Goal: Task Accomplishment & Management: Manage account settings

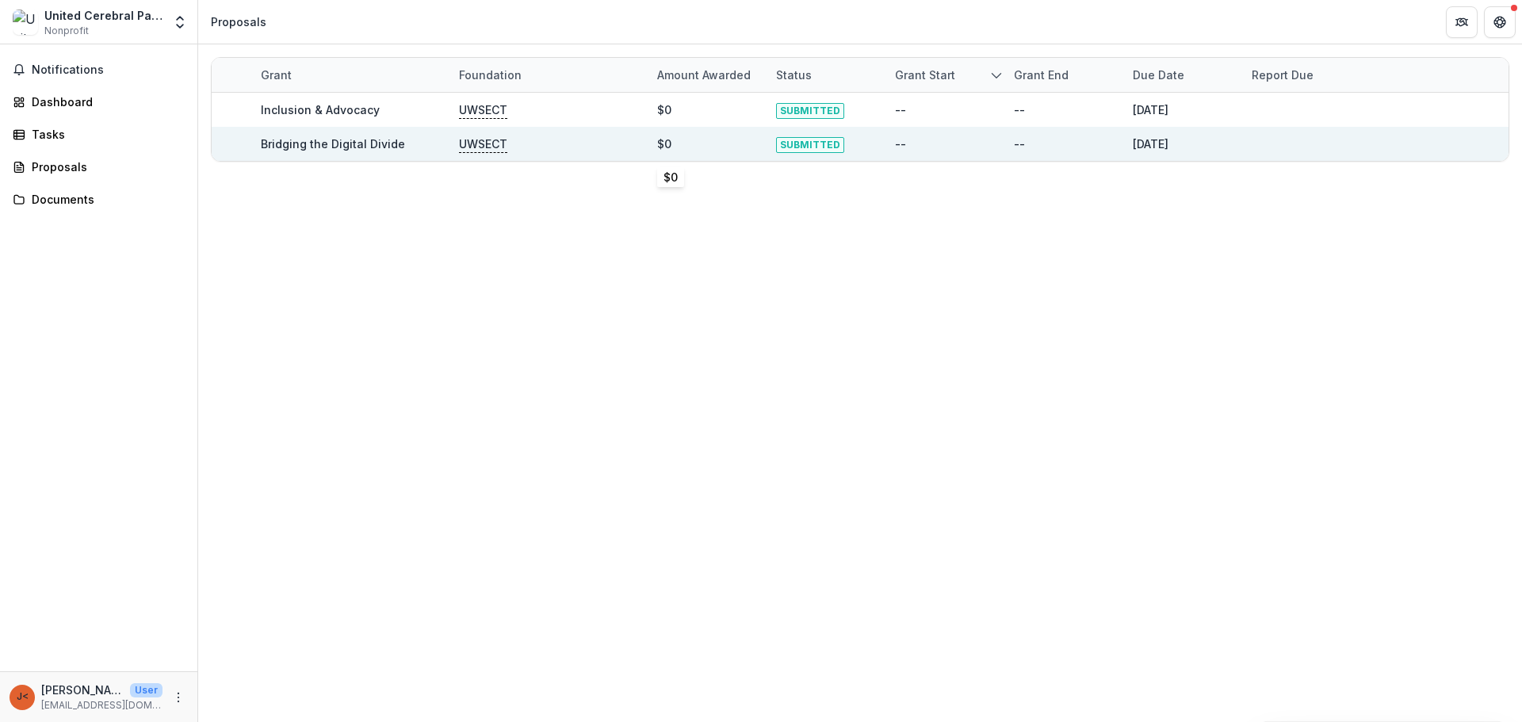
click at [669, 143] on div "$0" at bounding box center [664, 144] width 14 height 17
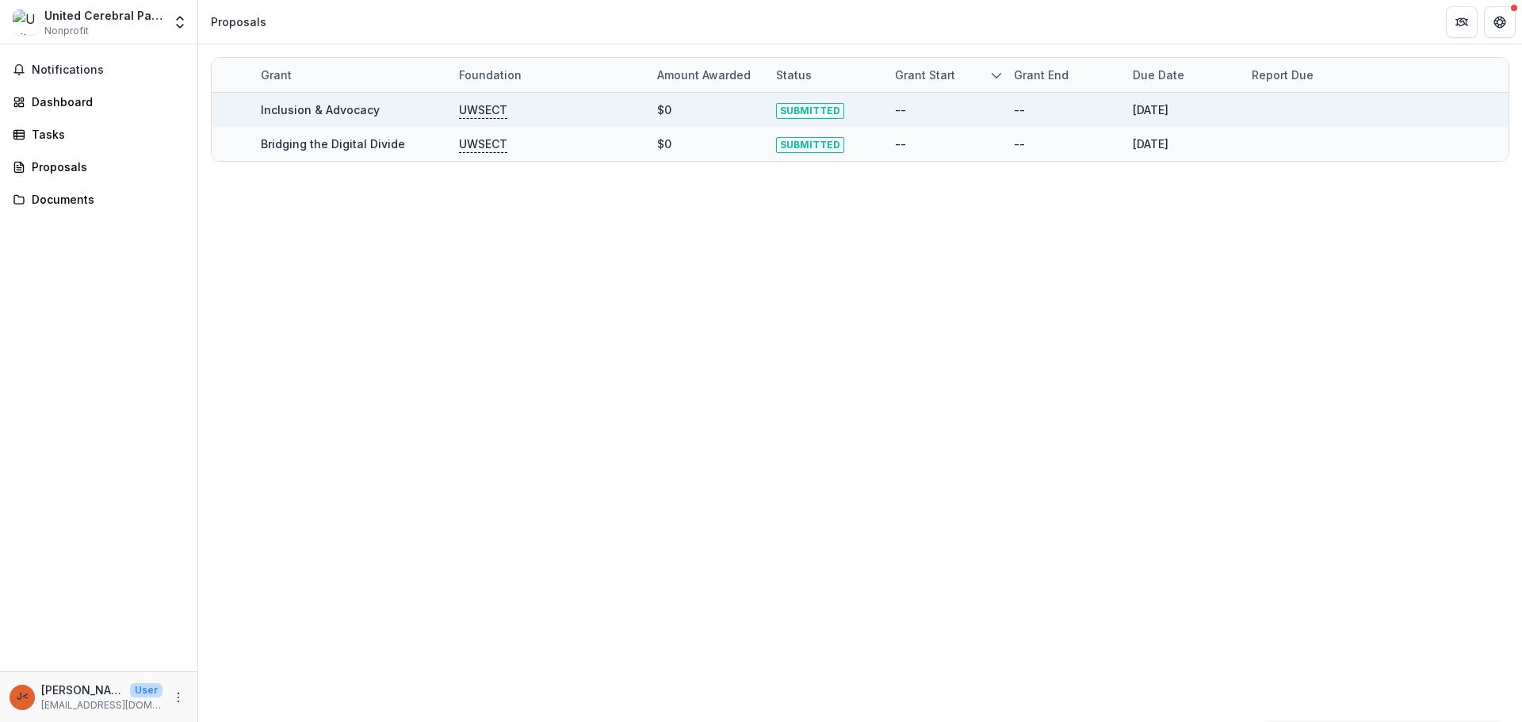
click at [663, 112] on div "$0" at bounding box center [664, 109] width 14 height 17
click at [874, 110] on div "SUBMITTED" at bounding box center [826, 110] width 100 height 34
click at [880, 111] on div "SUBMITTED" at bounding box center [826, 110] width 119 height 34
click at [808, 109] on span "SUBMITTED" at bounding box center [810, 111] width 68 height 16
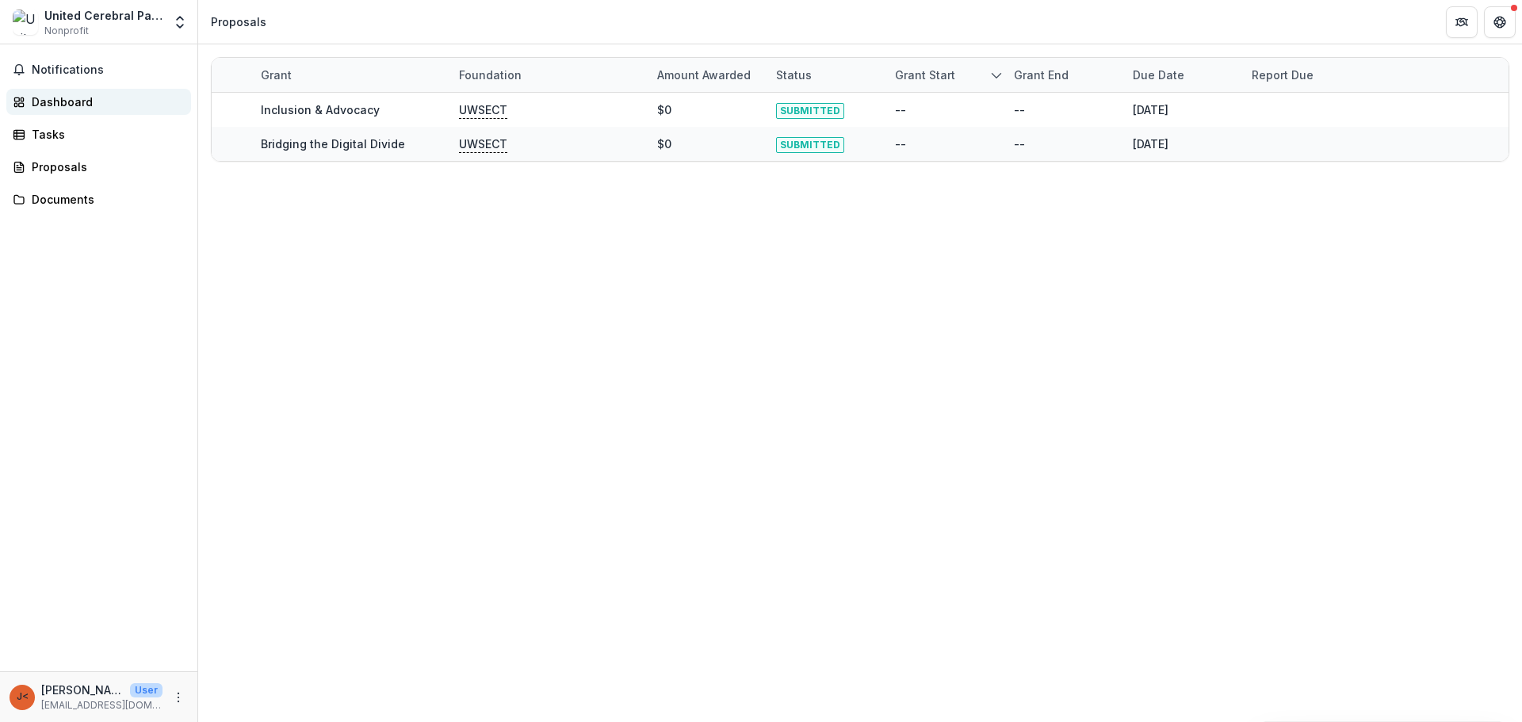
click at [104, 105] on div "Dashboard" at bounding box center [105, 102] width 147 height 17
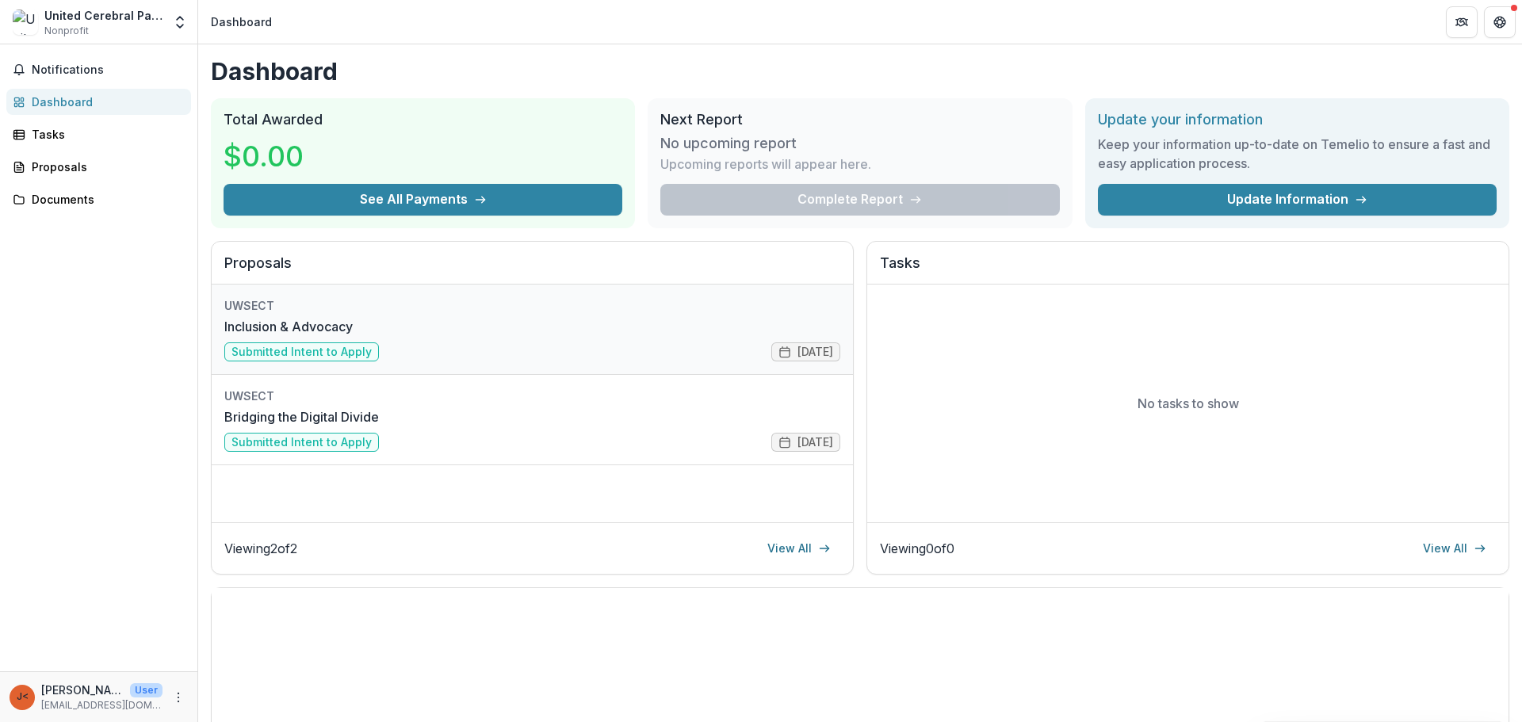
click at [353, 331] on link "Inclusion & Advocacy" at bounding box center [288, 326] width 128 height 19
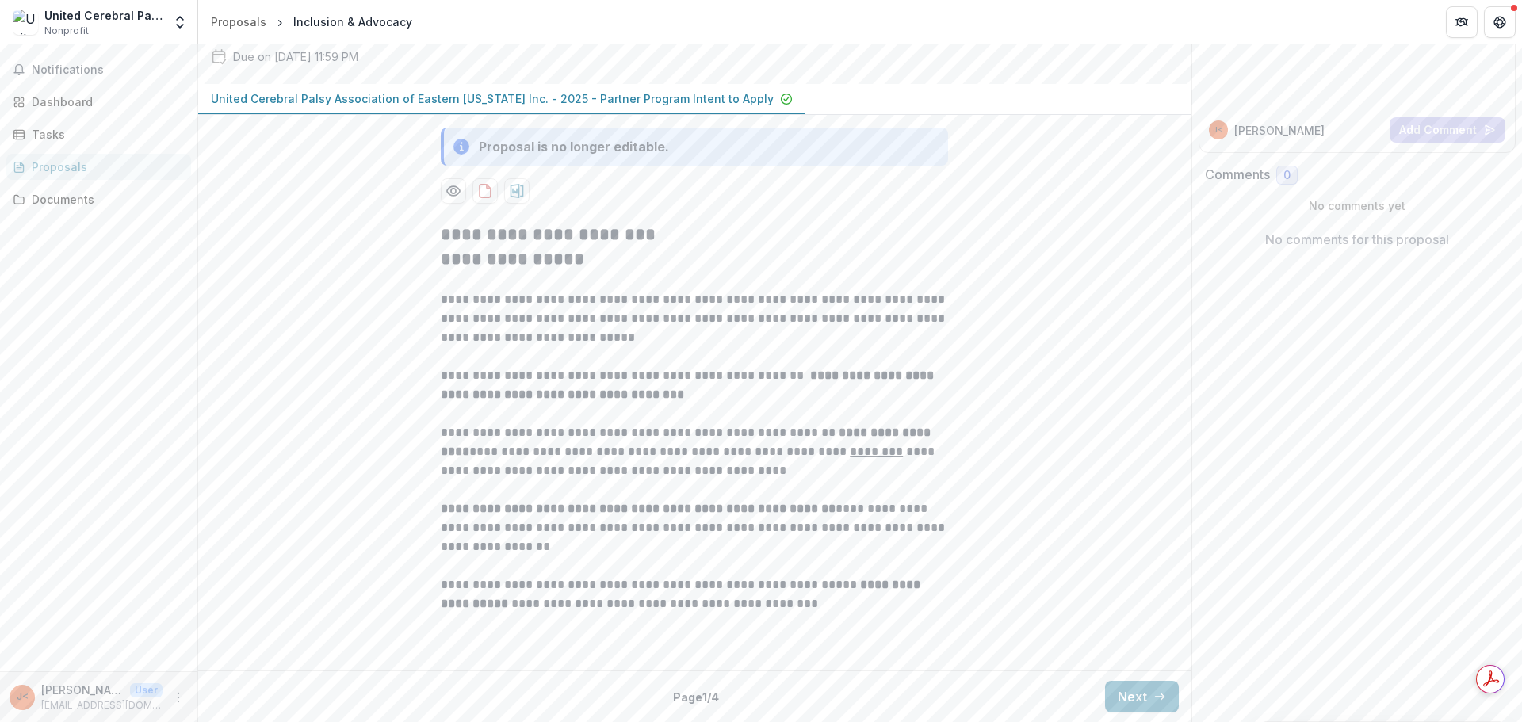
scroll to position [304, 0]
click at [1146, 694] on button "Next" at bounding box center [1142, 697] width 74 height 32
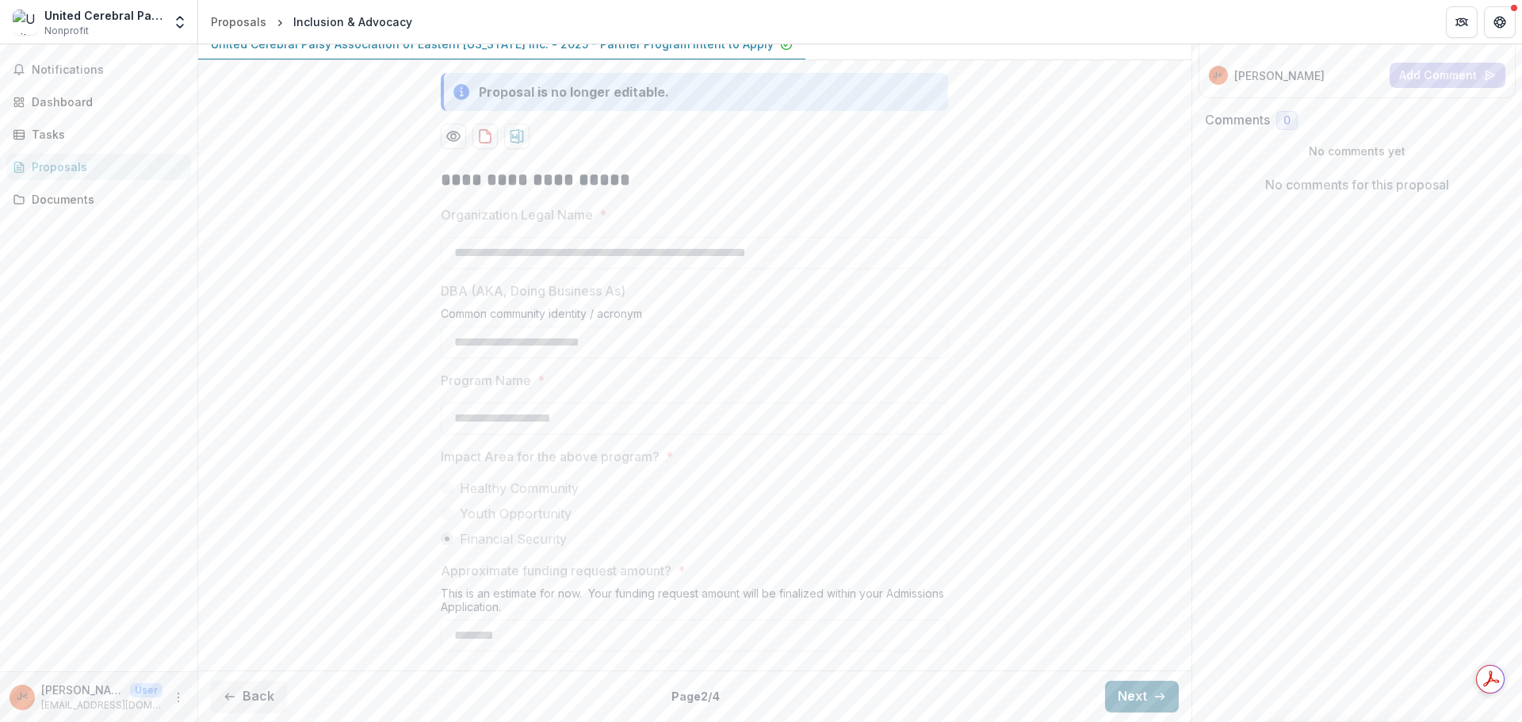
click at [1147, 700] on button "Next" at bounding box center [1142, 697] width 74 height 32
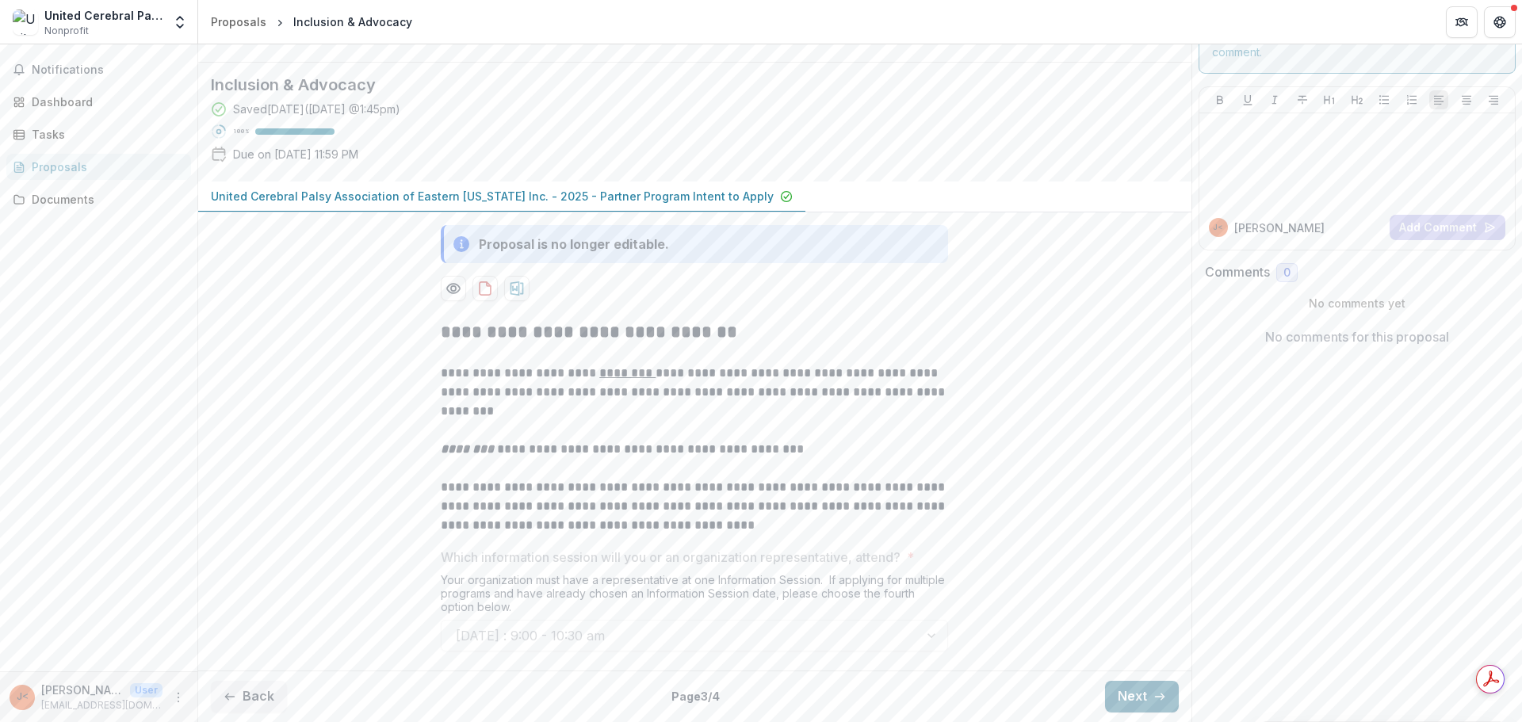
click at [1149, 700] on button "Next" at bounding box center [1142, 697] width 74 height 32
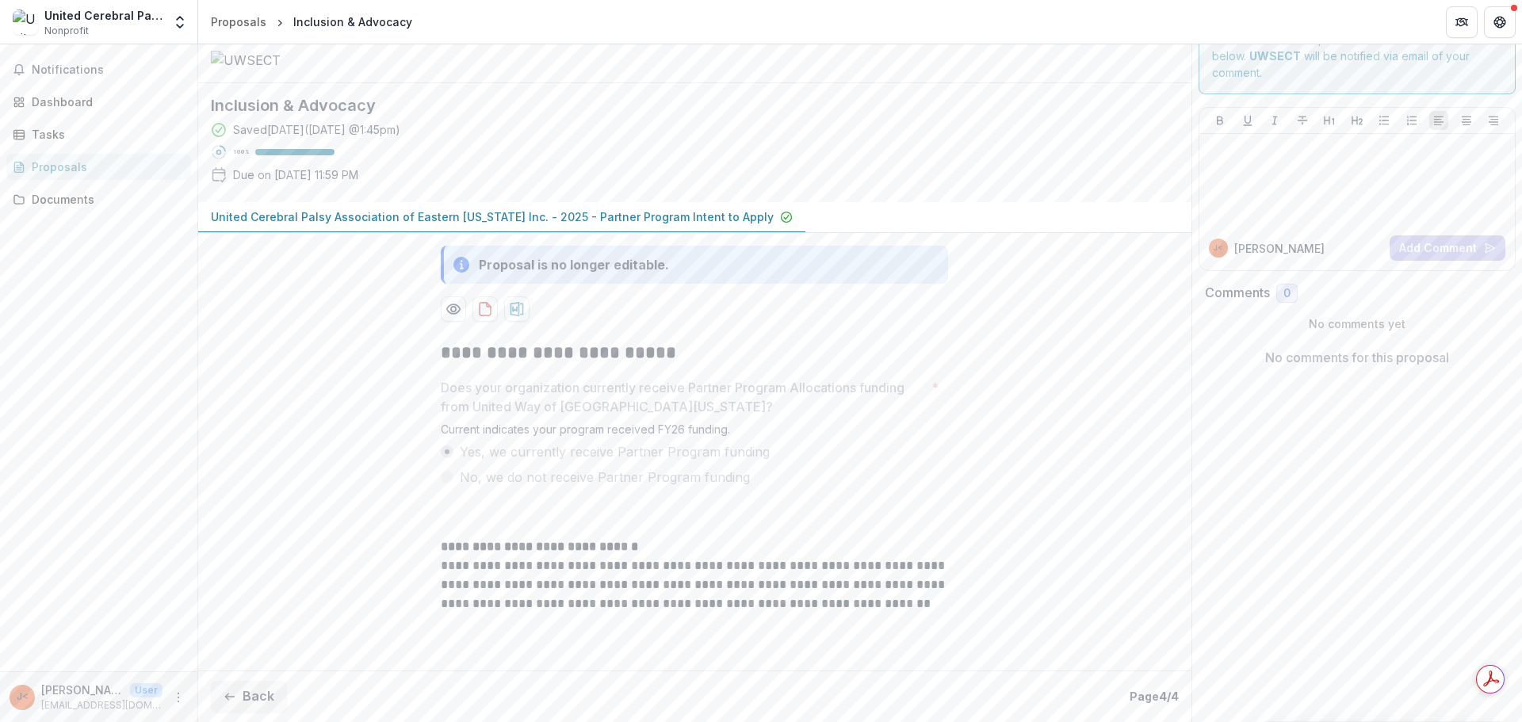
scroll to position [0, 0]
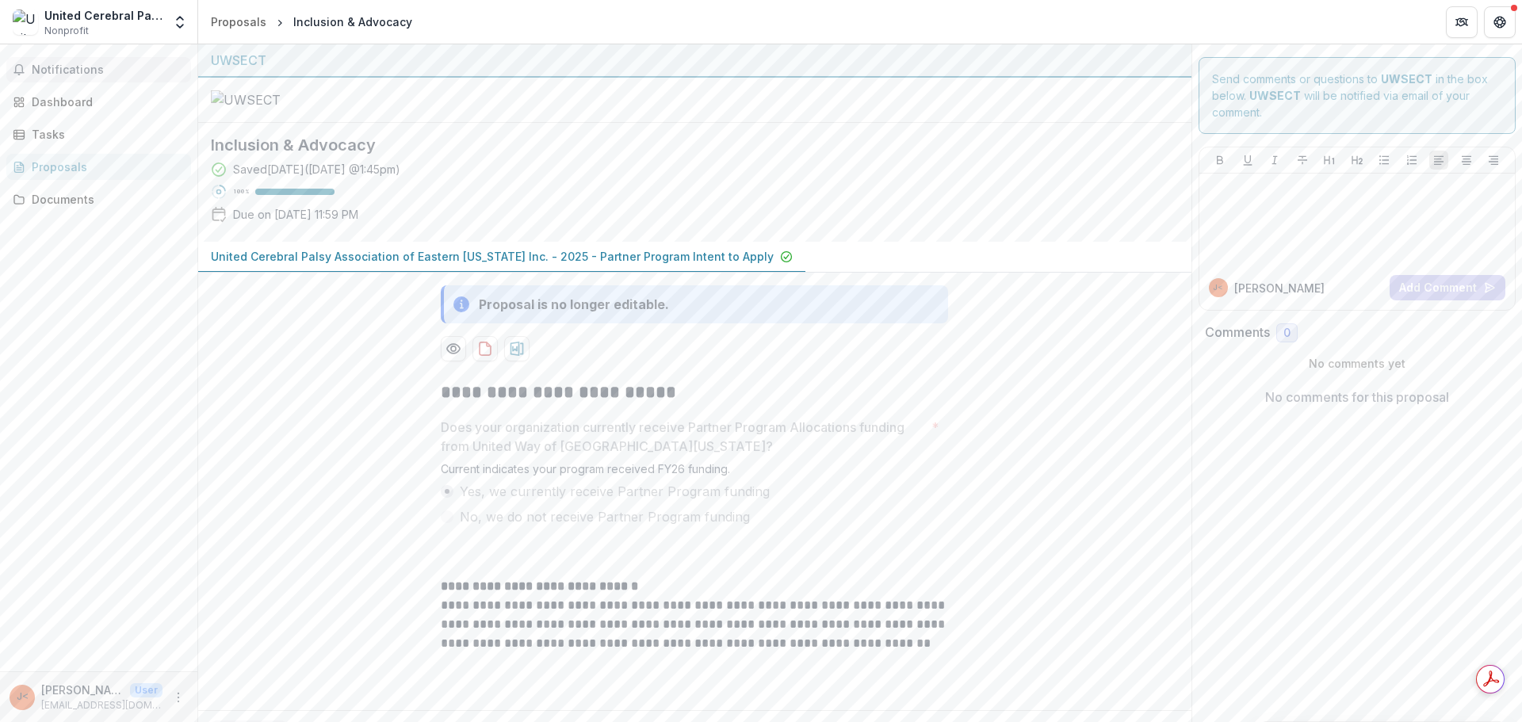
click at [87, 82] on button "Notifications" at bounding box center [98, 69] width 185 height 25
click at [56, 202] on div "Documents" at bounding box center [105, 199] width 147 height 17
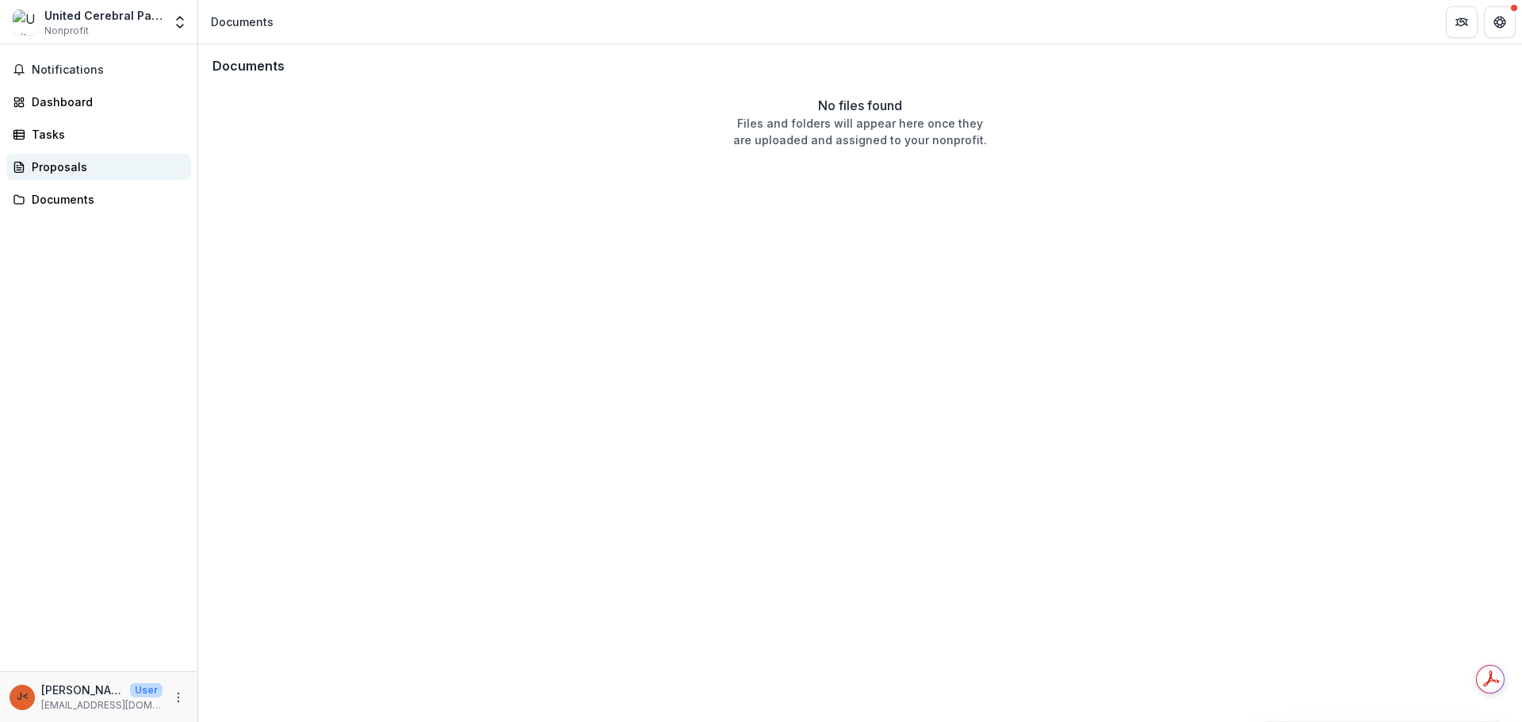
click at [52, 178] on link "Proposals" at bounding box center [98, 167] width 185 height 26
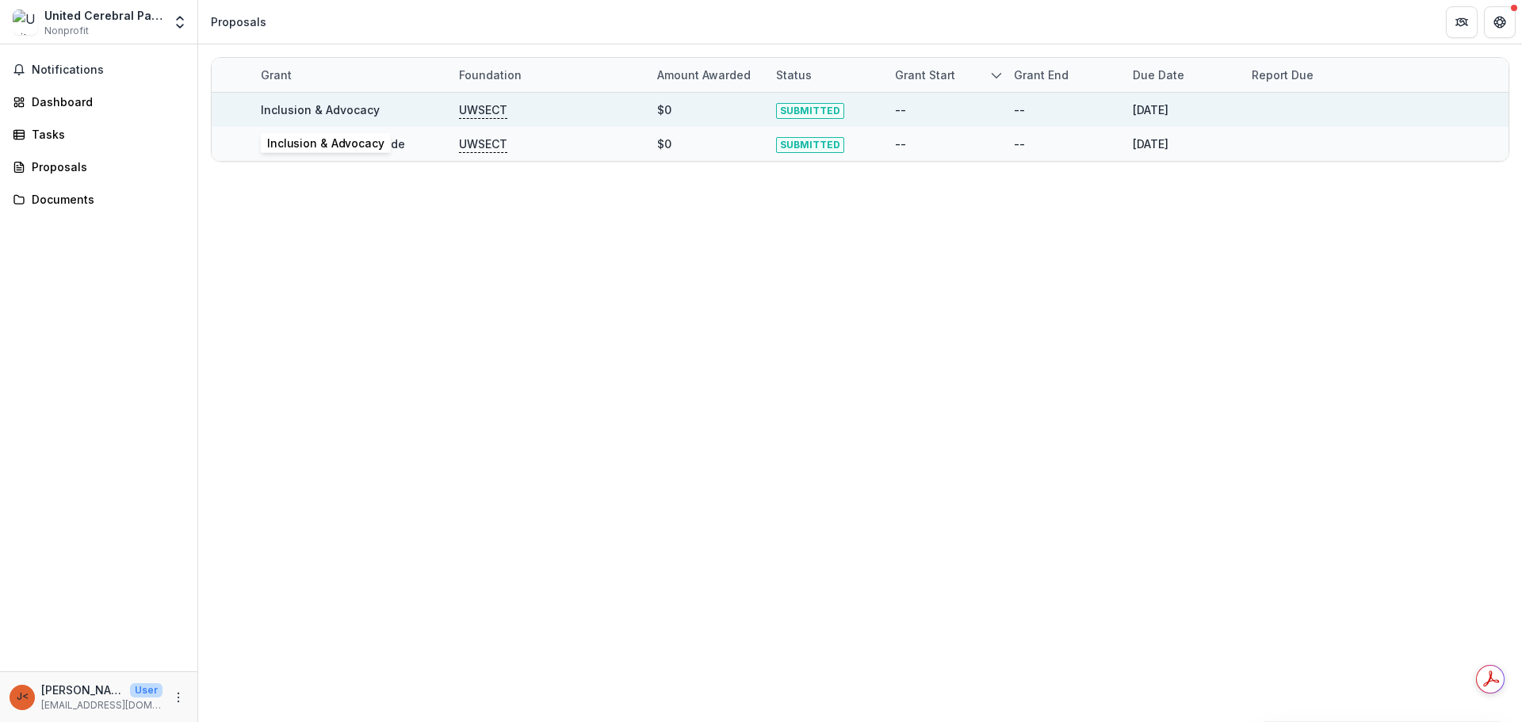
click at [341, 109] on link "Inclusion & Advocacy" at bounding box center [320, 109] width 119 height 13
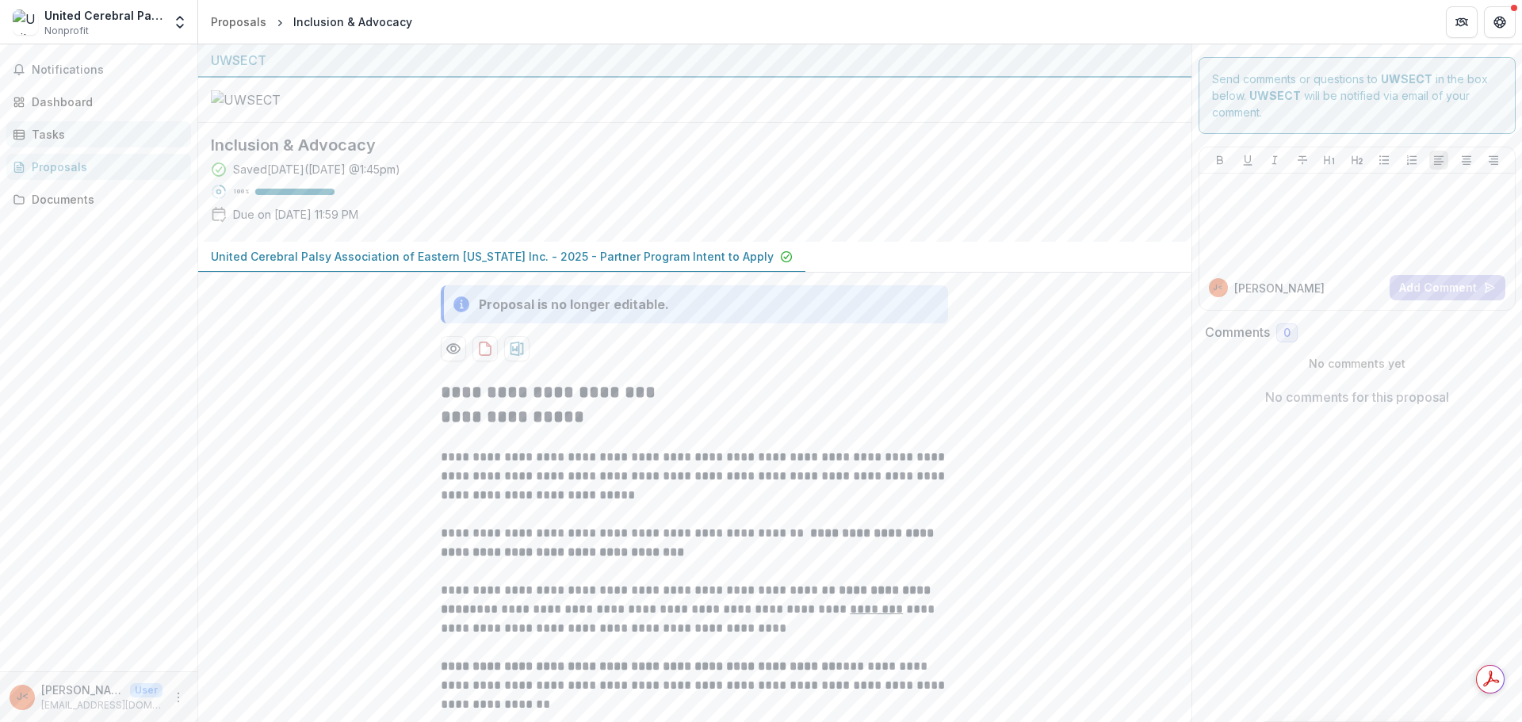
click at [63, 130] on div "Tasks" at bounding box center [105, 134] width 147 height 17
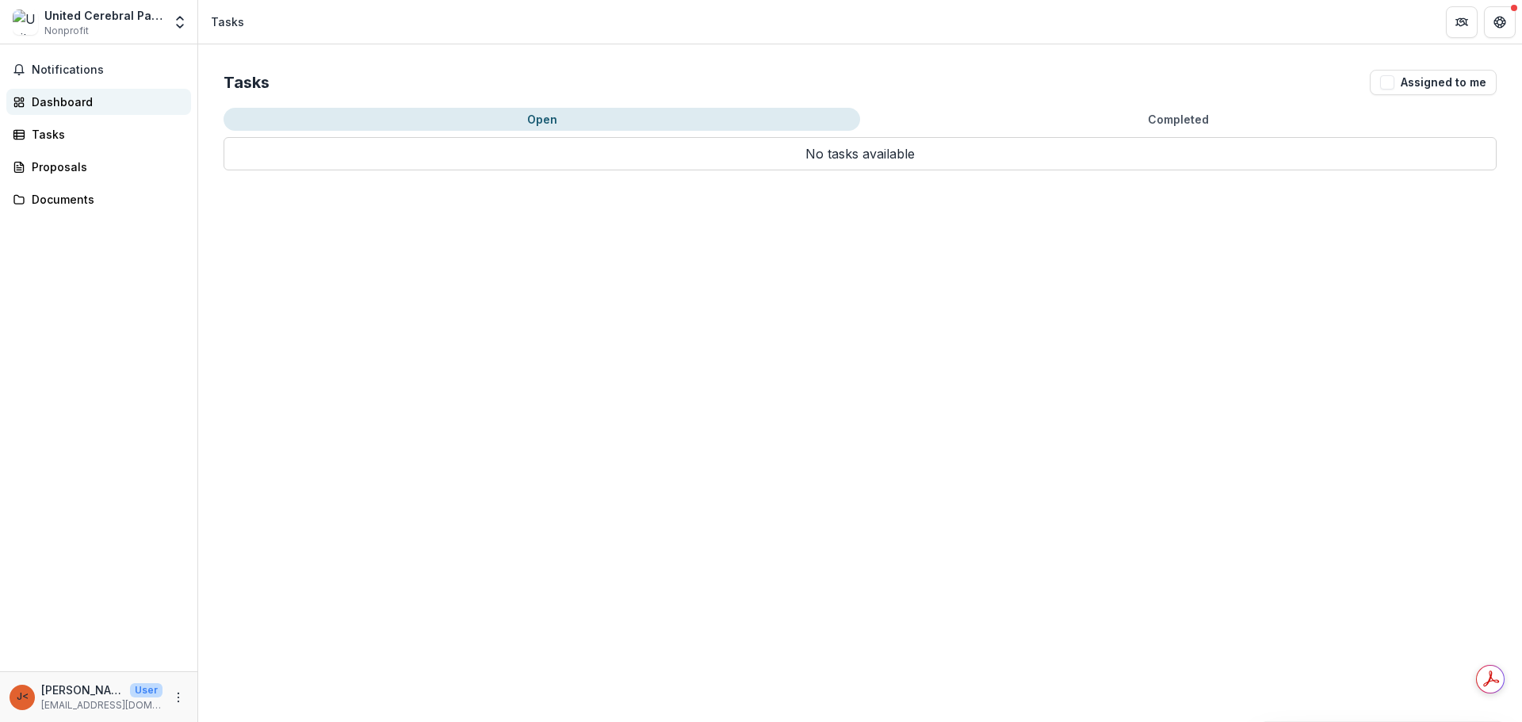
click at [84, 107] on div "Dashboard" at bounding box center [105, 102] width 147 height 17
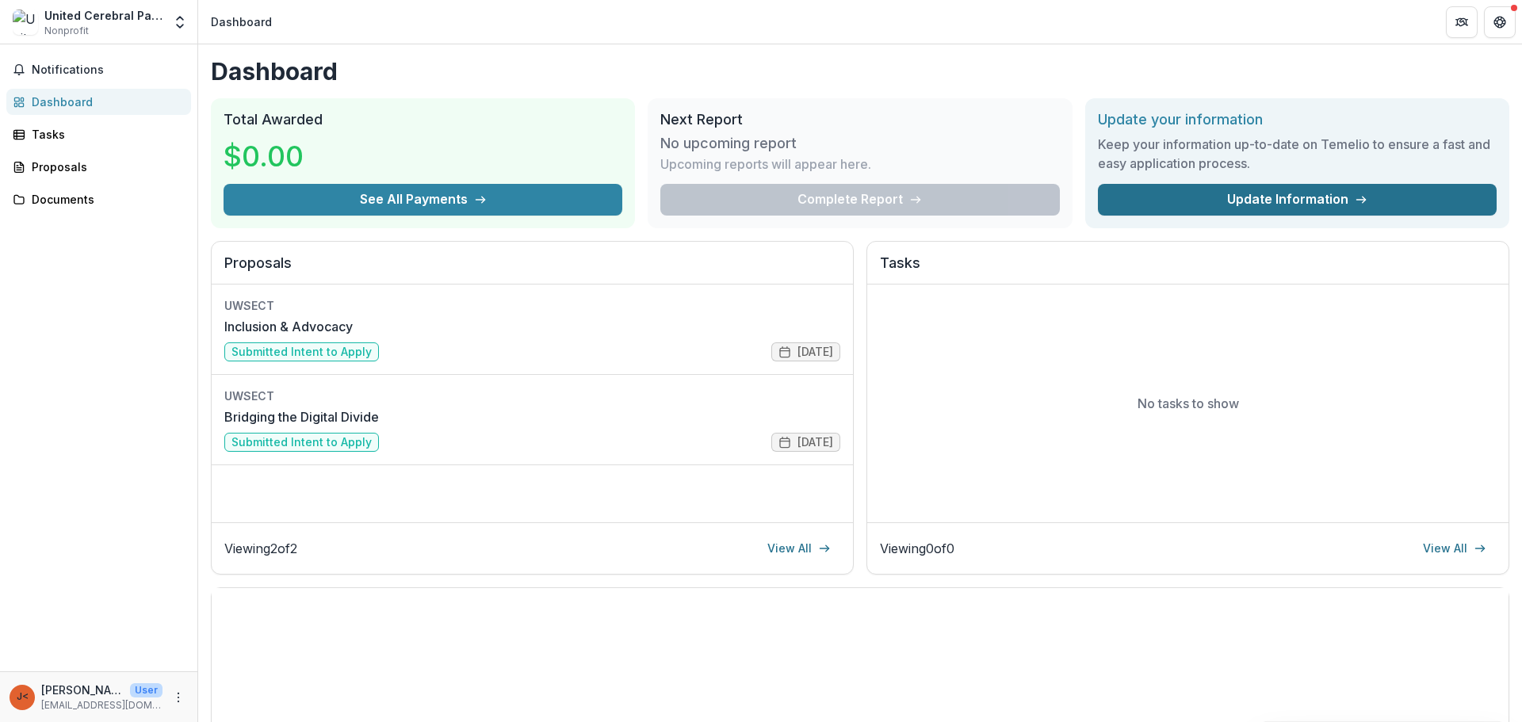
click at [1268, 212] on link "Update Information" at bounding box center [1297, 200] width 399 height 32
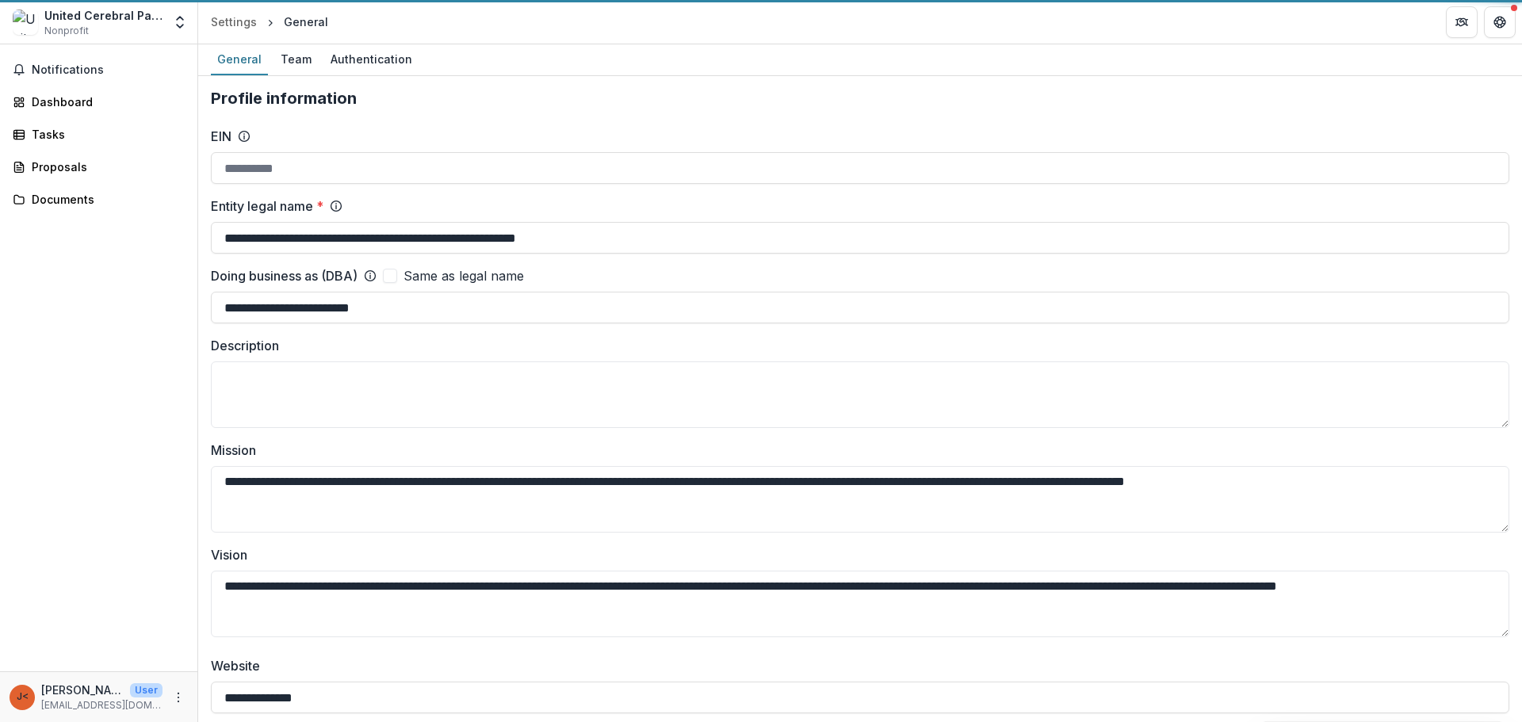
type input "**********"
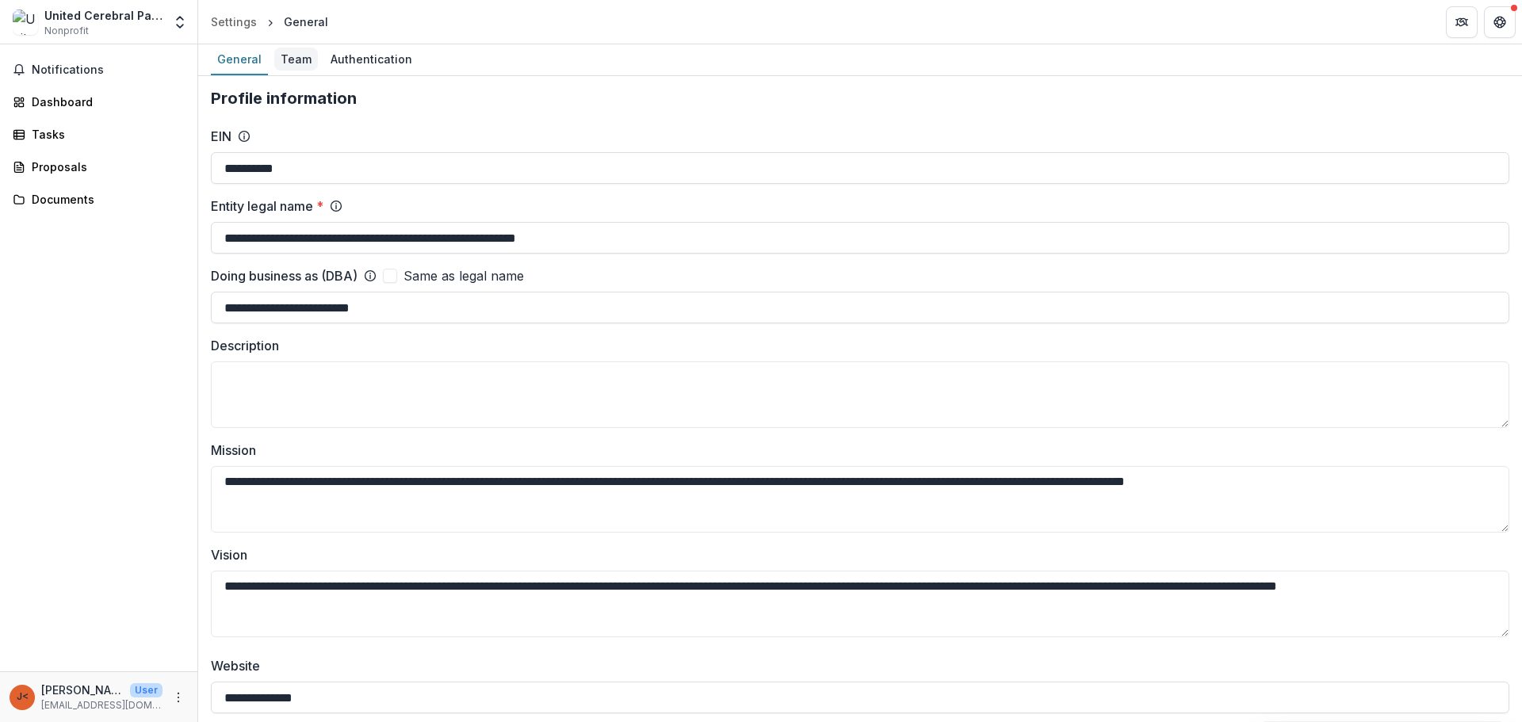
click at [286, 62] on div "Team" at bounding box center [296, 59] width 44 height 23
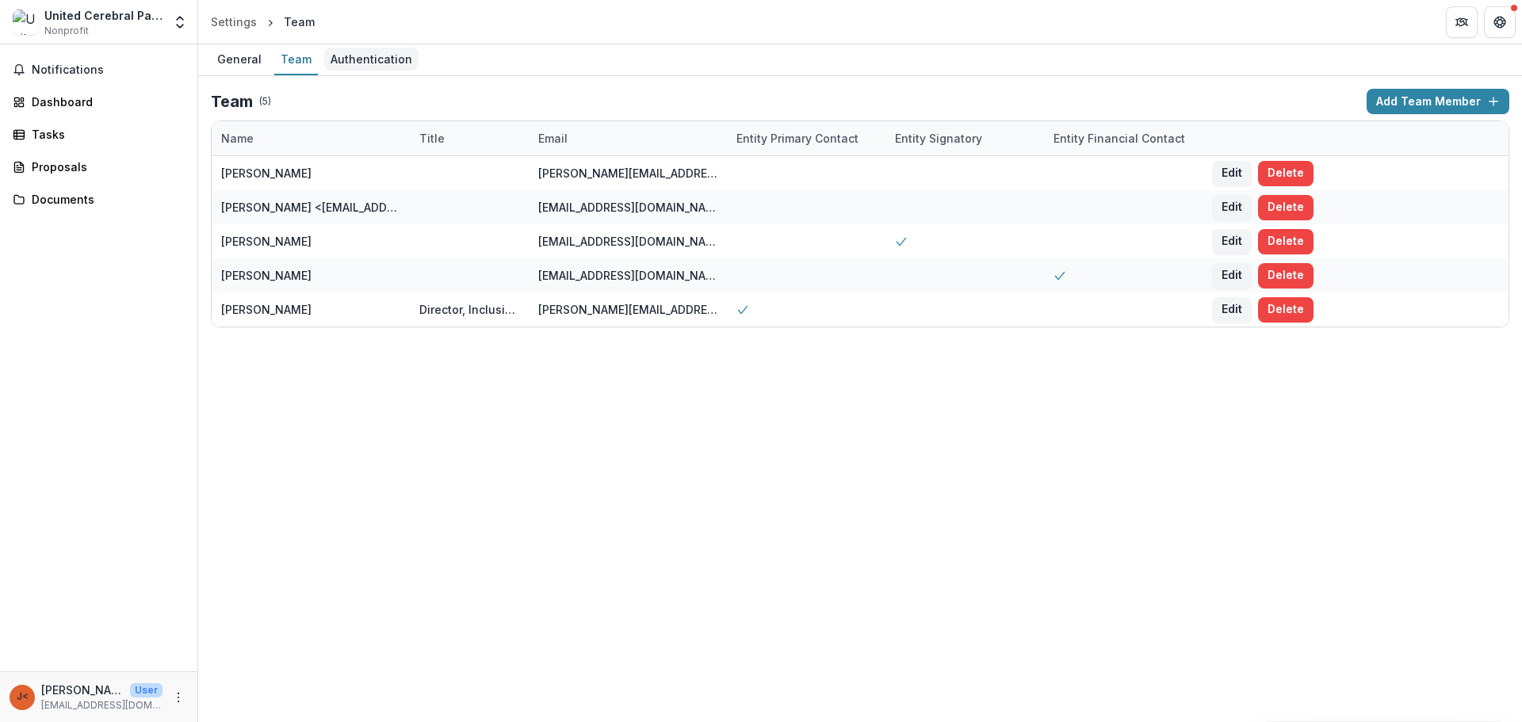
click at [376, 59] on div "Authentication" at bounding box center [371, 59] width 94 height 23
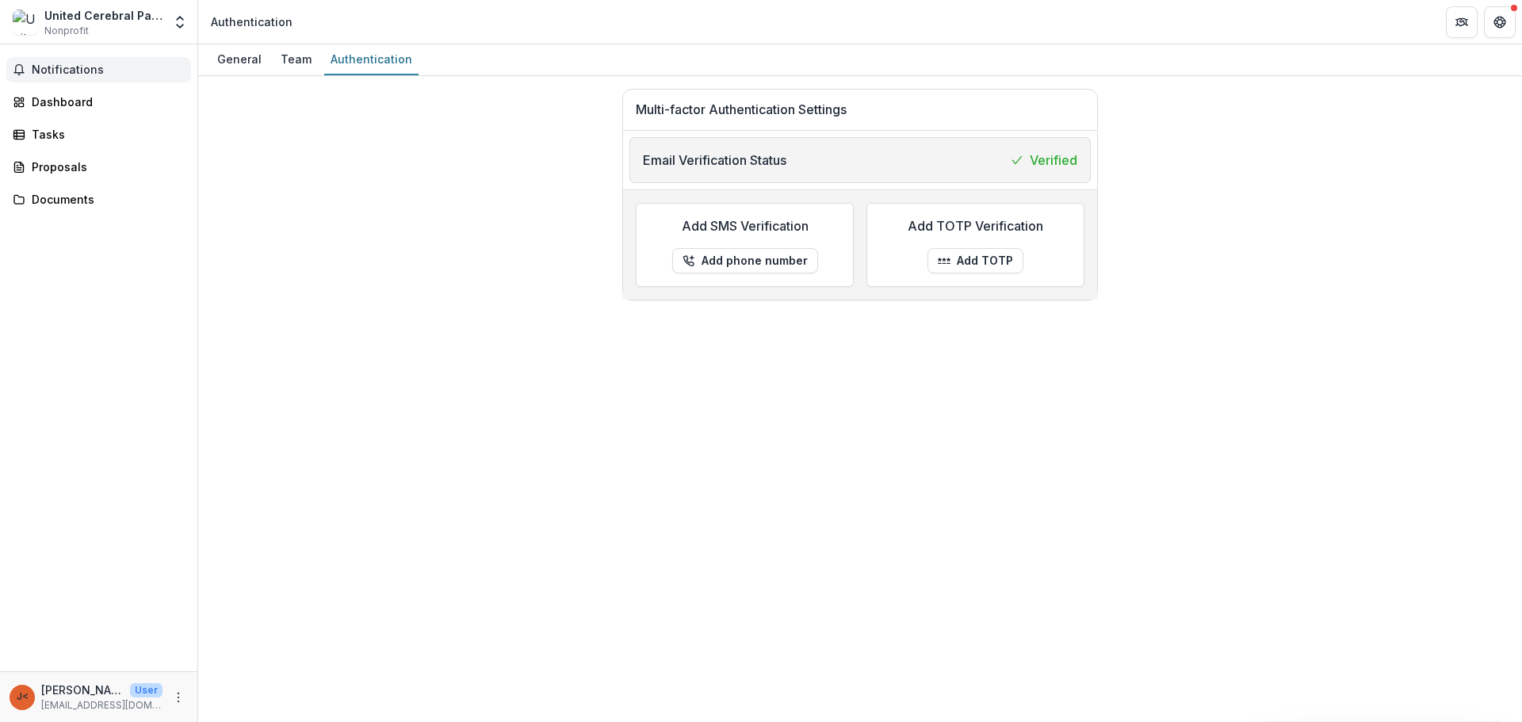
click at [48, 67] on span "Notifications" at bounding box center [108, 69] width 153 height 13
click at [119, 104] on div "Dashboard" at bounding box center [105, 102] width 147 height 17
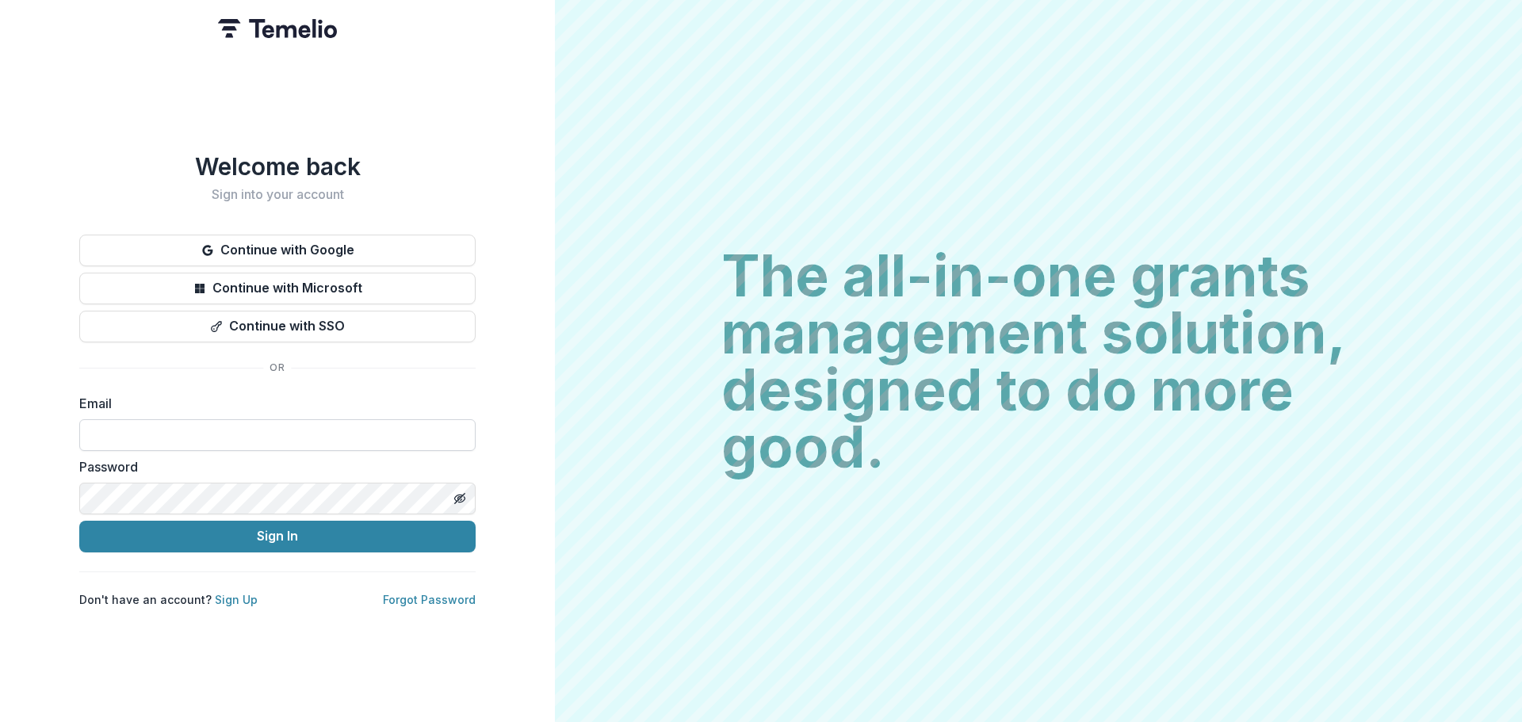
click at [177, 423] on input at bounding box center [277, 435] width 396 height 32
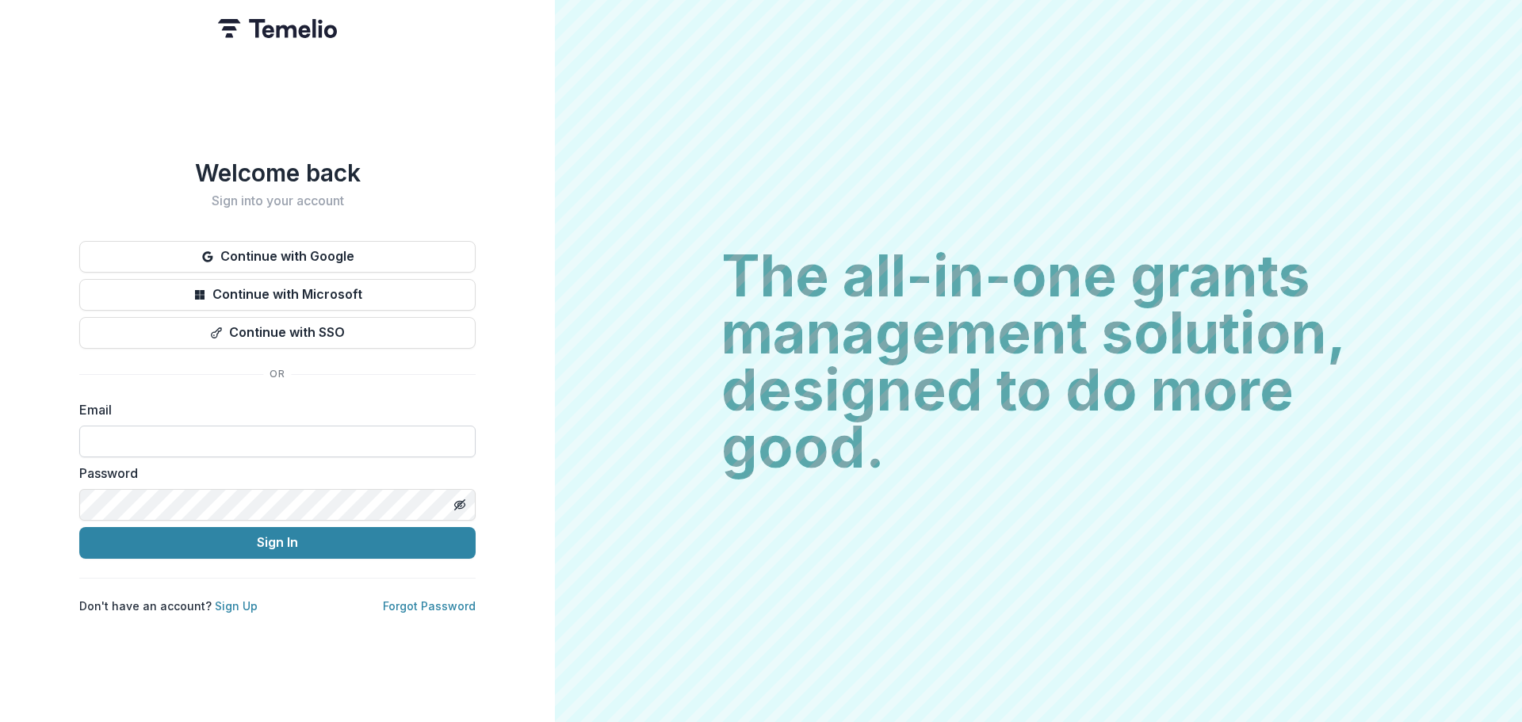
click at [129, 426] on input at bounding box center [277, 442] width 396 height 32
click at [107, 446] on input at bounding box center [277, 442] width 396 height 32
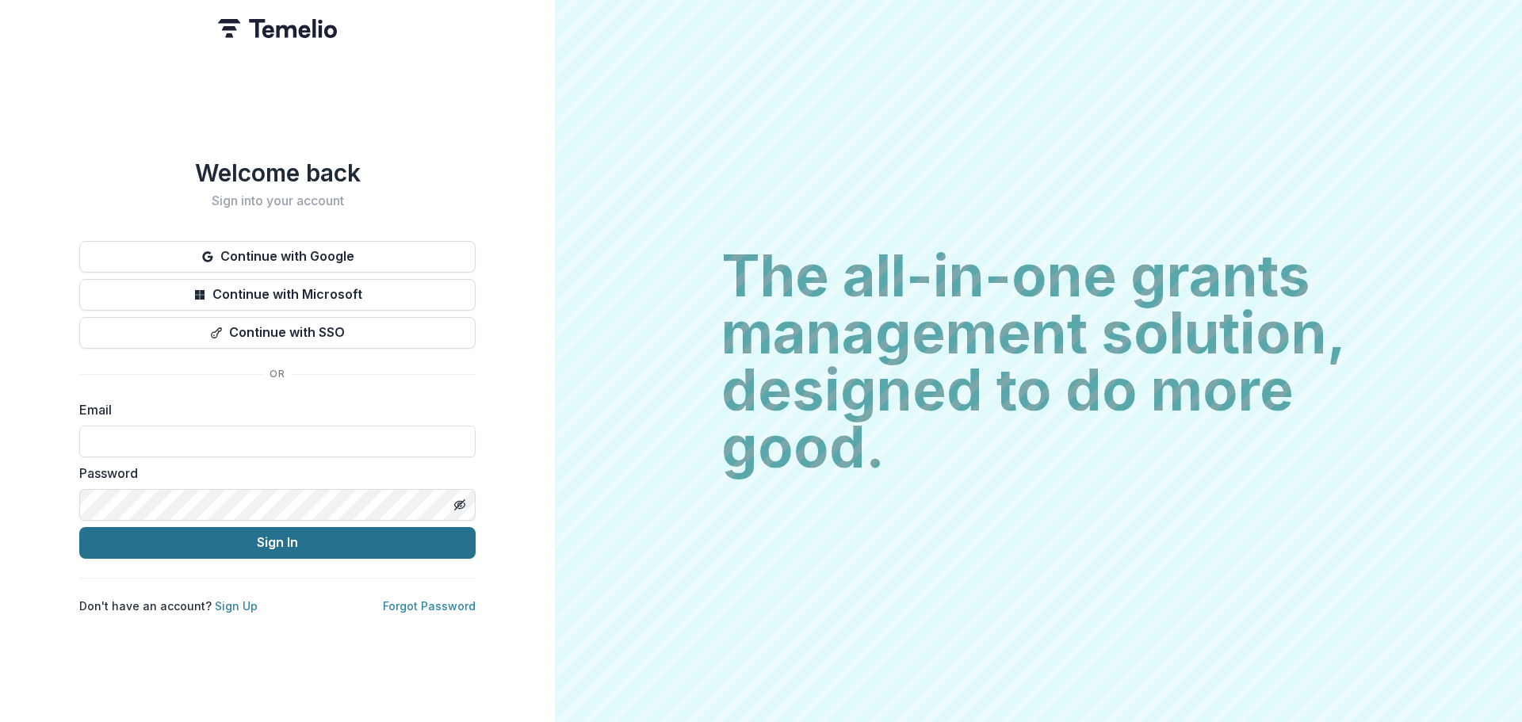
type input "**********"
click at [292, 538] on button "Sign In" at bounding box center [277, 543] width 396 height 32
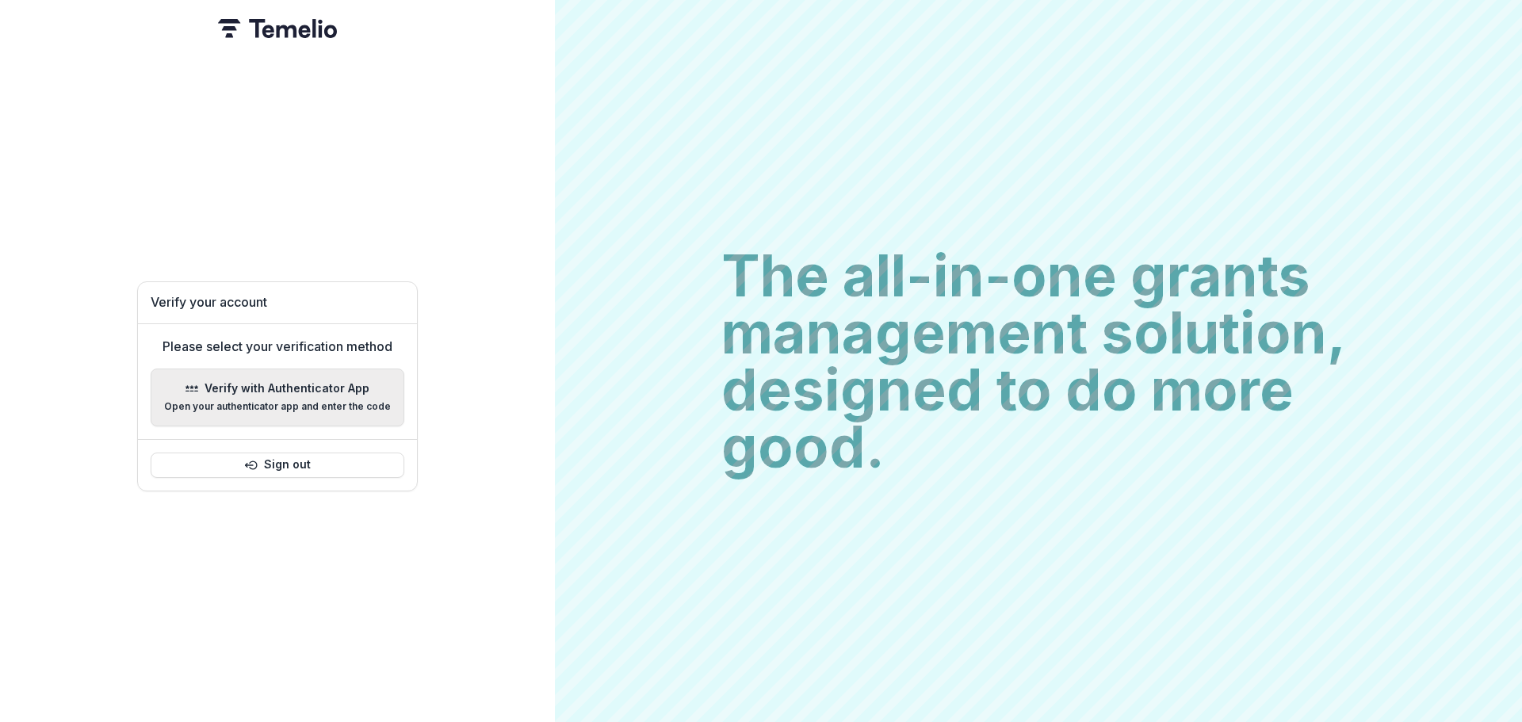
click at [345, 401] on p "Open your authenticator app and enter the code" at bounding box center [277, 406] width 227 height 11
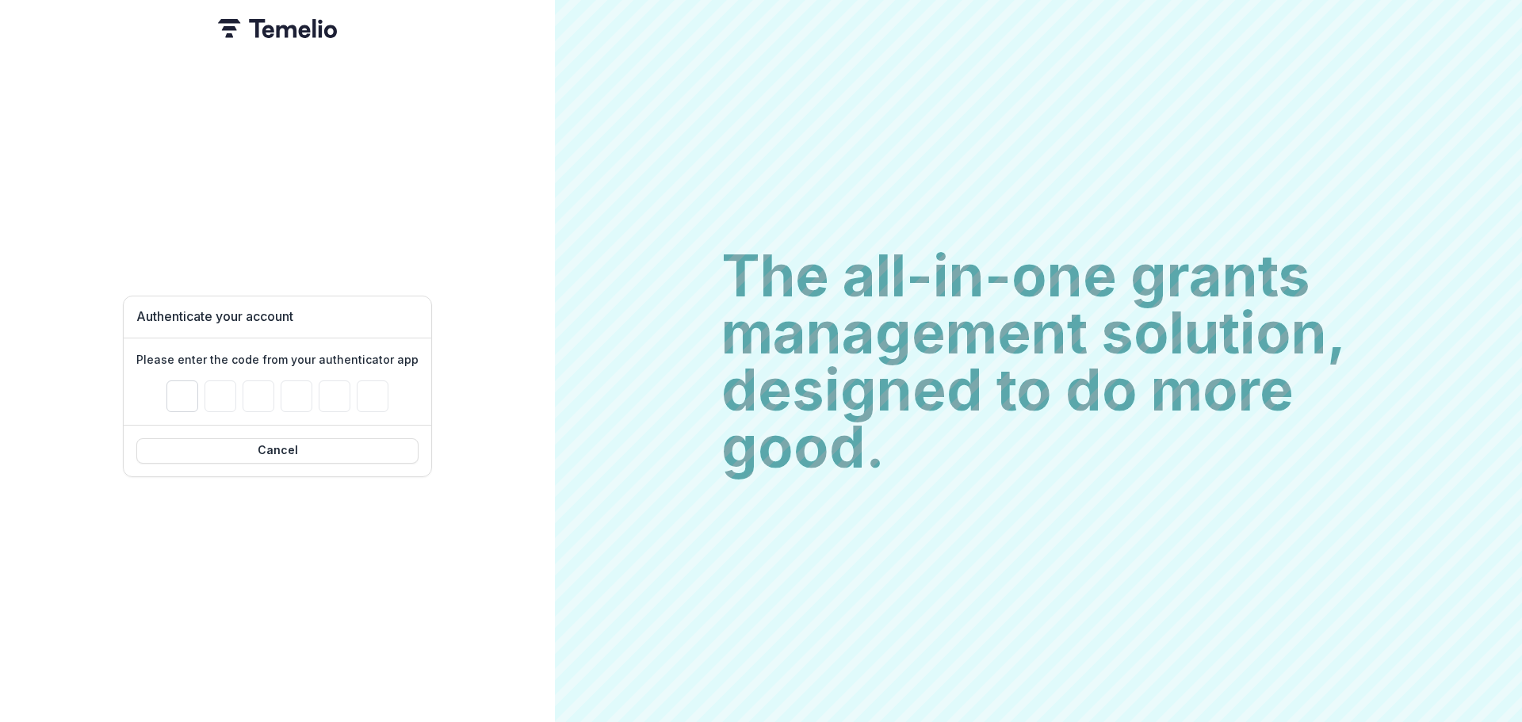
click at [175, 388] on input "Please enter your pin code" at bounding box center [182, 397] width 32 height 32
click at [281, 452] on button "Cancel" at bounding box center [277, 450] width 282 height 25
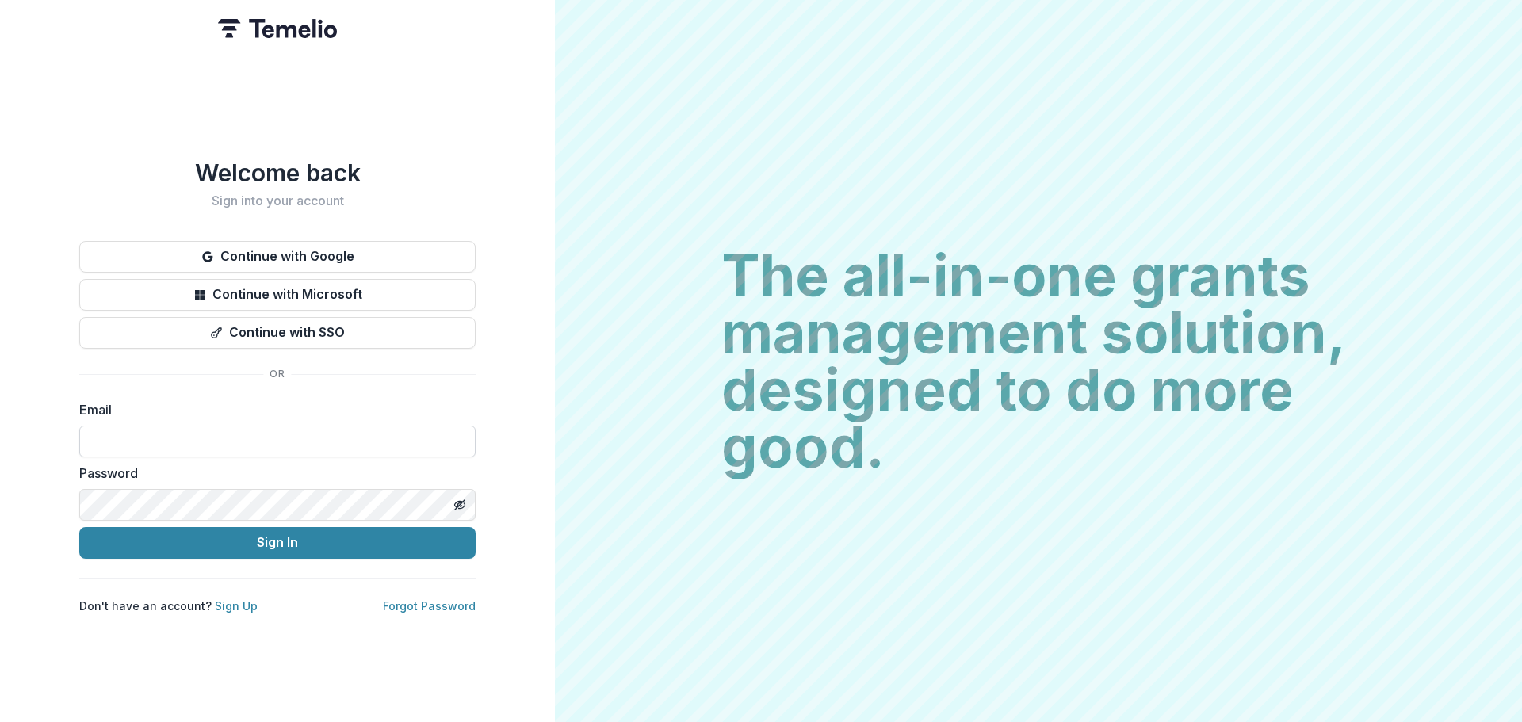
click at [152, 432] on input at bounding box center [277, 442] width 396 height 32
click at [117, 477] on div "Password" at bounding box center [277, 492] width 396 height 57
type input "**********"
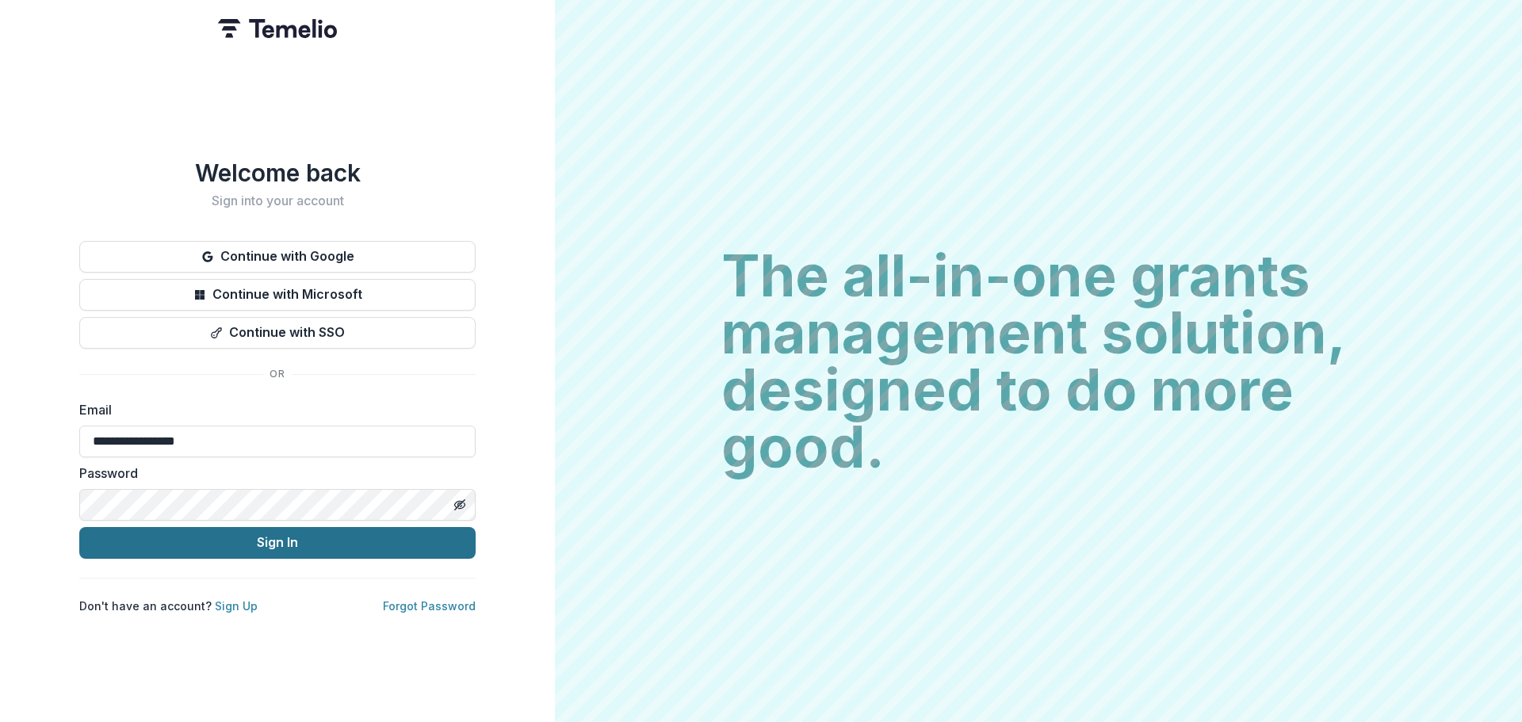
click at [254, 546] on button "Sign In" at bounding box center [277, 543] width 396 height 32
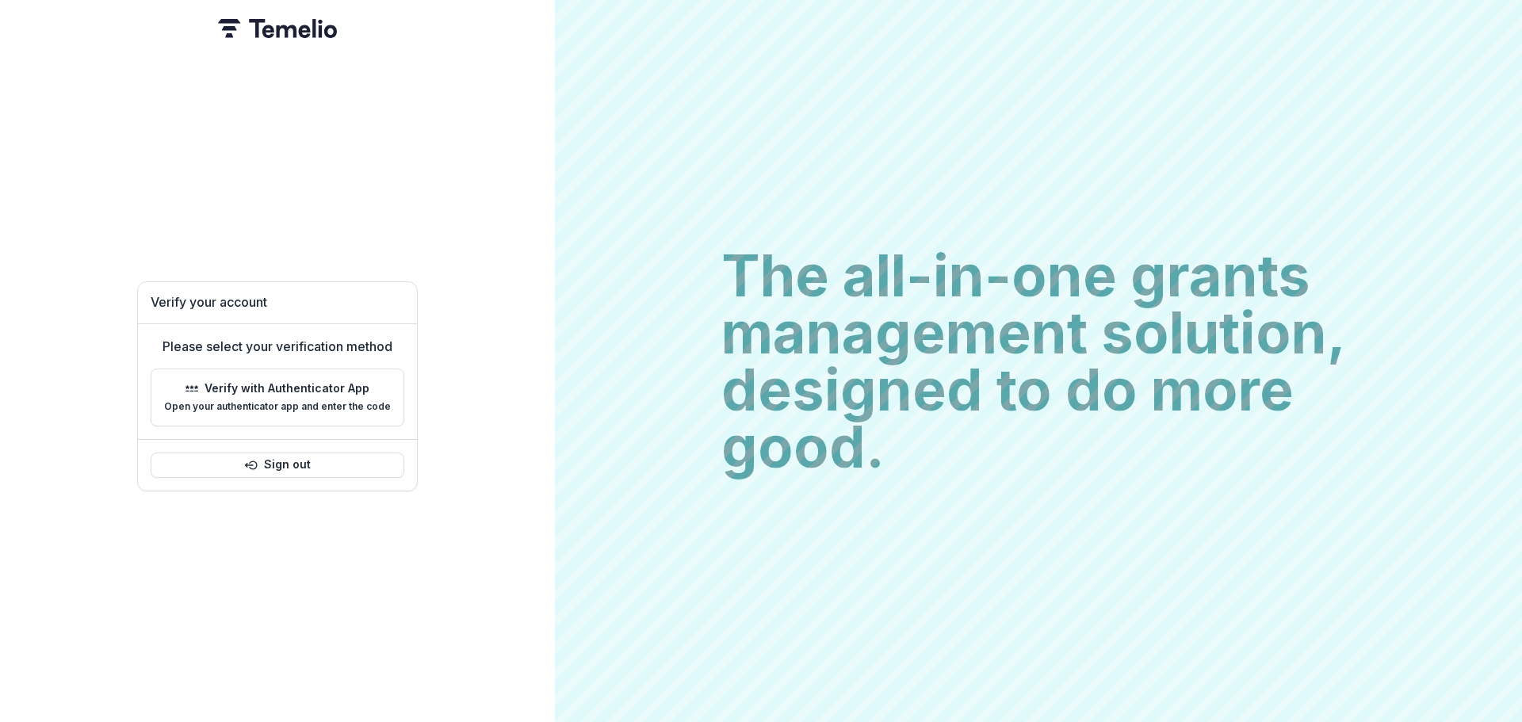
click at [382, 337] on p "Please select your verification method" at bounding box center [278, 346] width 230 height 19
click at [318, 404] on p "Open your authenticator app and enter the code" at bounding box center [277, 406] width 227 height 11
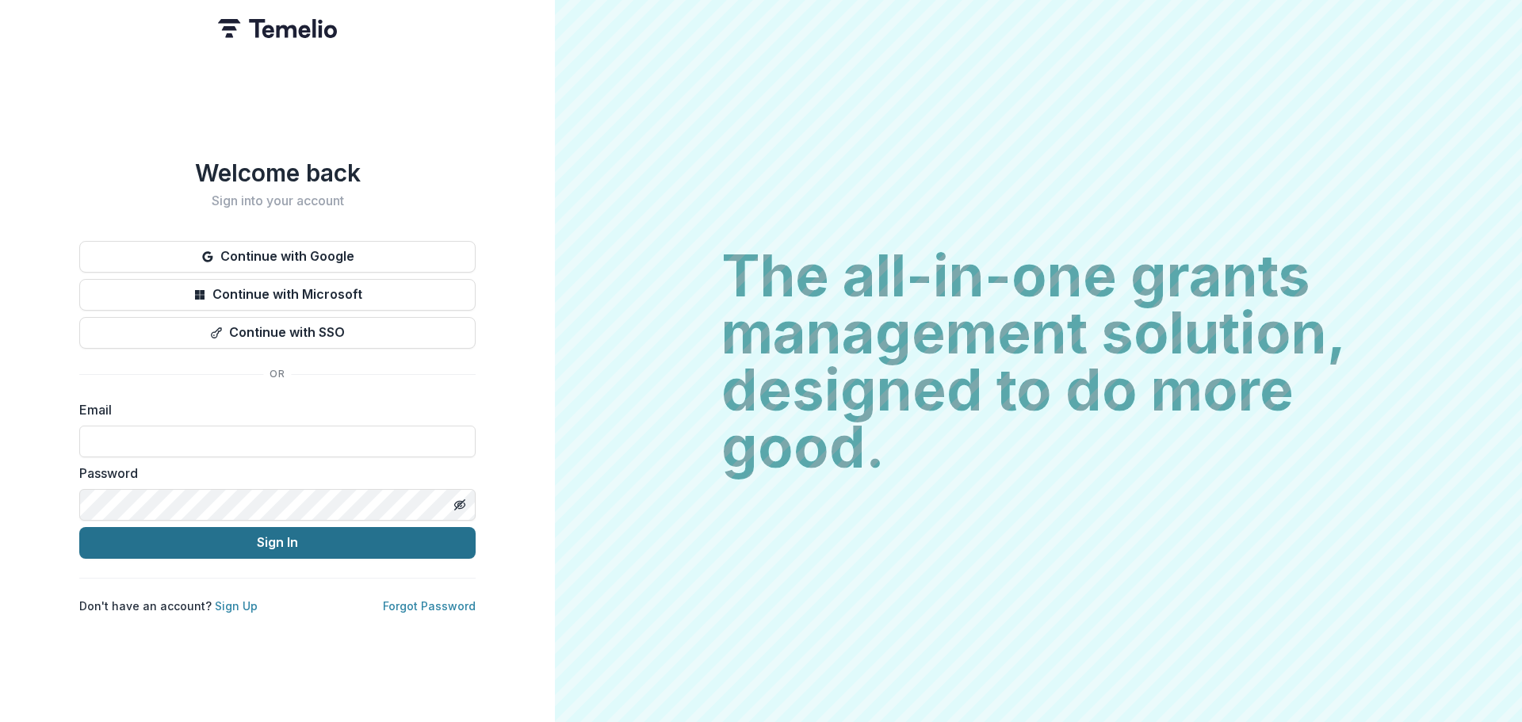
type input "**********"
click at [239, 545] on button "Sign In" at bounding box center [277, 543] width 396 height 32
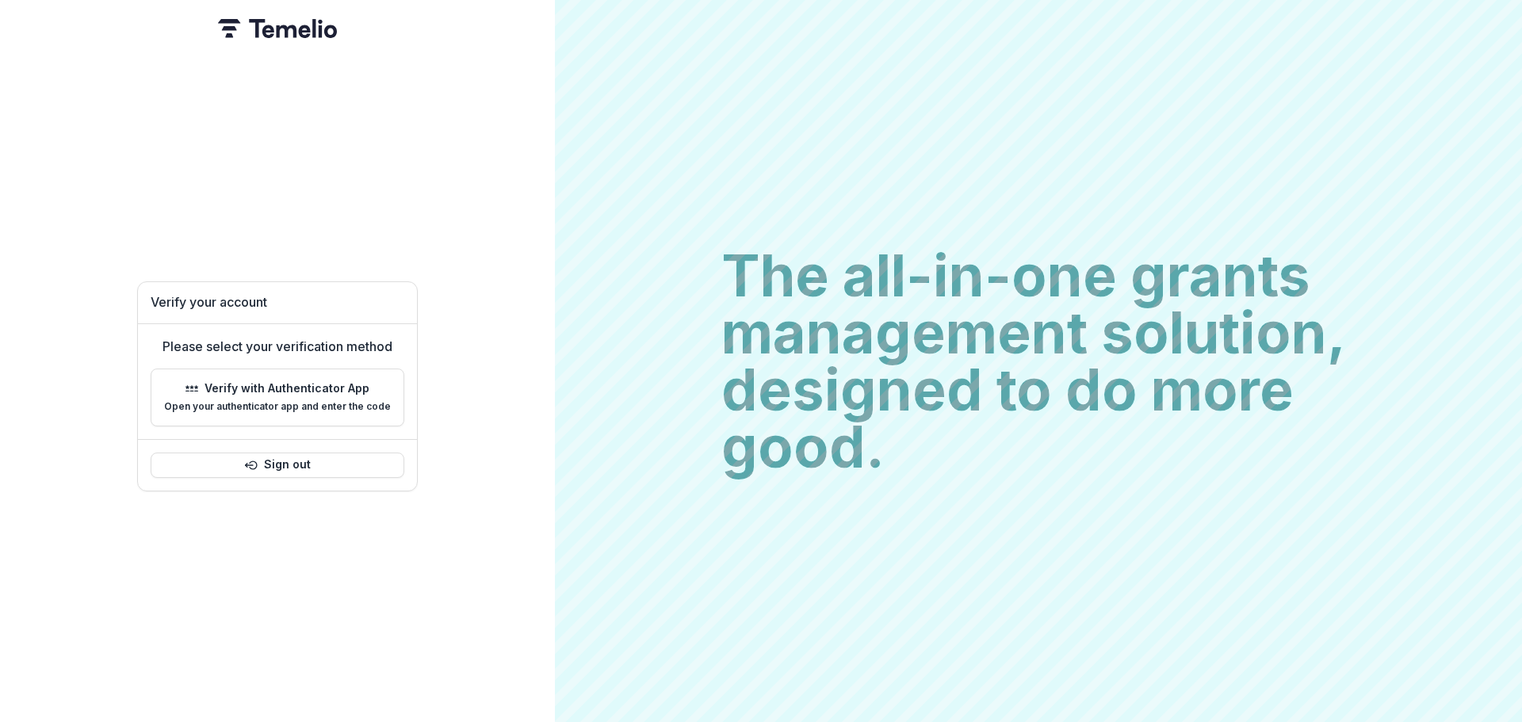
click at [198, 301] on h1 "Verify your account" at bounding box center [278, 302] width 254 height 15
drag, startPoint x: 167, startPoint y: 337, endPoint x: 414, endPoint y: 364, distance: 248.0
click at [414, 364] on div "Verify your account Please select your verification method Verify with Authenti…" at bounding box center [277, 385] width 281 height 209
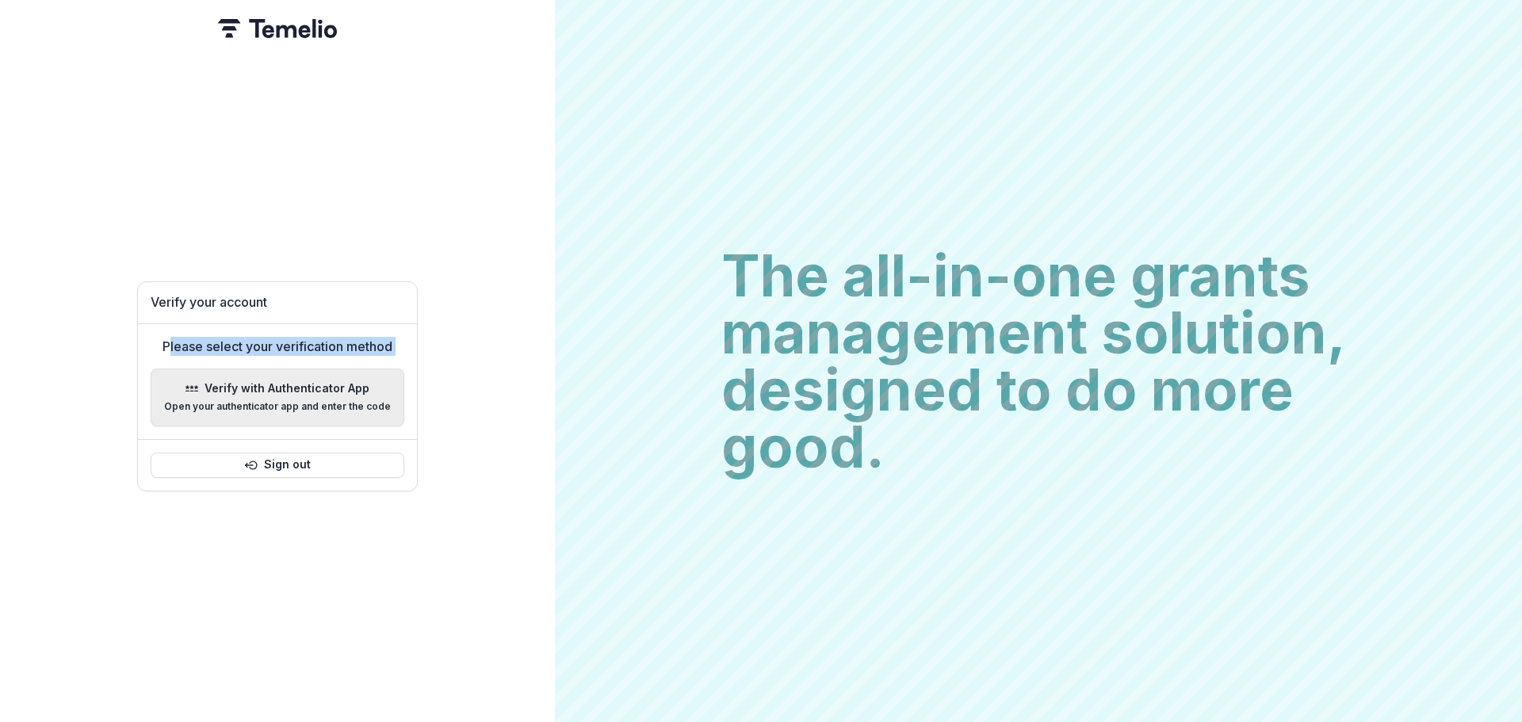
click at [315, 387] on p "Verify with Authenticator App" at bounding box center [287, 388] width 165 height 13
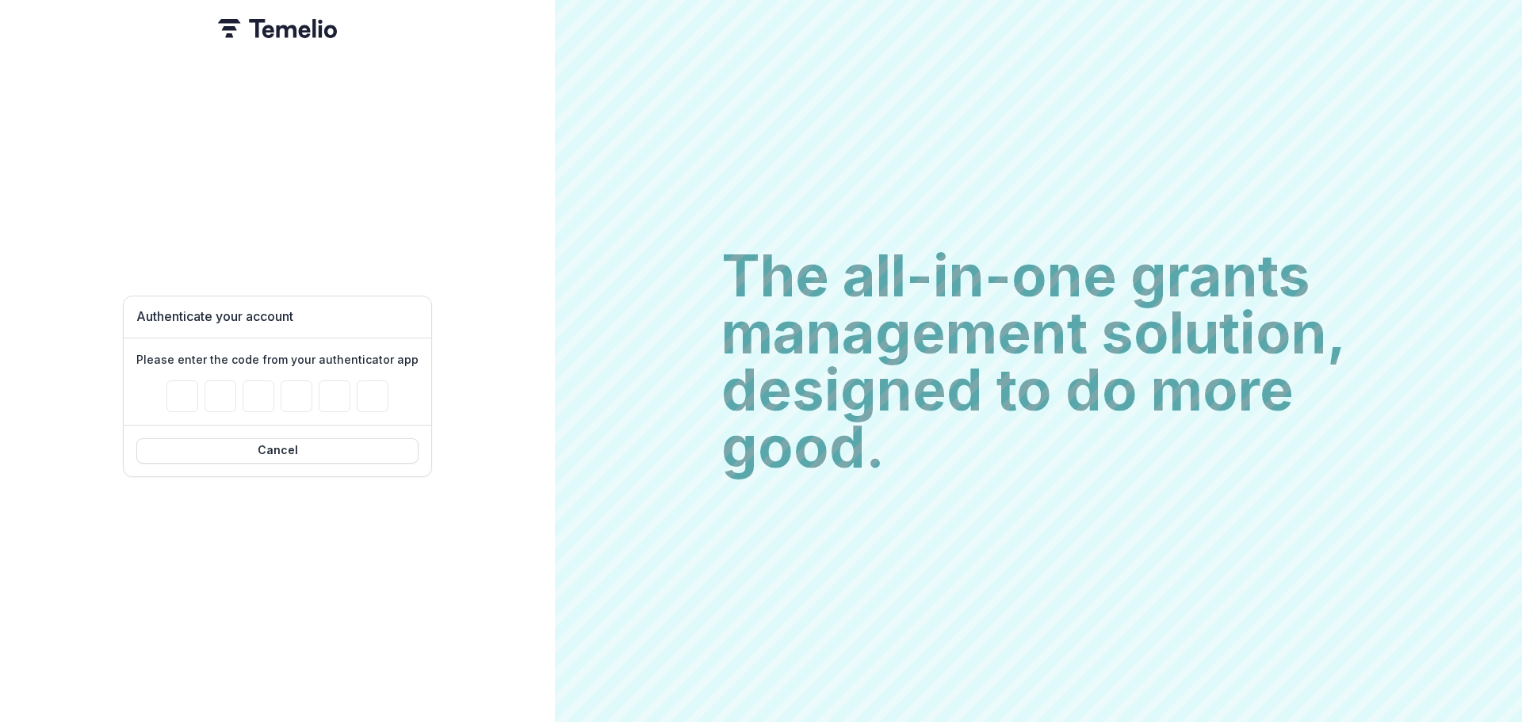
click at [279, 310] on h1 "Authenticate your account" at bounding box center [277, 316] width 282 height 15
click at [332, 309] on h1 "Authenticate your account" at bounding box center [277, 316] width 282 height 15
click at [285, 309] on h1 "Authenticate your account" at bounding box center [277, 316] width 282 height 15
click at [283, 28] on img at bounding box center [277, 28] width 119 height 19
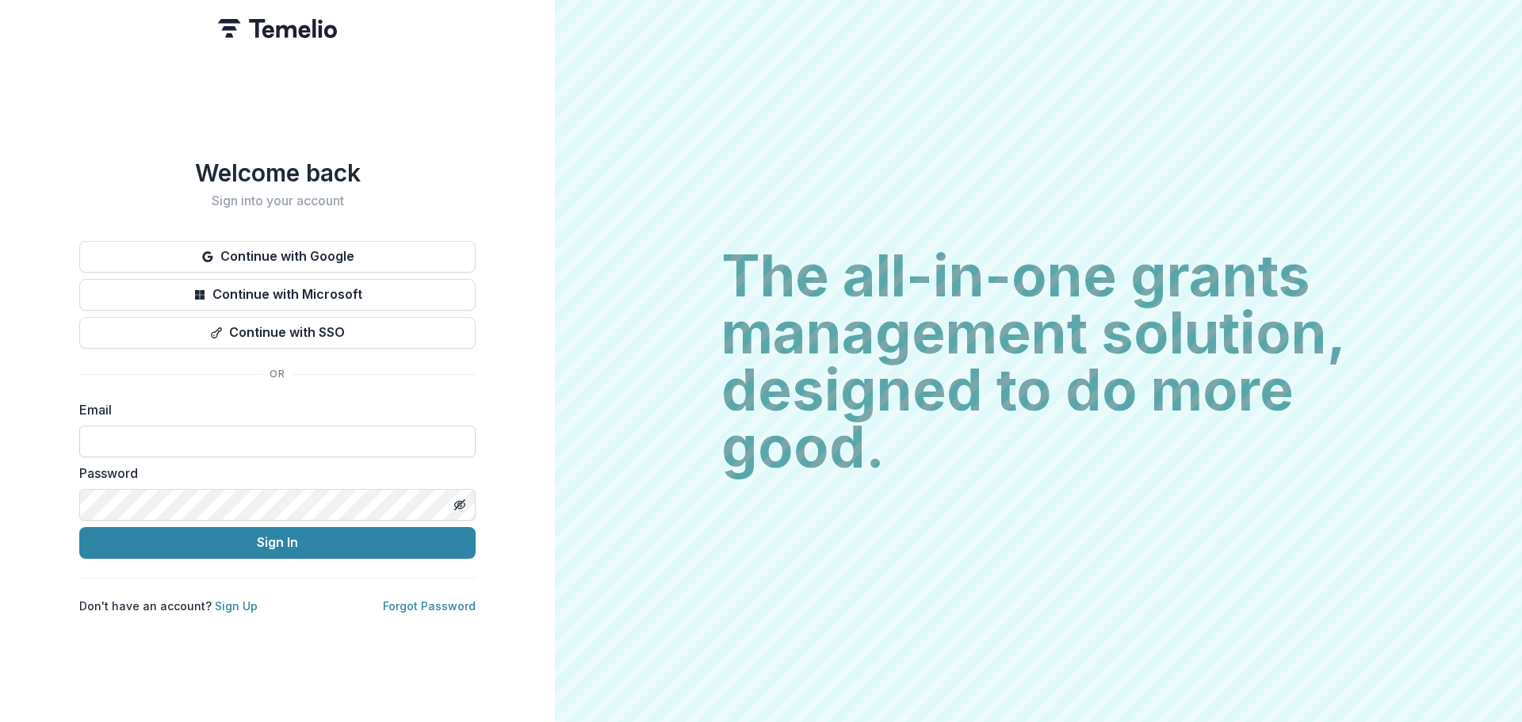
click at [134, 426] on input at bounding box center [277, 442] width 396 height 32
click at [131, 438] on input at bounding box center [277, 442] width 396 height 32
type input "**********"
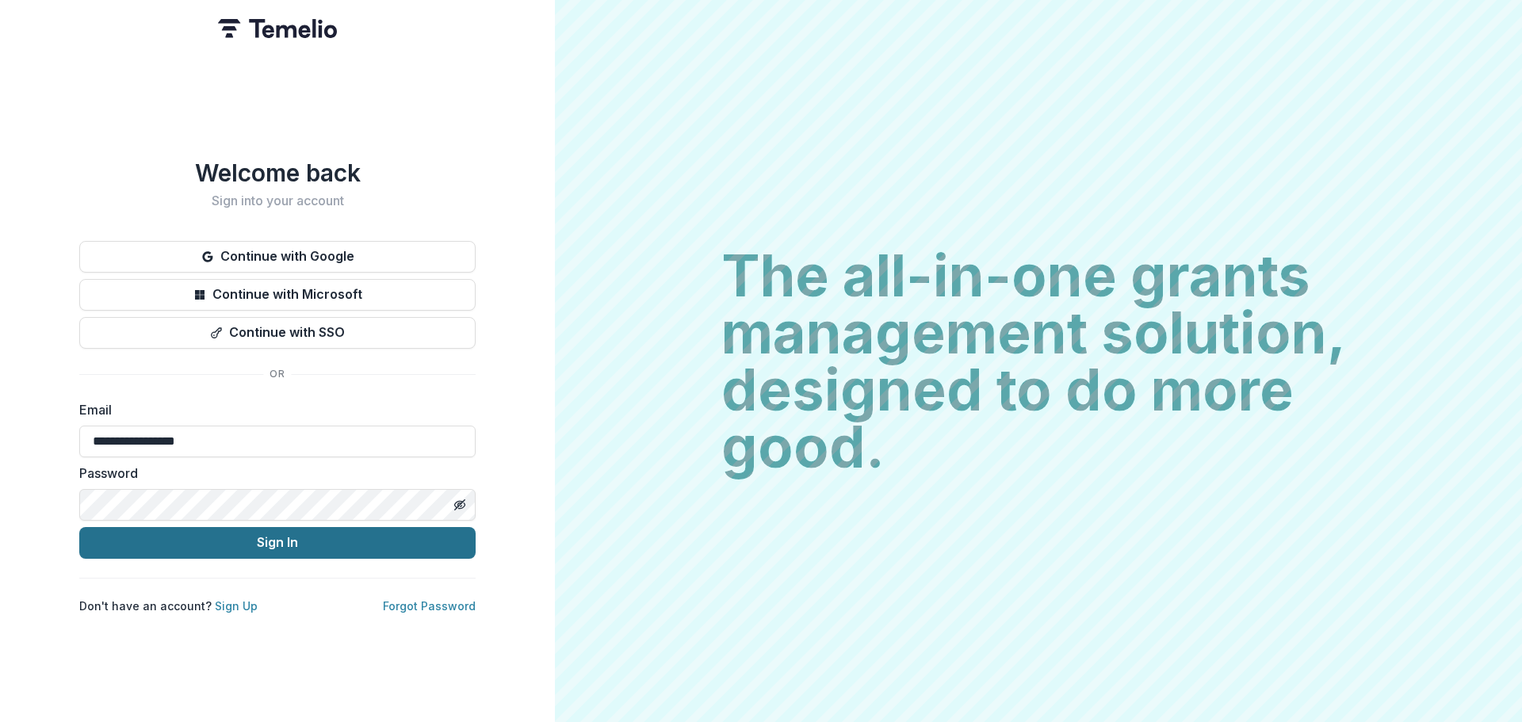
click at [273, 544] on button "Sign In" at bounding box center [277, 543] width 396 height 32
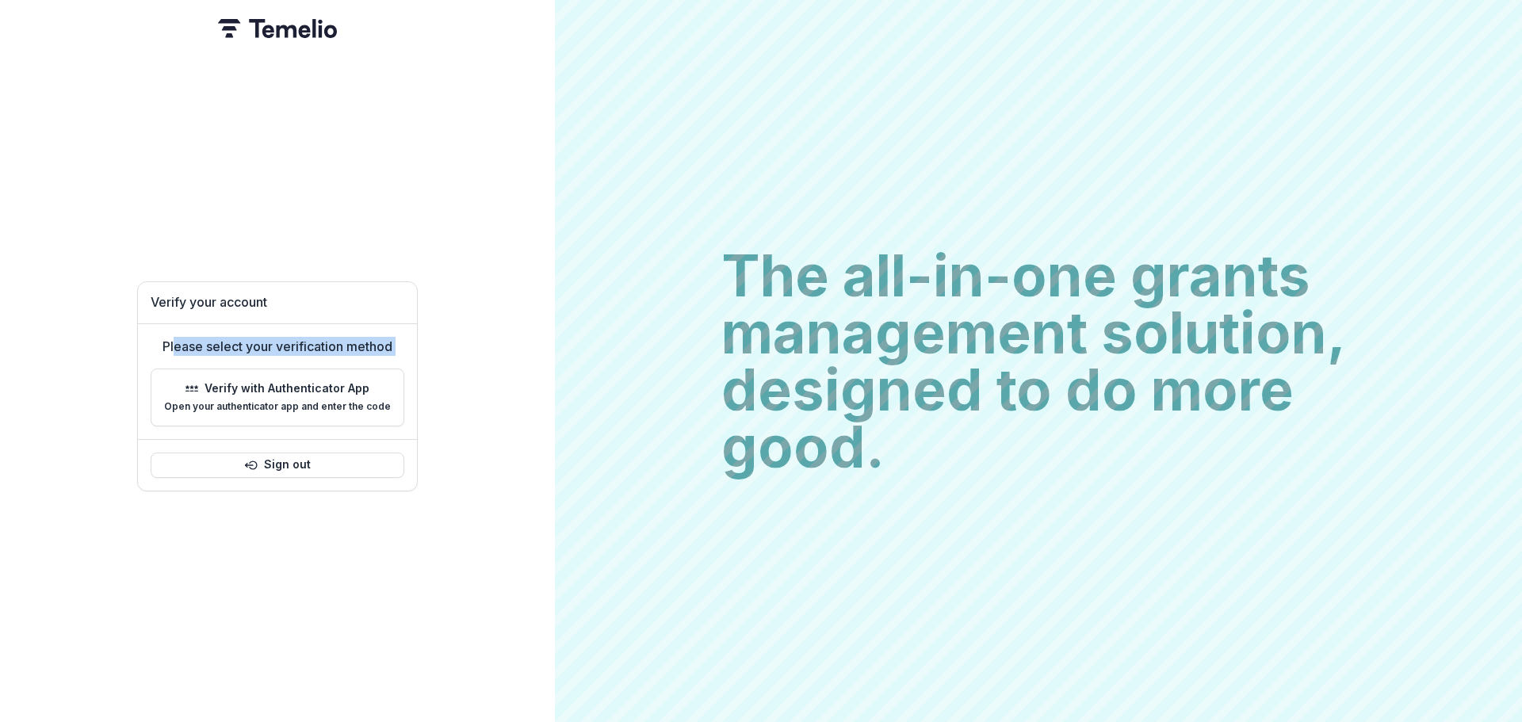
drag, startPoint x: 171, startPoint y: 346, endPoint x: 423, endPoint y: 365, distance: 252.9
click at [423, 365] on div "Verify your account Please select your verification method Verify with Authenti…" at bounding box center [277, 361] width 555 height 722
click at [302, 402] on p "Open your authenticator app and enter the code" at bounding box center [277, 406] width 227 height 11
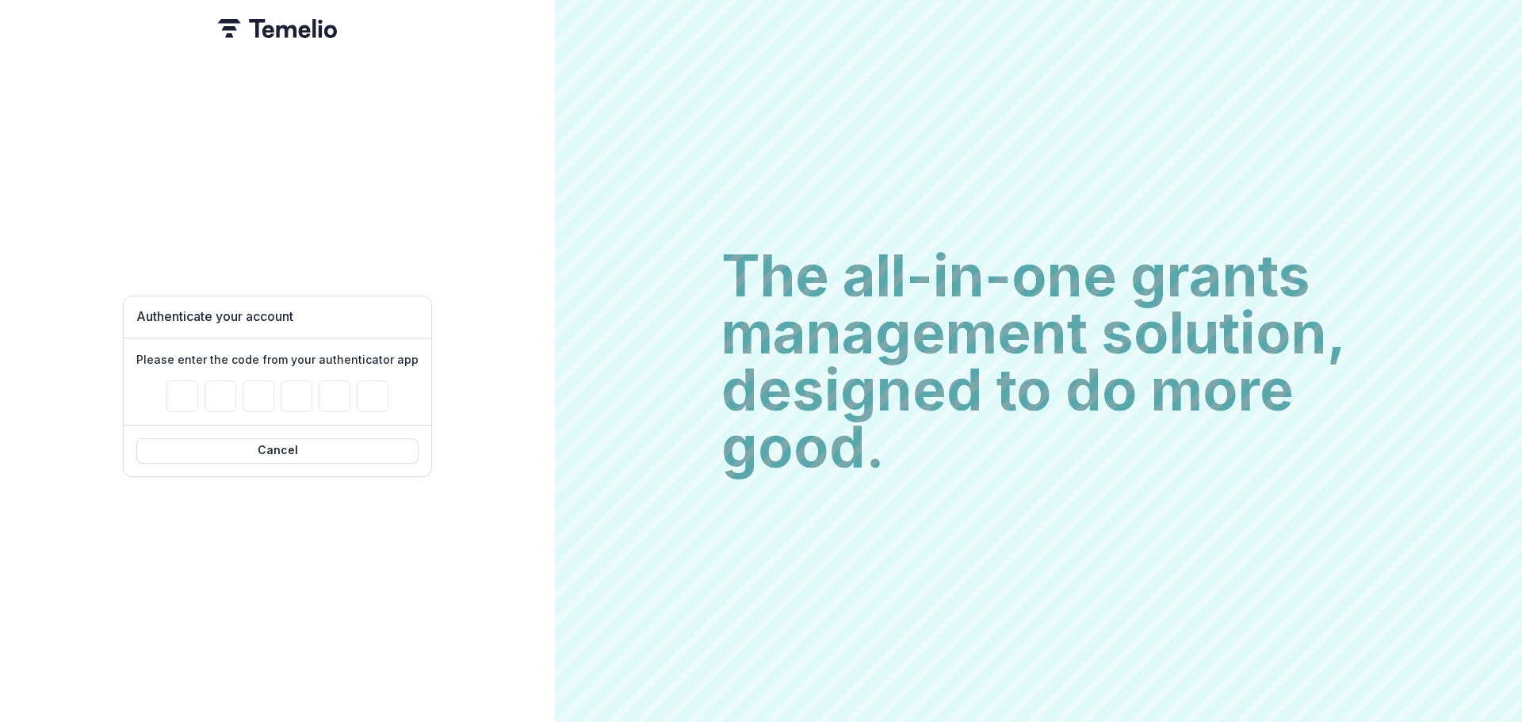
click at [318, 316] on h1 "Authenticate your account" at bounding box center [277, 316] width 282 height 15
click at [183, 385] on input "Please enter your pin code" at bounding box center [182, 397] width 32 height 32
click at [192, 388] on input "Please enter your pin code" at bounding box center [182, 397] width 32 height 32
click at [231, 396] on input "Please enter your pin code" at bounding box center [221, 397] width 32 height 32
click at [273, 394] on input "Please enter your pin code" at bounding box center [259, 397] width 32 height 32
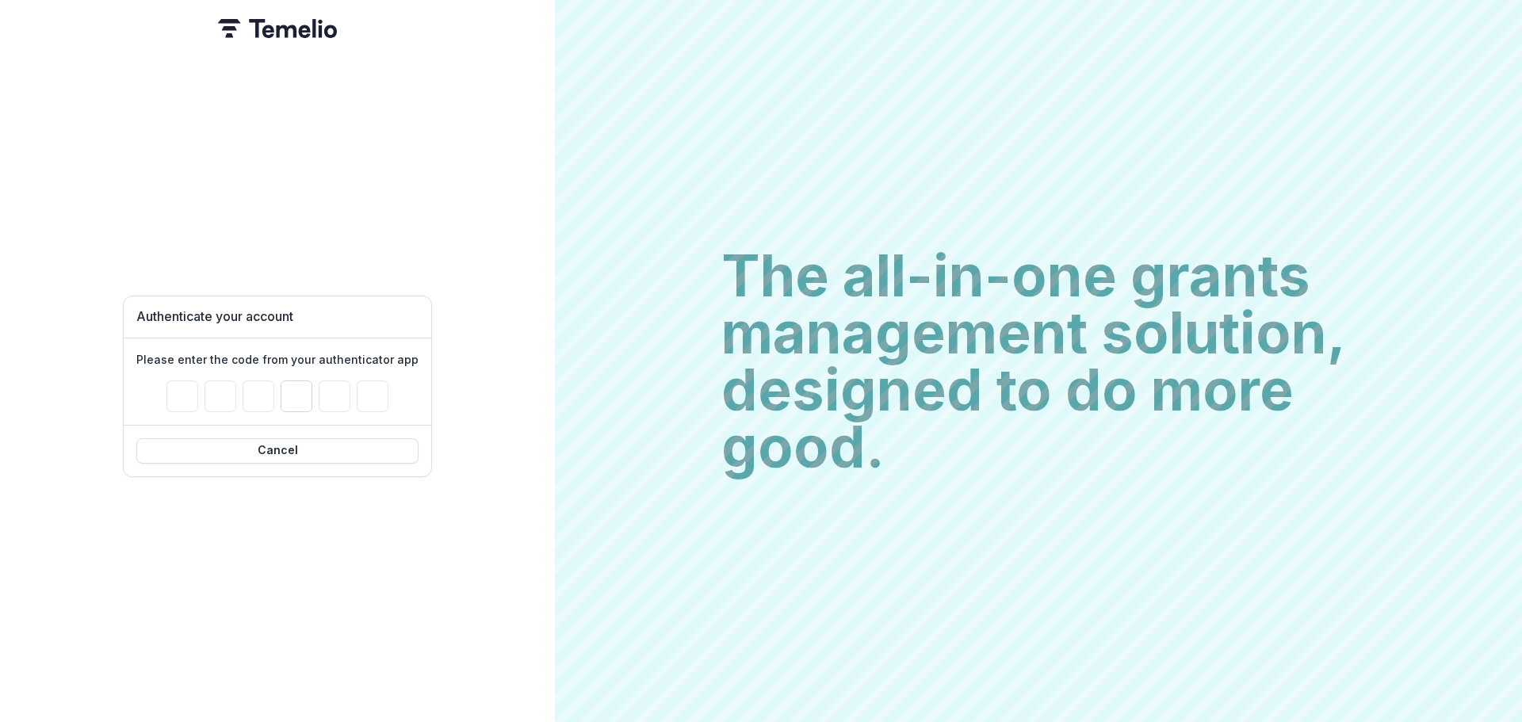
click at [297, 388] on input "Please enter your pin code" at bounding box center [297, 397] width 32 height 32
click at [348, 388] on input "Please enter your pin code" at bounding box center [335, 397] width 32 height 32
click at [372, 390] on input "Please enter your pin code" at bounding box center [373, 397] width 32 height 32
click at [185, 396] on input "Please enter your pin code" at bounding box center [182, 397] width 32 height 32
click at [188, 392] on input "Please enter your pin code" at bounding box center [182, 397] width 32 height 32
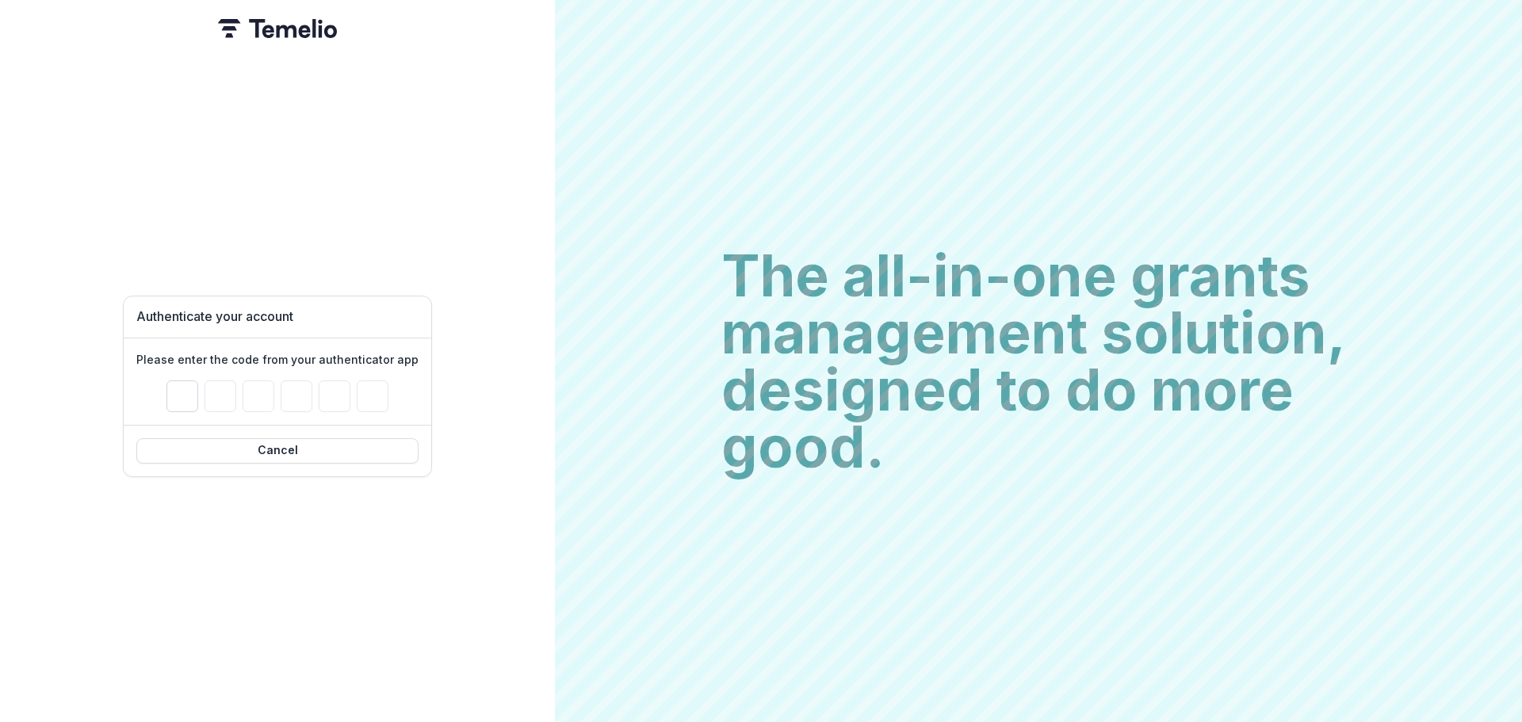
click at [181, 397] on input "Please enter your pin code" at bounding box center [182, 397] width 32 height 32
click at [182, 393] on input "Please enter your pin code" at bounding box center [182, 397] width 32 height 32
click at [182, 403] on input "Please enter your pin code" at bounding box center [182, 397] width 32 height 32
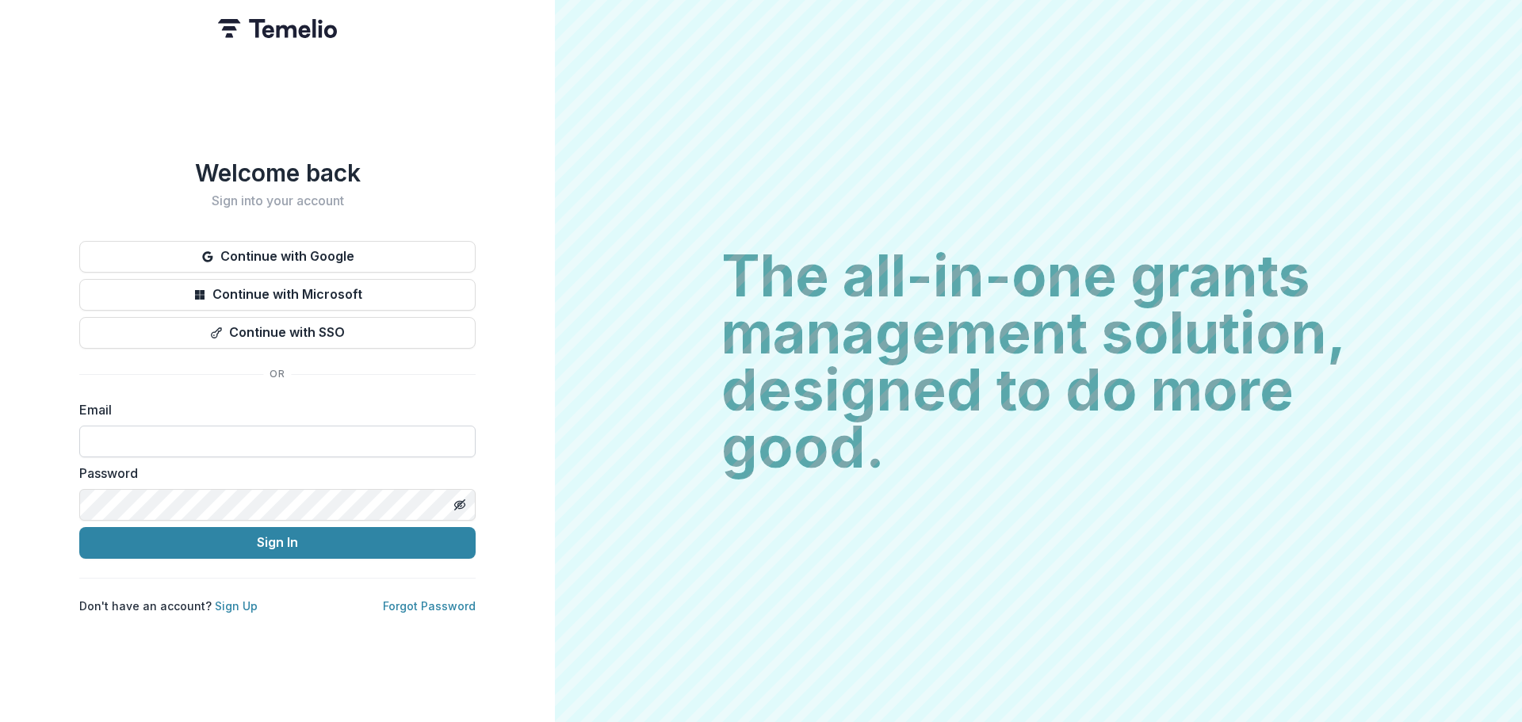
click at [151, 433] on input at bounding box center [277, 442] width 396 height 32
type input "**********"
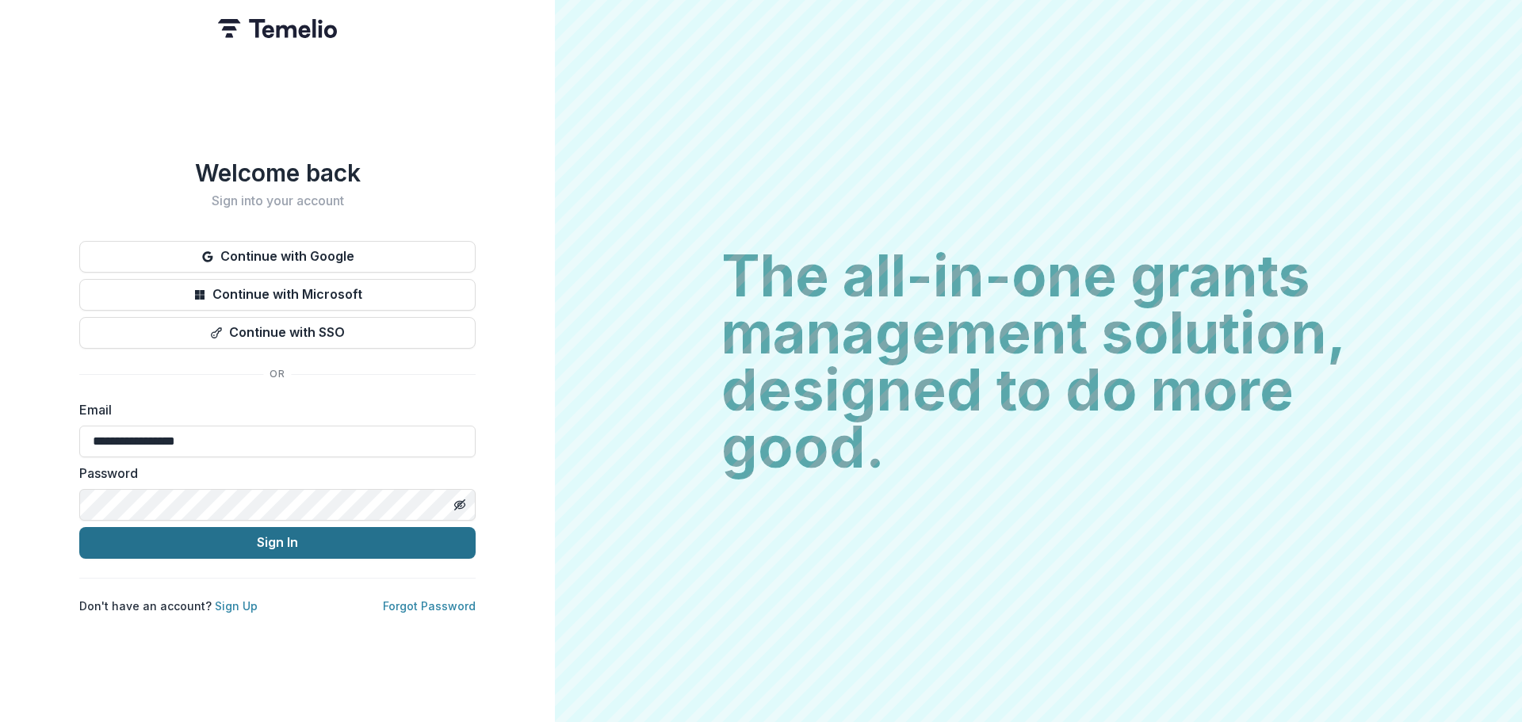
click at [231, 541] on button "Sign In" at bounding box center [277, 543] width 396 height 32
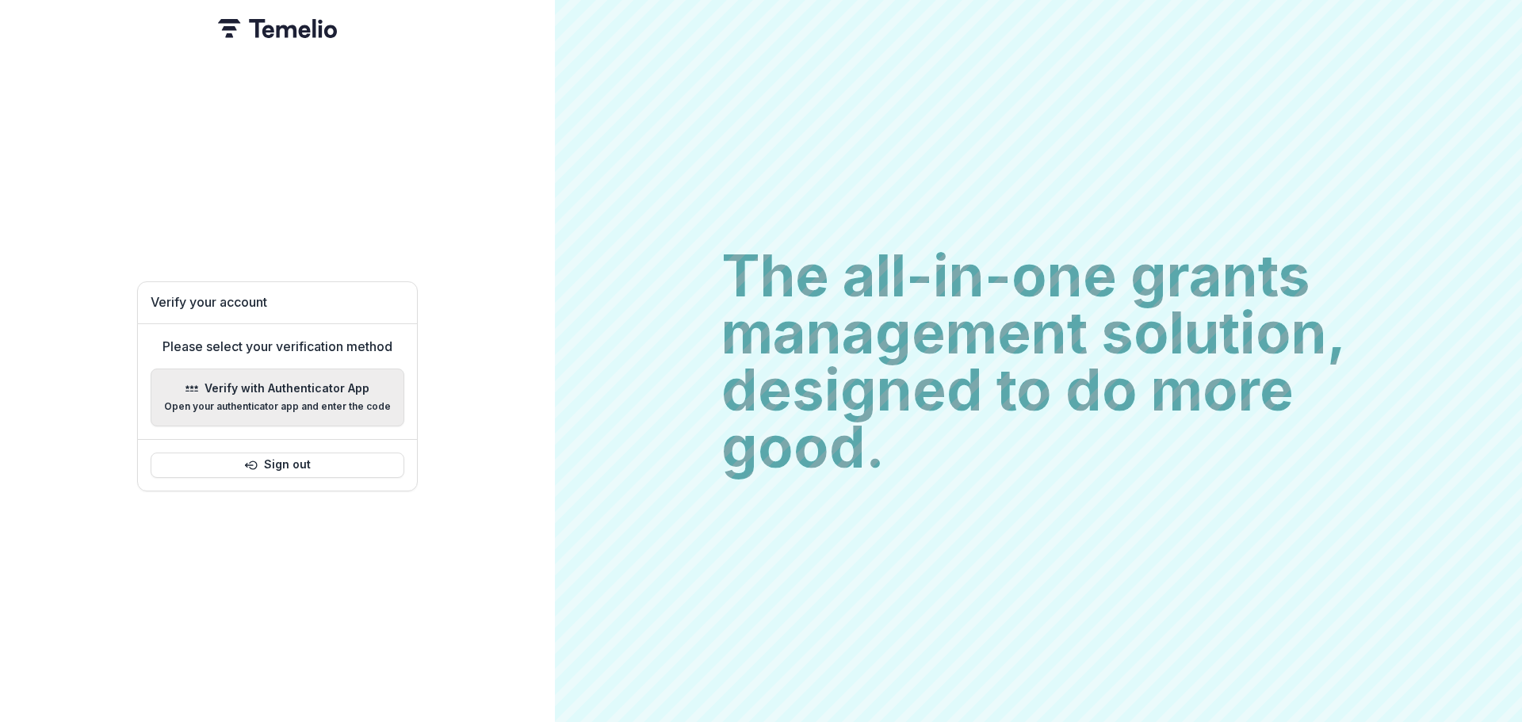
click at [355, 384] on p "Verify with Authenticator App" at bounding box center [287, 388] width 165 height 13
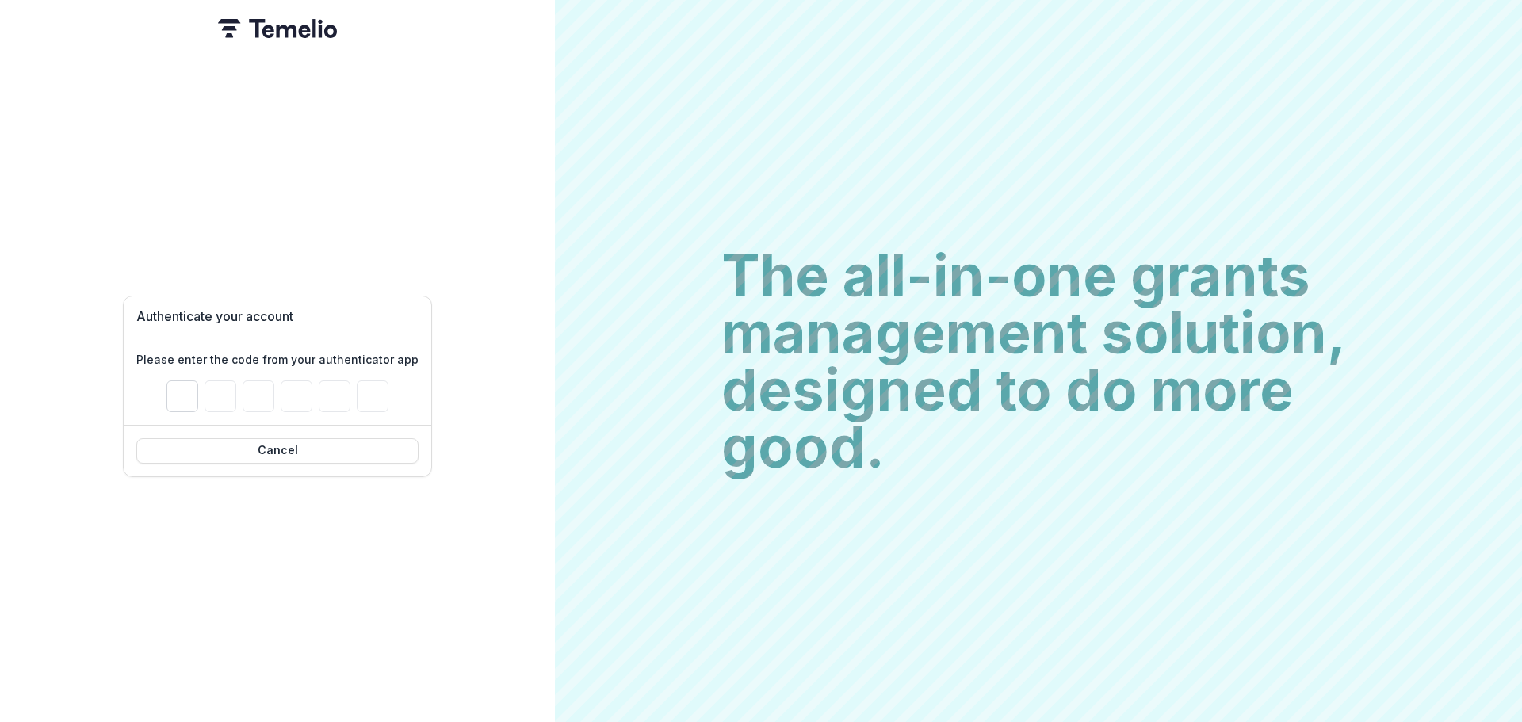
click at [191, 391] on input "Please enter your pin code" at bounding box center [182, 397] width 32 height 32
type input "*"
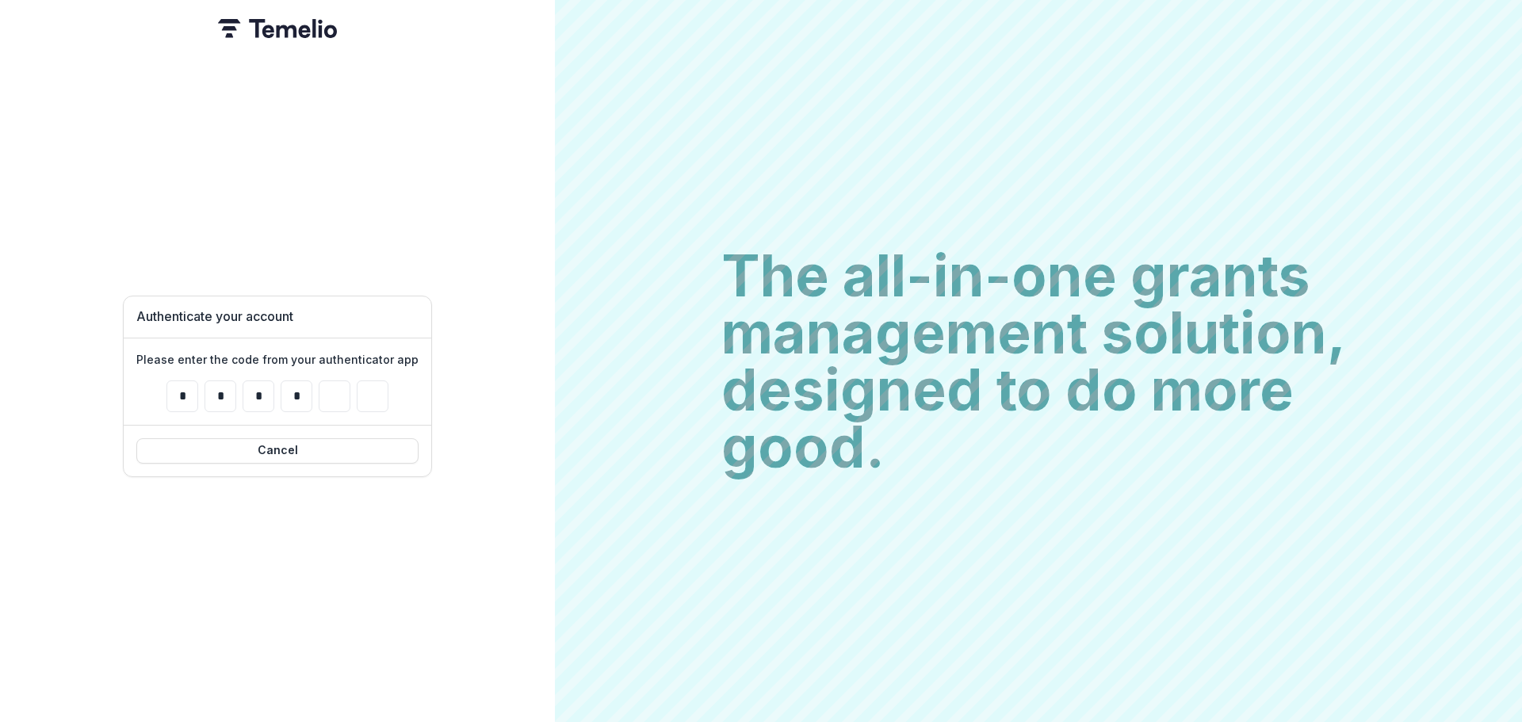
type input "*"
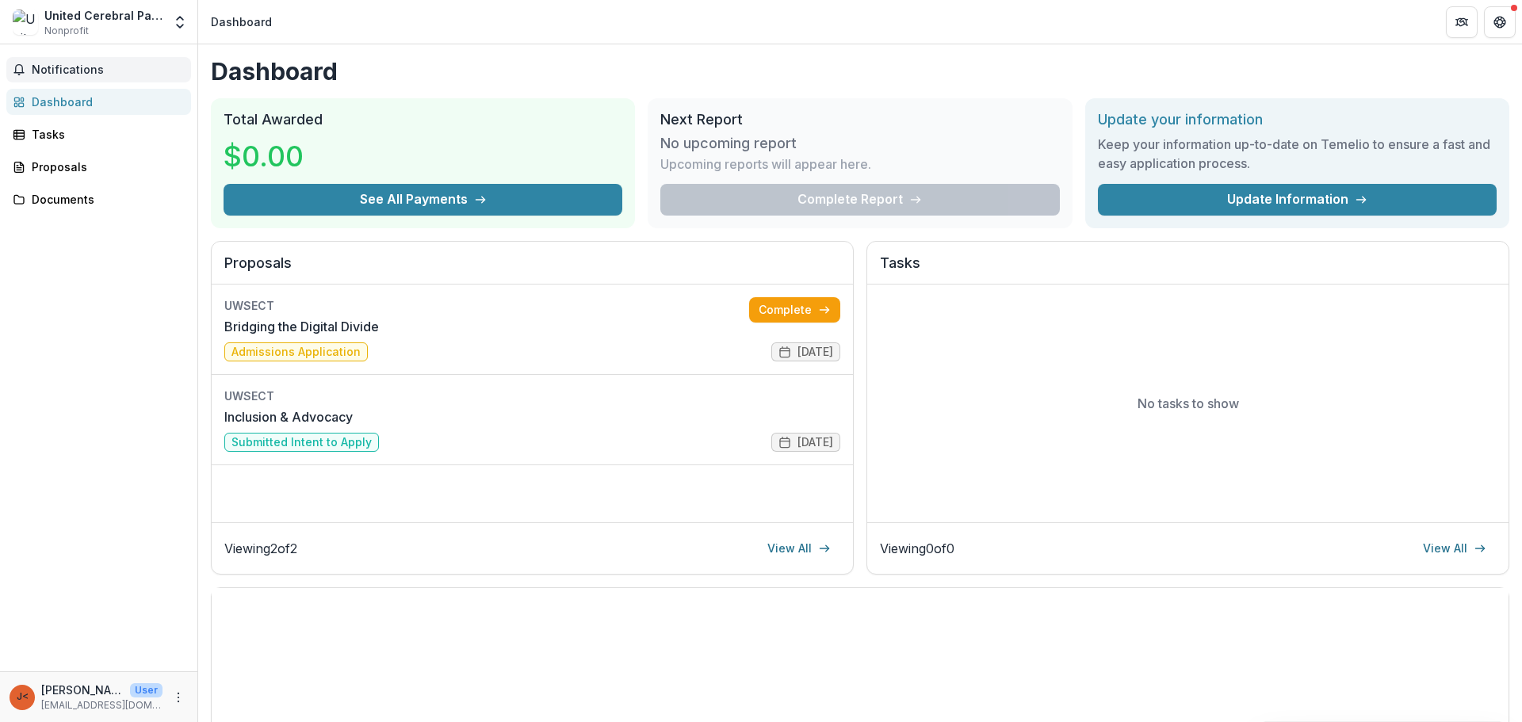
click at [52, 73] on span "Notifications" at bounding box center [108, 69] width 153 height 13
click at [36, 419] on div "Notifications Unread 0 Archived You don't have any unread notifications We'll n…" at bounding box center [98, 357] width 197 height 627
click at [177, 696] on icon "More" at bounding box center [178, 697] width 13 height 13
click at [147, 501] on div "Notifications Dashboard Tasks Proposals Documents" at bounding box center [98, 357] width 197 height 627
click at [63, 136] on div "Tasks" at bounding box center [105, 134] width 147 height 17
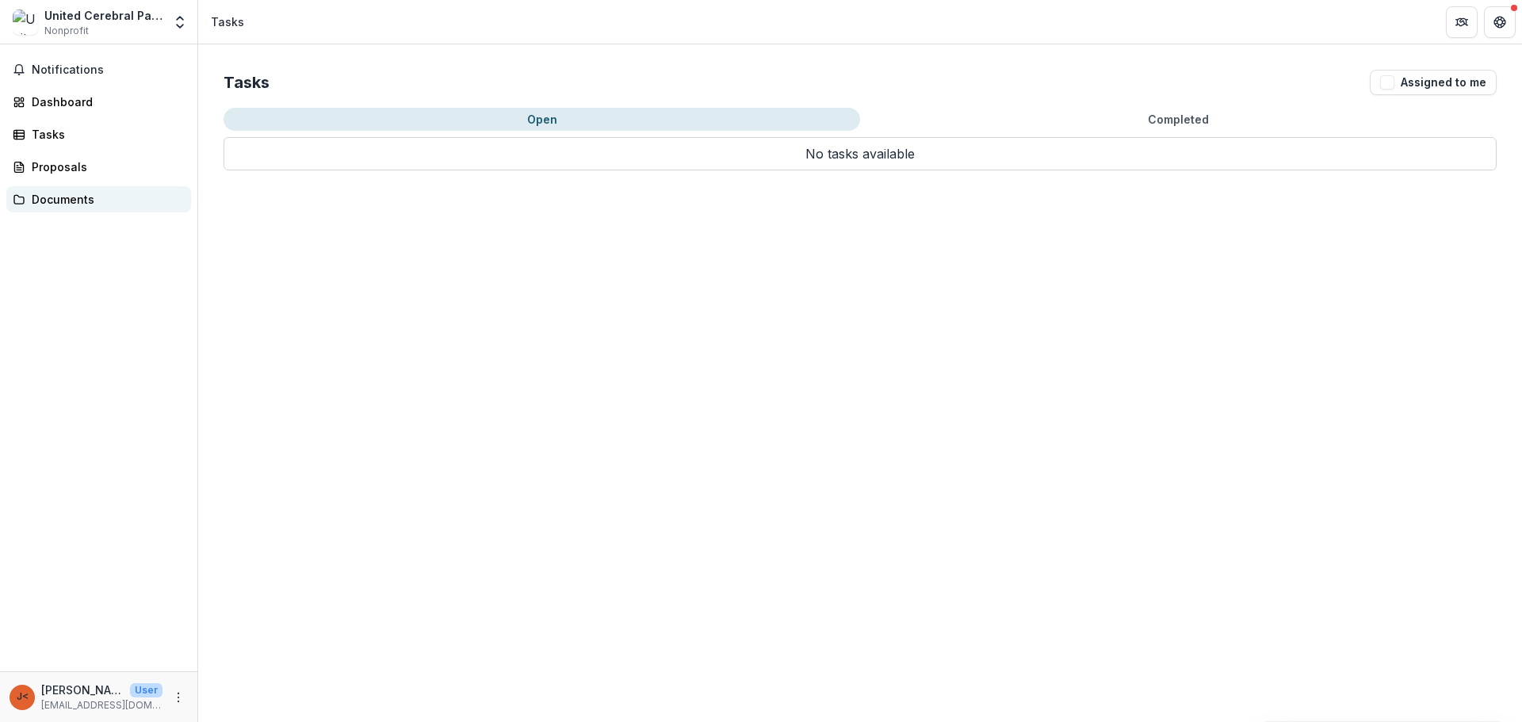
click at [55, 199] on div "Documents" at bounding box center [105, 199] width 147 height 17
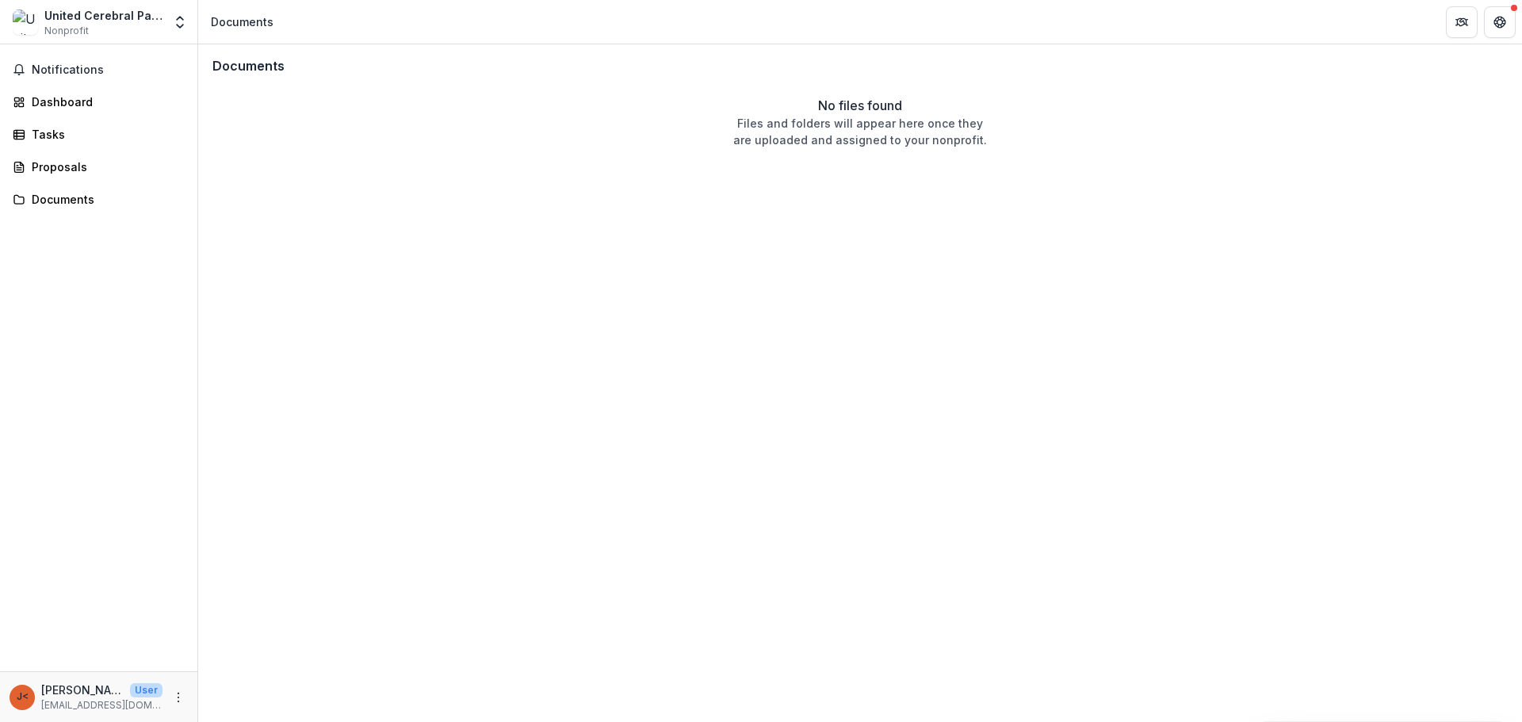
click at [61, 151] on div "Notifications Dashboard Tasks Proposals Documents" at bounding box center [98, 357] width 197 height 627
click at [60, 162] on div "Proposals" at bounding box center [105, 167] width 147 height 17
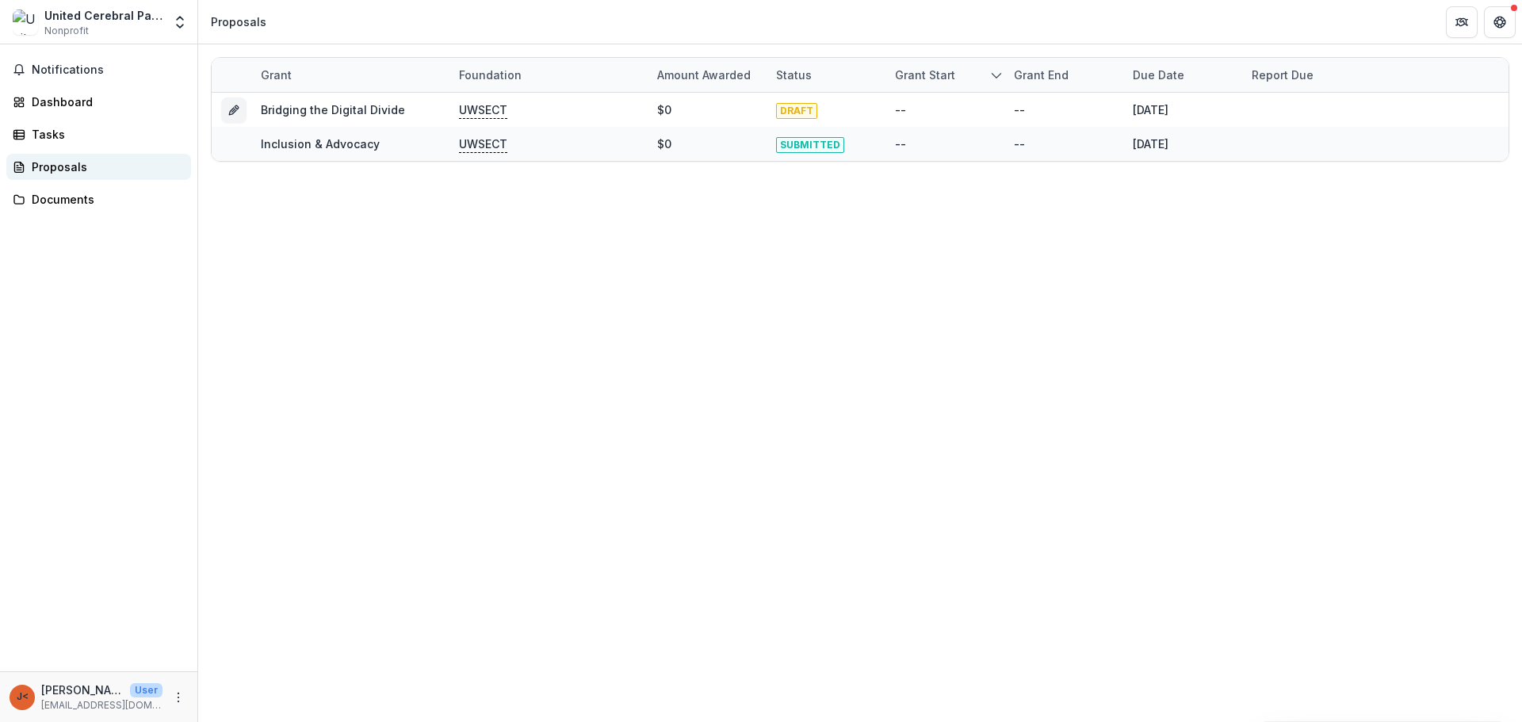
click at [50, 174] on div "Proposals" at bounding box center [105, 167] width 147 height 17
click at [66, 104] on div "Dashboard" at bounding box center [105, 102] width 147 height 17
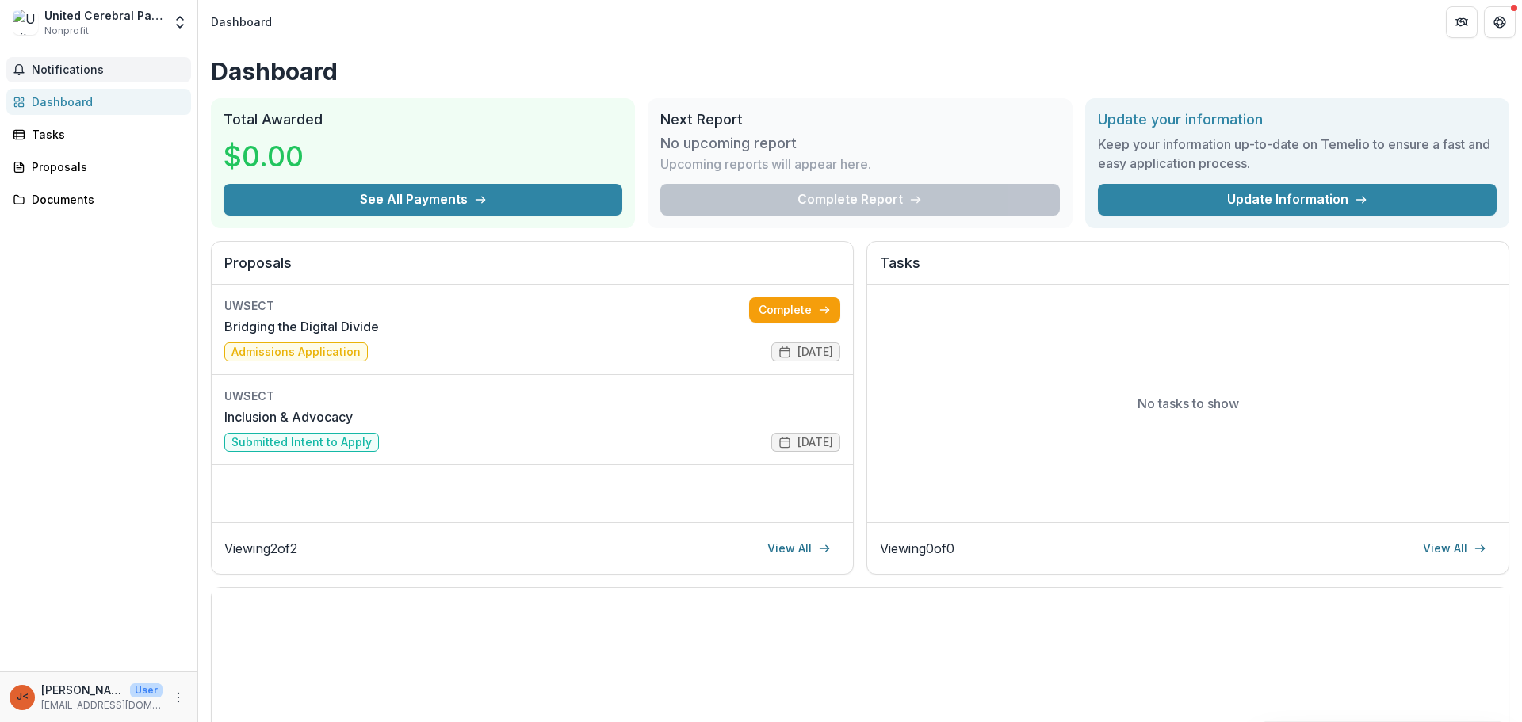
click at [82, 67] on span "Notifications" at bounding box center [108, 69] width 153 height 13
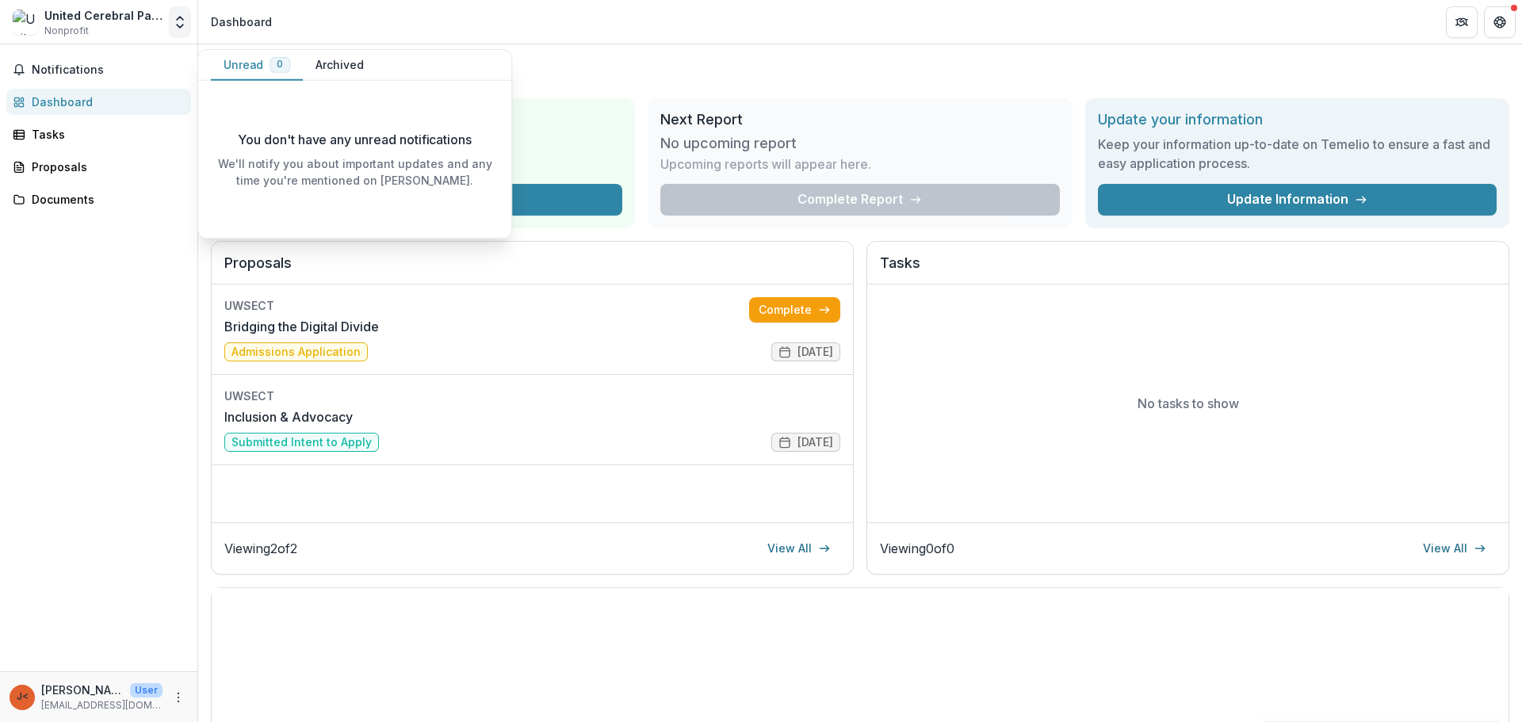
click at [174, 25] on icon "Open entity switcher" at bounding box center [180, 22] width 16 height 16
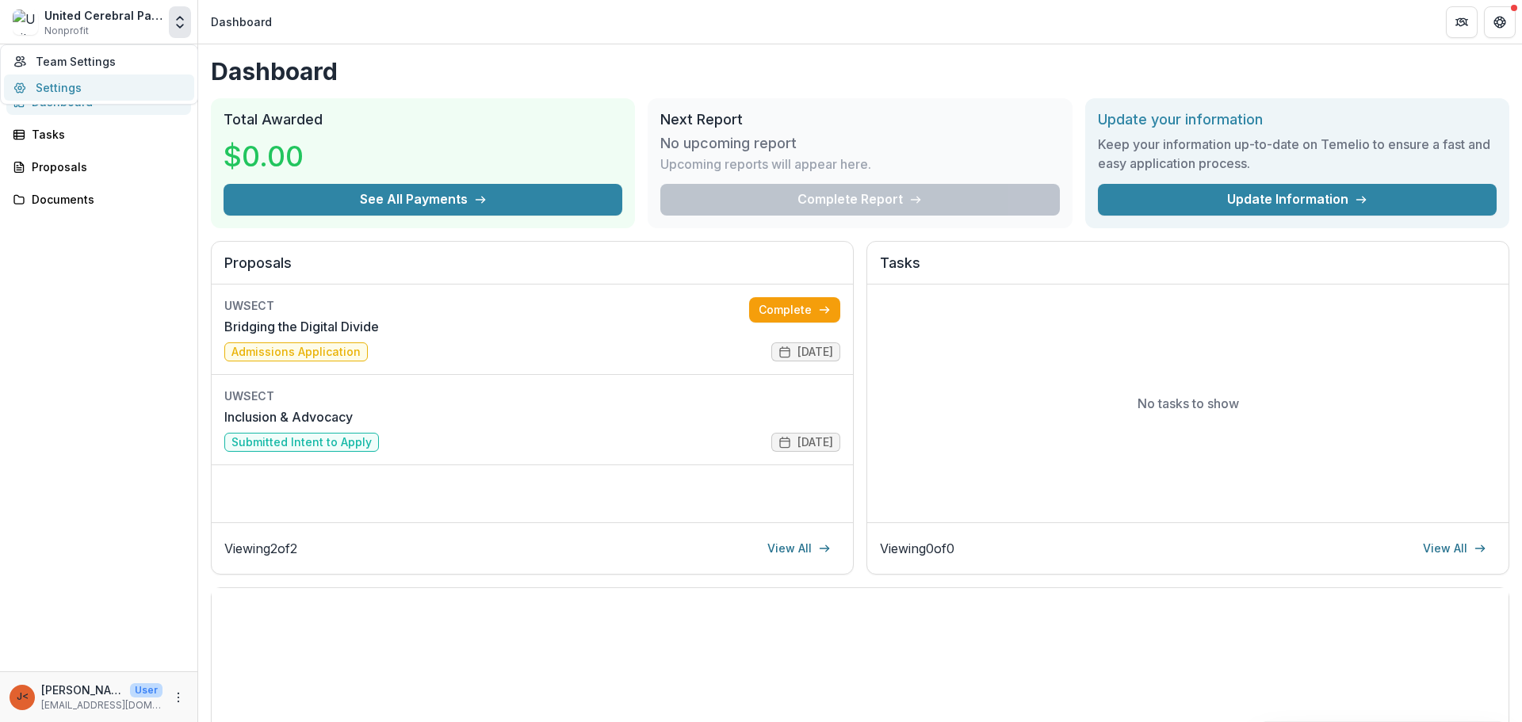
click at [69, 90] on link "Settings" at bounding box center [99, 88] width 190 height 26
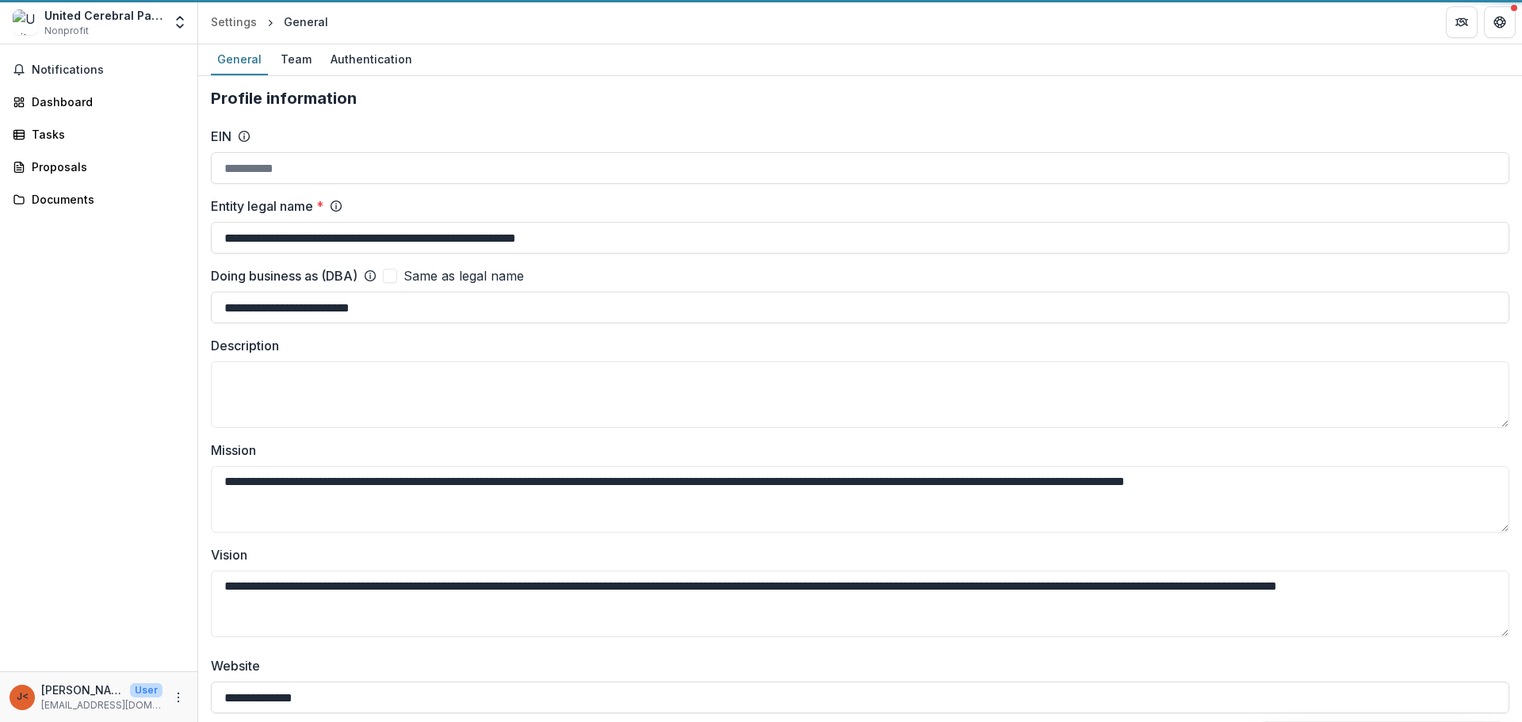
type input "**********"
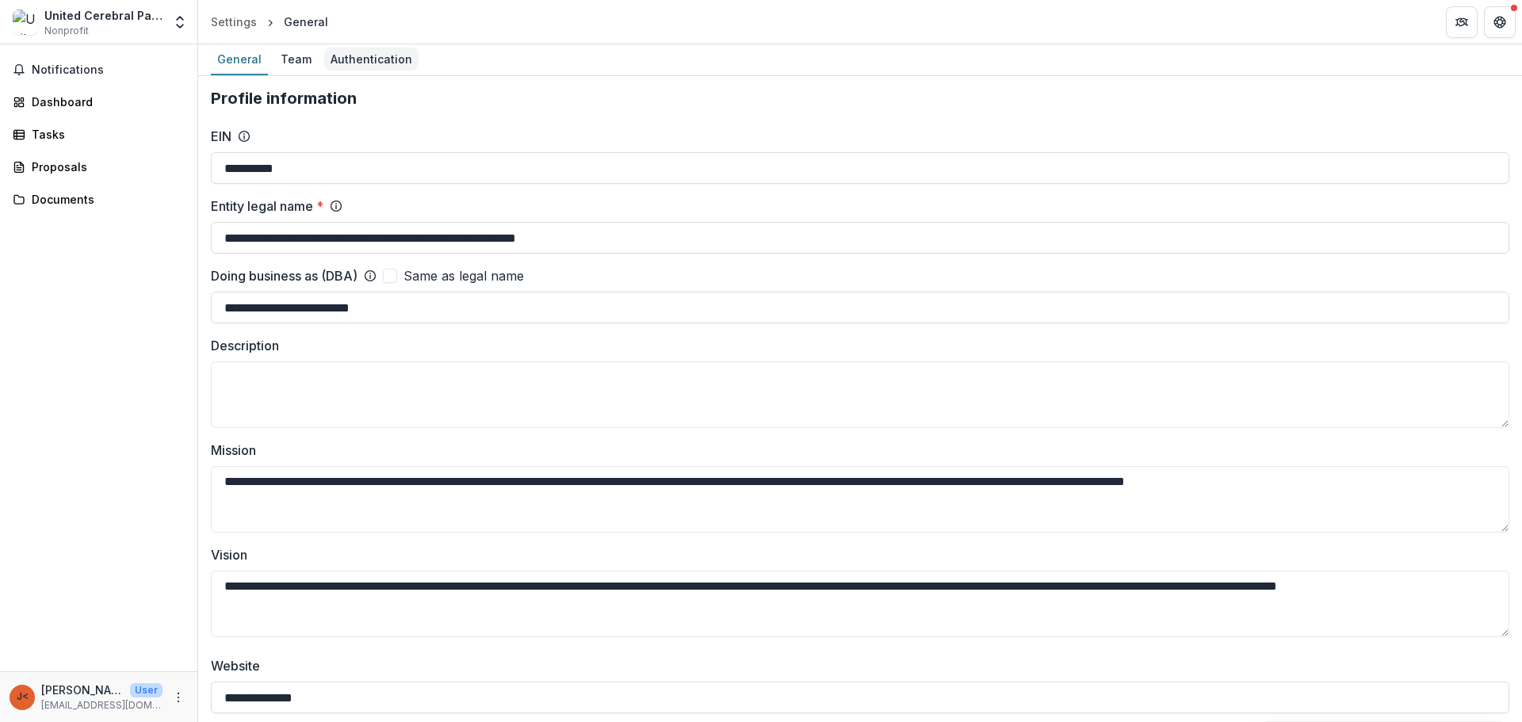
click at [361, 63] on div "Authentication" at bounding box center [371, 59] width 94 height 23
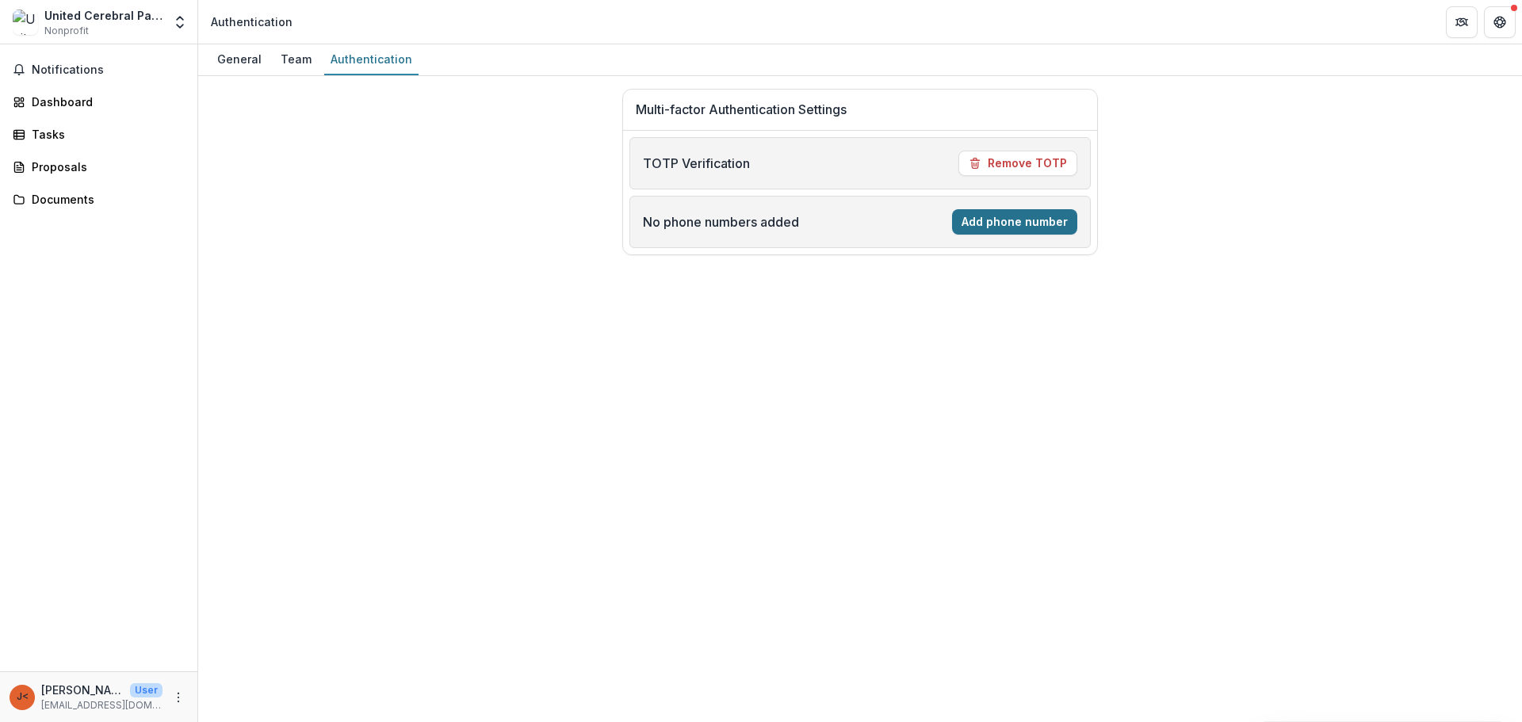
click at [985, 226] on button "Add phone number" at bounding box center [1014, 221] width 125 height 25
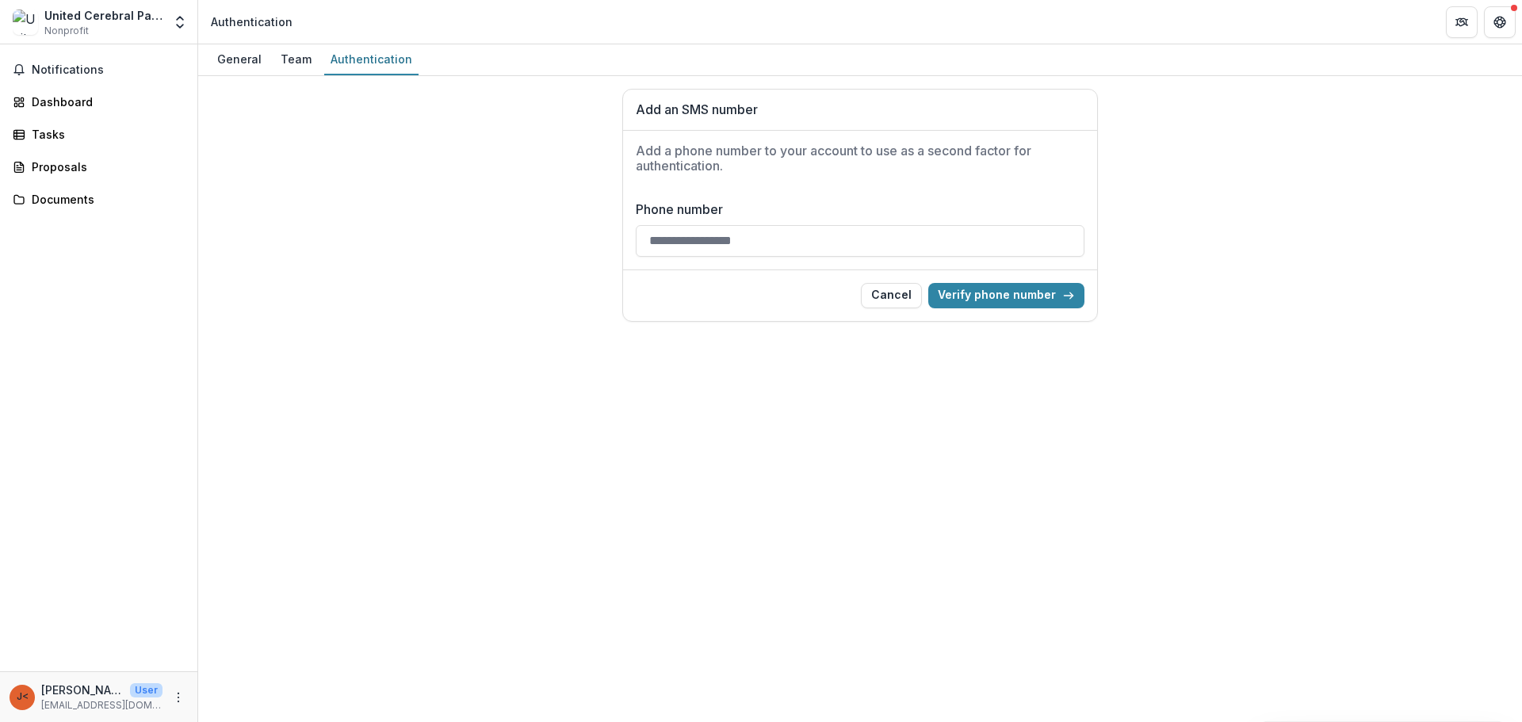
click at [828, 235] on input "Phone number" at bounding box center [860, 241] width 449 height 32
click at [900, 296] on button "Cancel" at bounding box center [891, 295] width 61 height 25
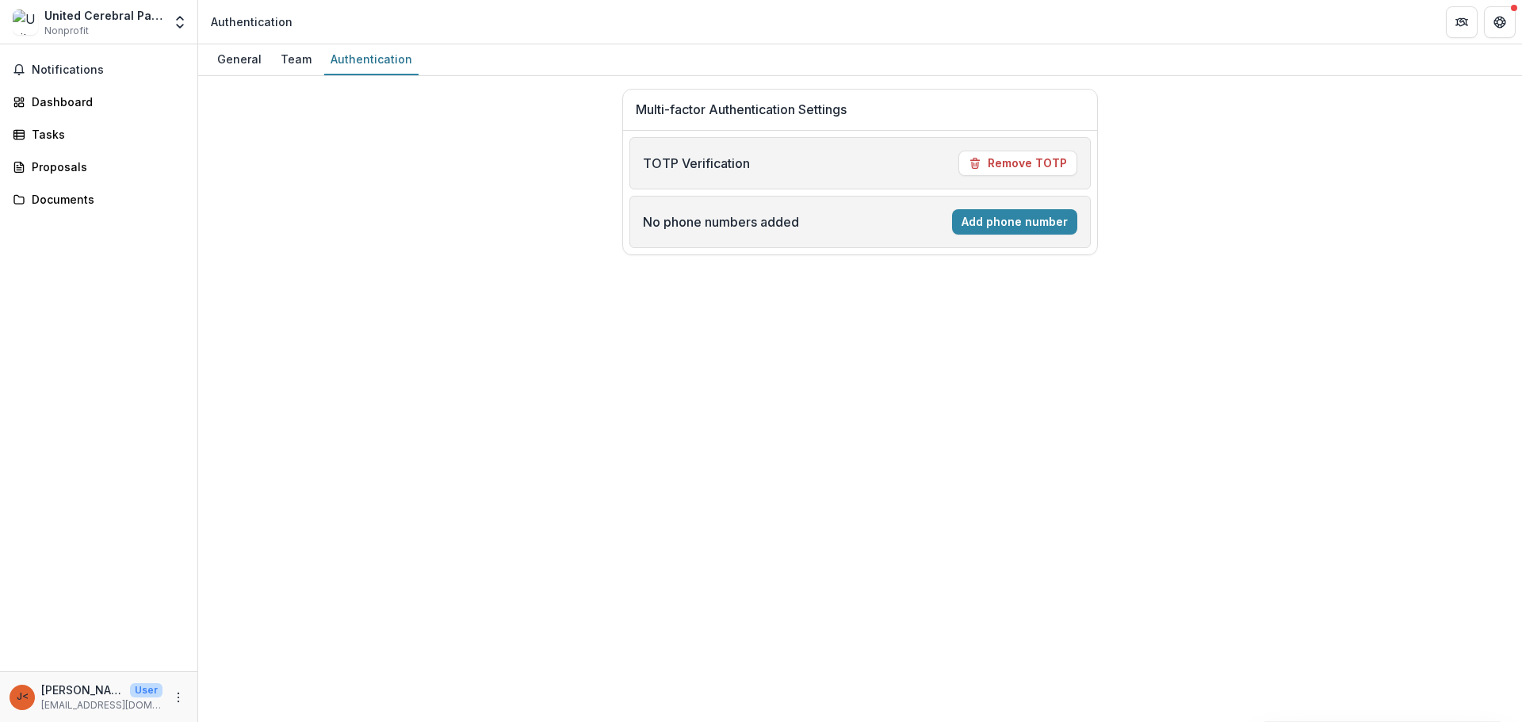
click at [650, 166] on p "TOTP Verification" at bounding box center [696, 163] width 107 height 19
click at [652, 166] on p "TOTP Verification" at bounding box center [696, 163] width 107 height 19
click at [305, 63] on div "Team" at bounding box center [296, 59] width 44 height 23
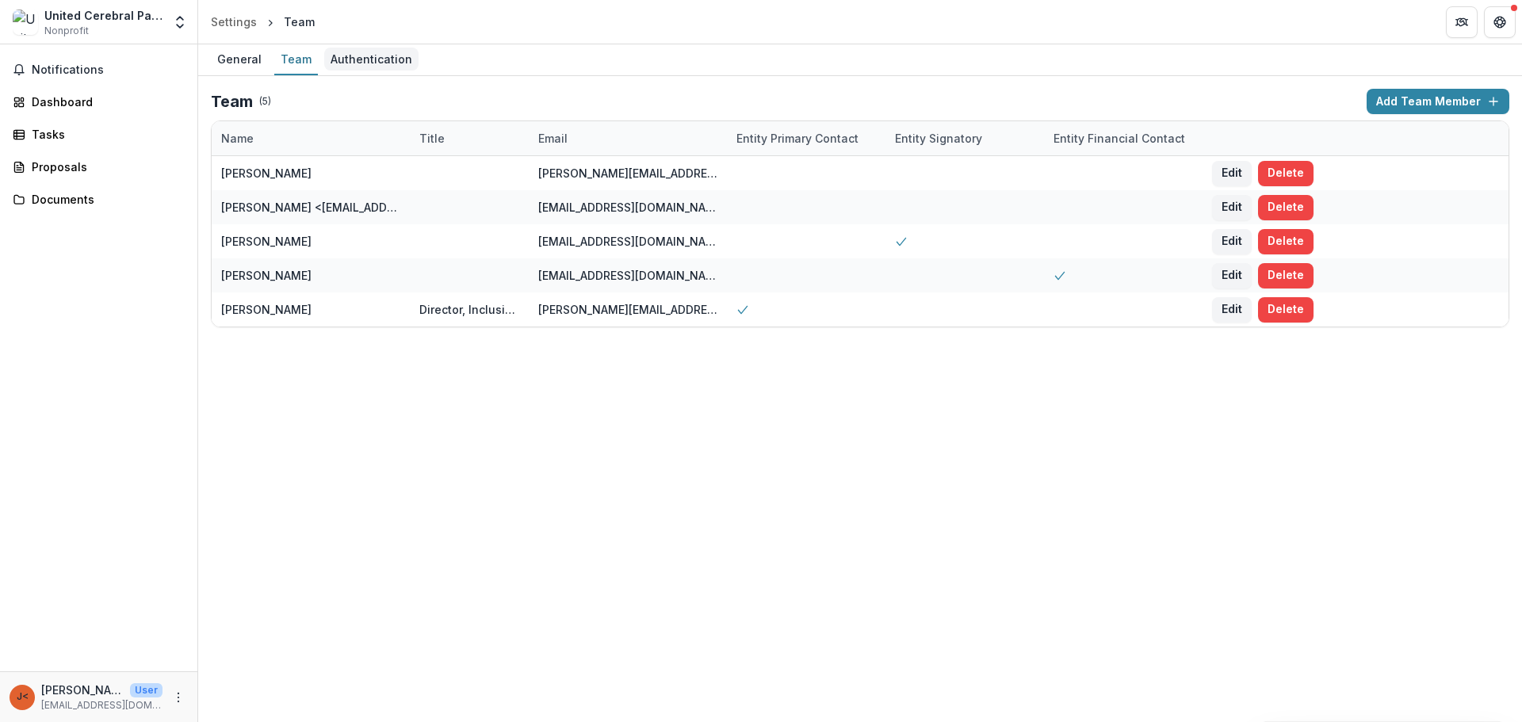
click at [378, 59] on div "Authentication" at bounding box center [371, 59] width 94 height 23
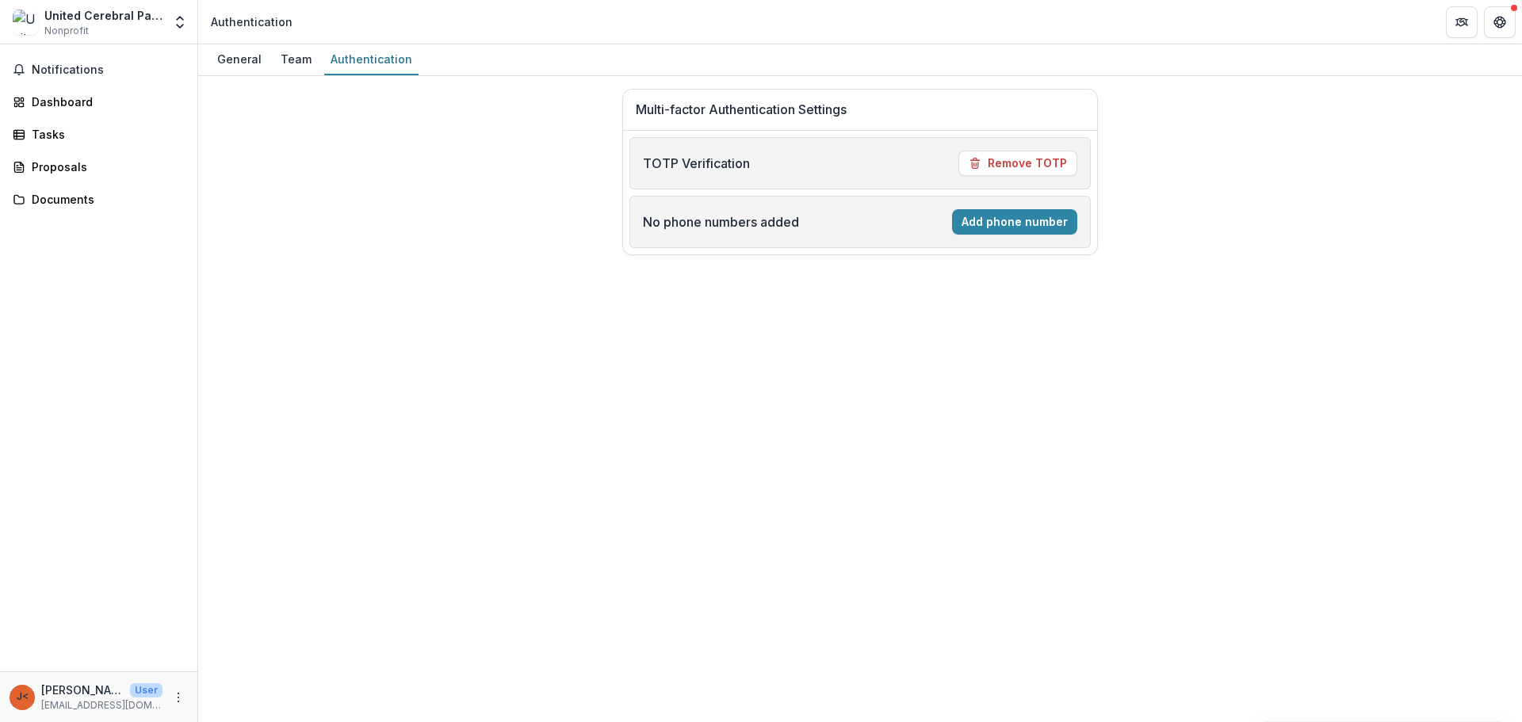
click at [702, 166] on p "TOTP Verification" at bounding box center [696, 163] width 107 height 19
click at [93, 96] on div "Dashboard" at bounding box center [105, 102] width 147 height 17
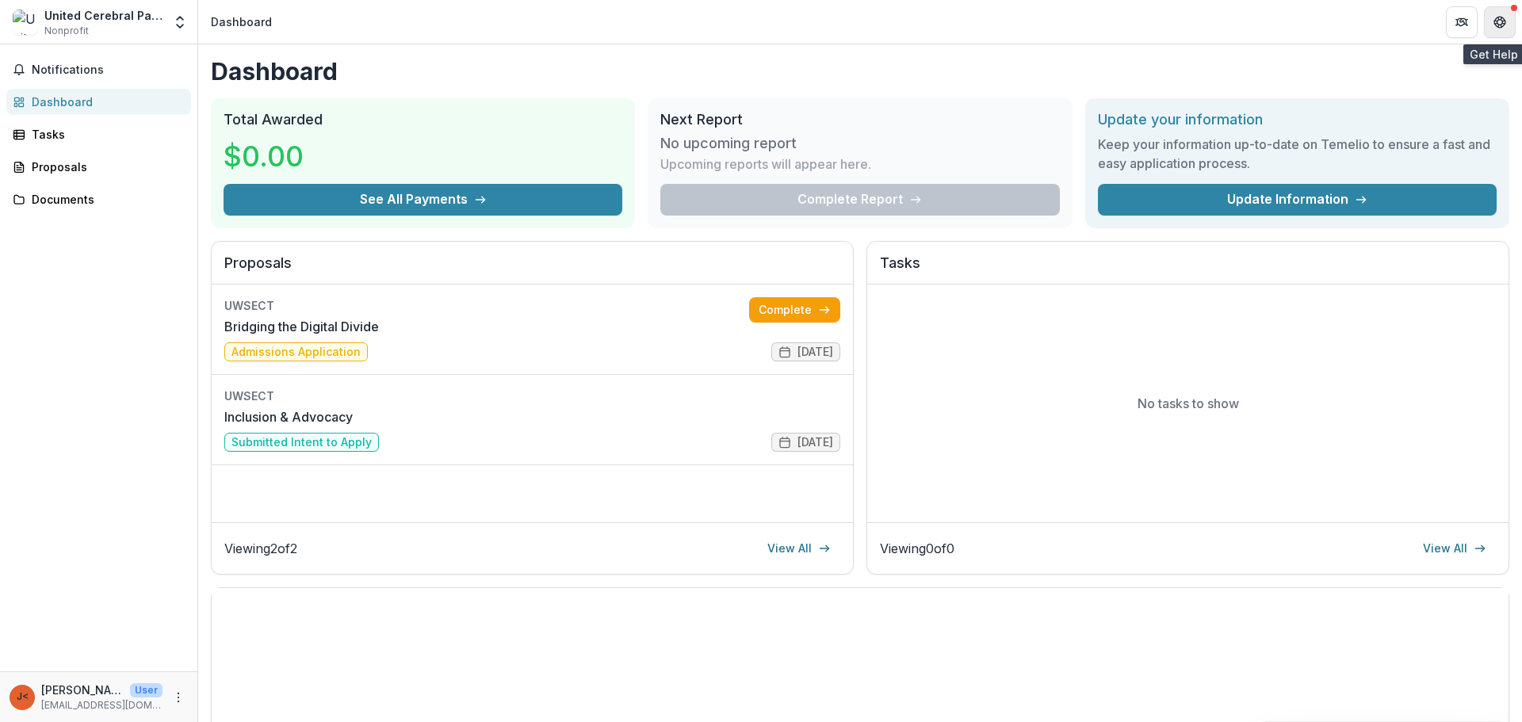
click at [1502, 27] on icon "Get Help" at bounding box center [1500, 26] width 4 height 3
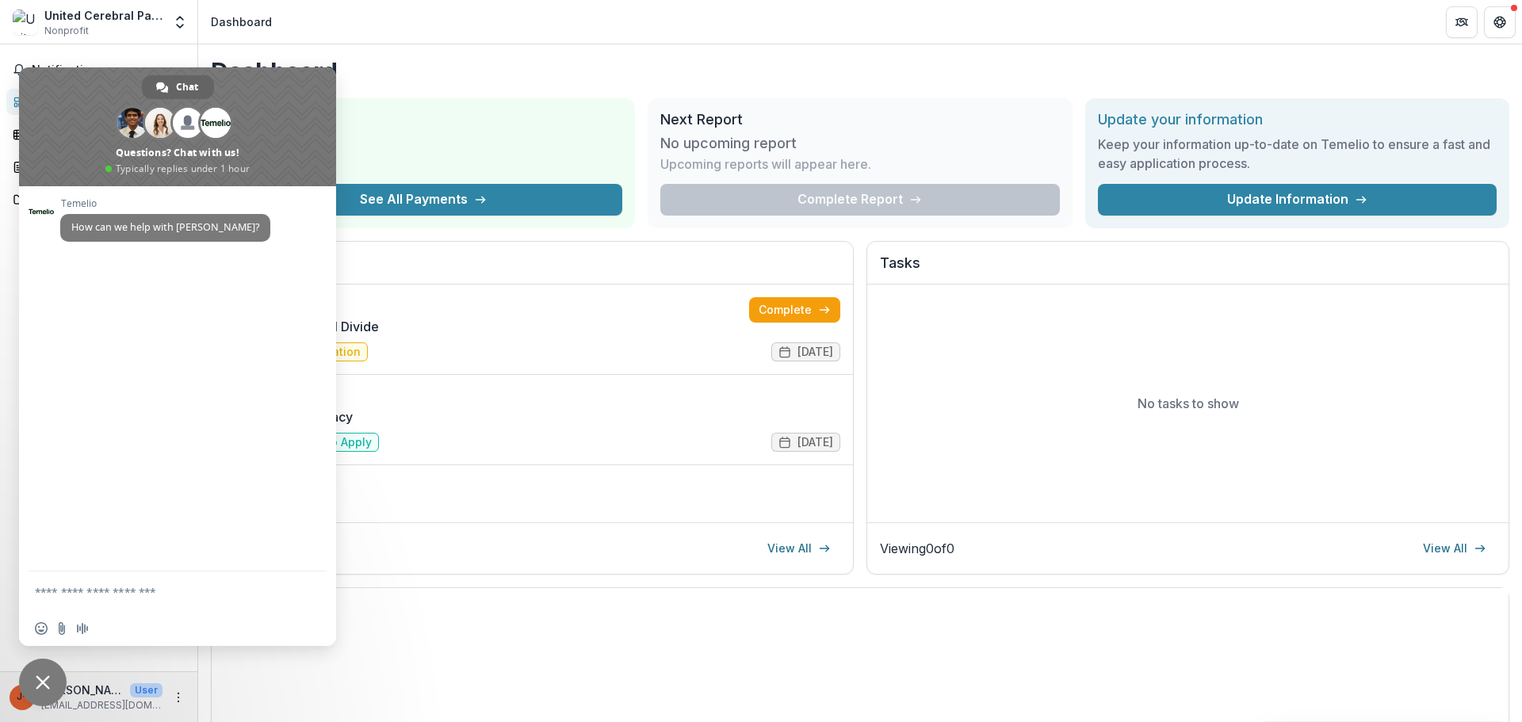
click at [101, 597] on textarea "Compose your message..." at bounding box center [160, 592] width 251 height 14
type textarea "**********"
click at [310, 582] on span "Send" at bounding box center [308, 589] width 26 height 26
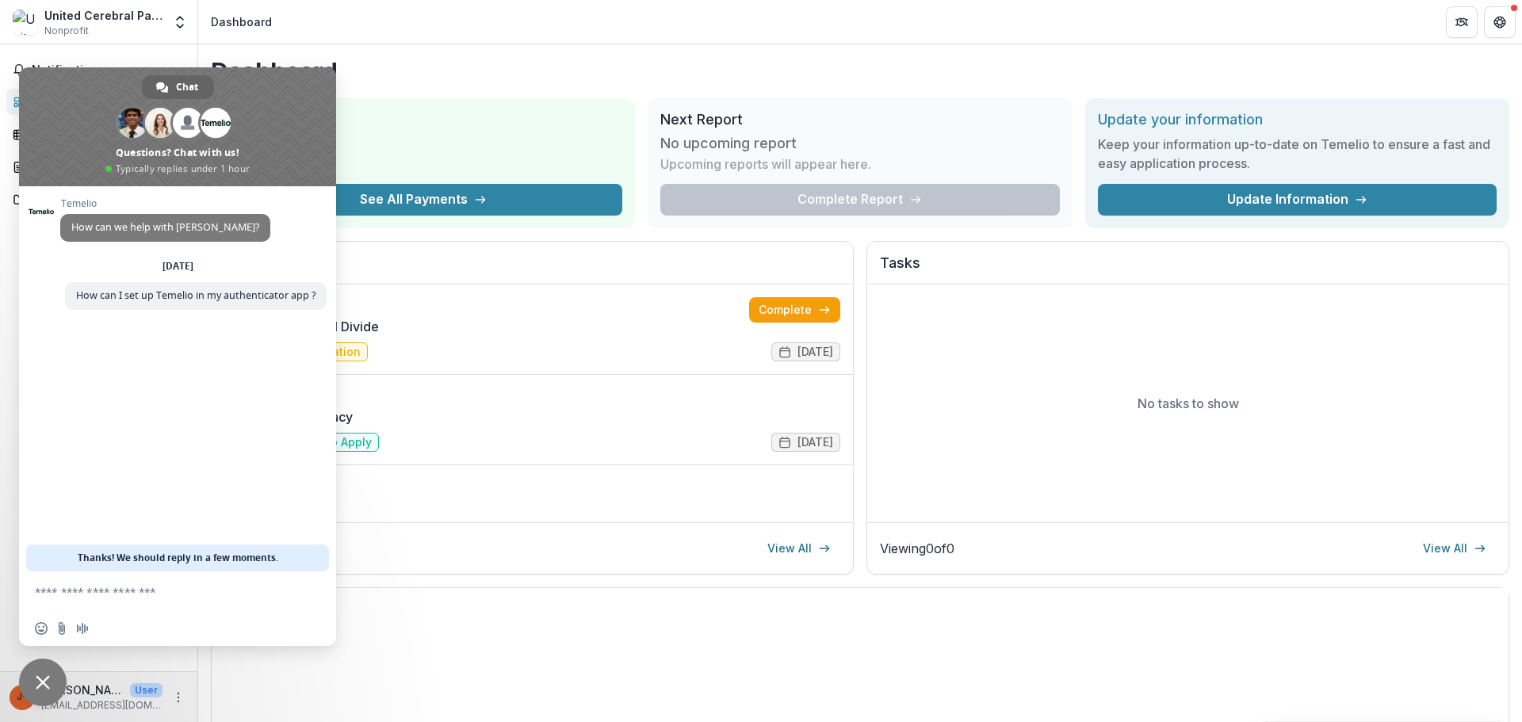
click at [840, 72] on h1 "Dashboard" at bounding box center [860, 71] width 1298 height 29
drag, startPoint x: 298, startPoint y: 94, endPoint x: 400, endPoint y: 111, distance: 102.8
click at [400, 111] on body "Skip to content United Cerebral Palsy Association of Eastern Connecticut Inc. N…" at bounding box center [761, 361] width 1522 height 722
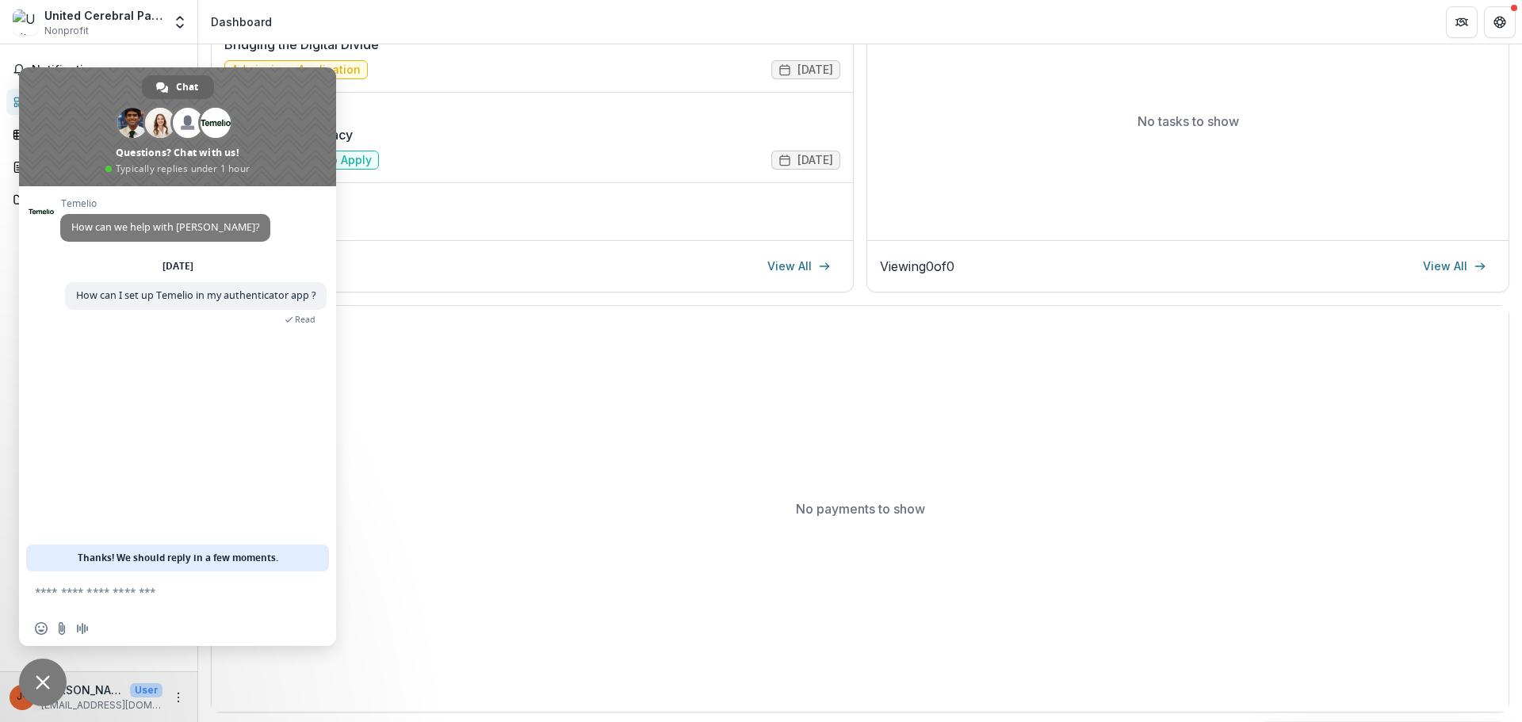
scroll to position [285, 0]
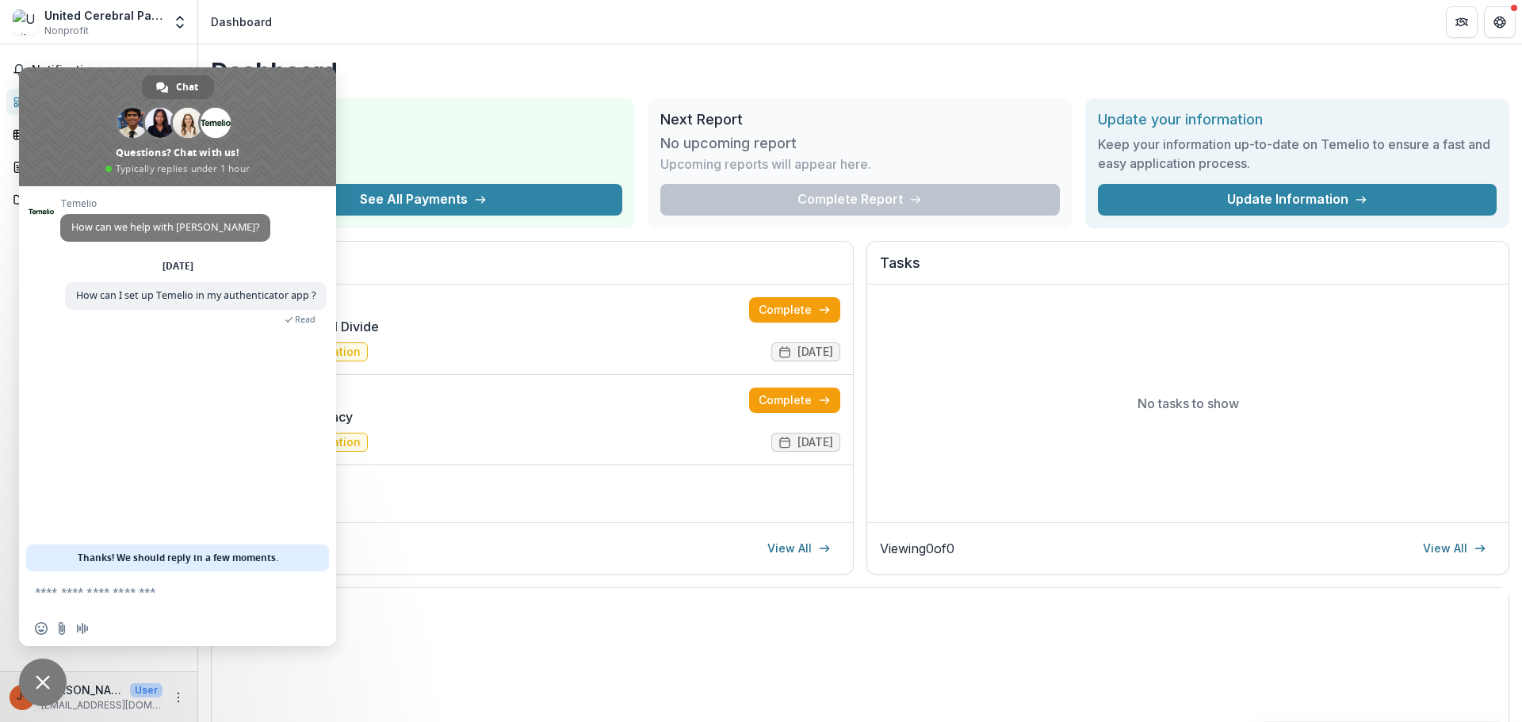
click at [201, 502] on div "[PERSON_NAME] How can we help with [PERSON_NAME]? [DATE] How can I set up Temel…" at bounding box center [177, 378] width 317 height 385
drag, startPoint x: 231, startPoint y: 86, endPoint x: 317, endPoint y: 105, distance: 88.5
click at [319, 105] on span at bounding box center [177, 126] width 317 height 119
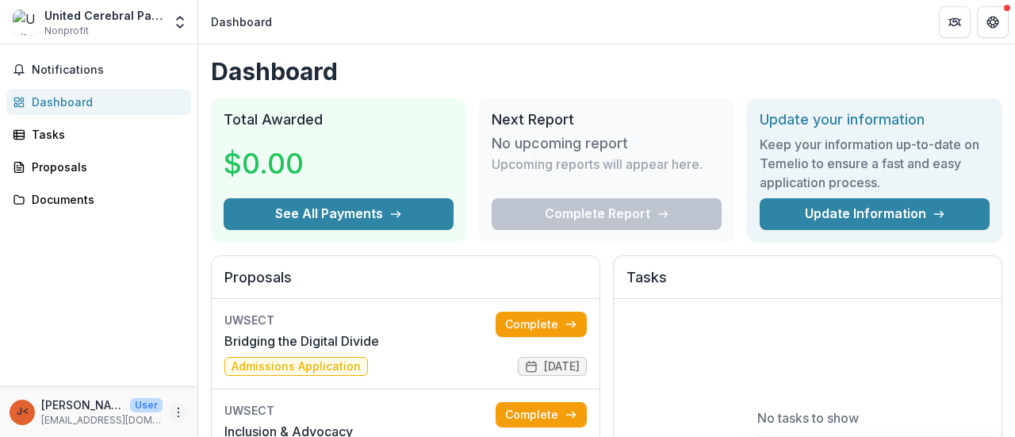
click at [178, 411] on icon "More" at bounding box center [178, 412] width 13 height 13
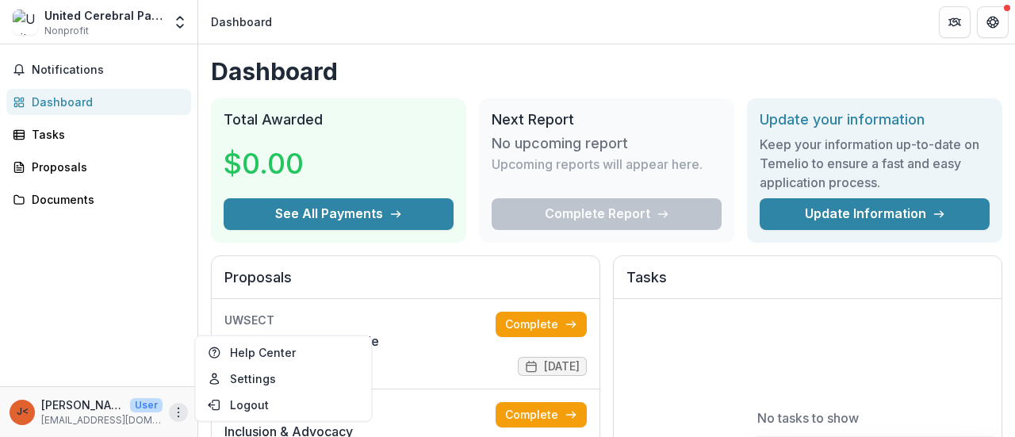
drag, startPoint x: 1009, startPoint y: 1, endPoint x: 618, endPoint y: 33, distance: 392.1
click at [618, 33] on header "Dashboard" at bounding box center [606, 22] width 817 height 44
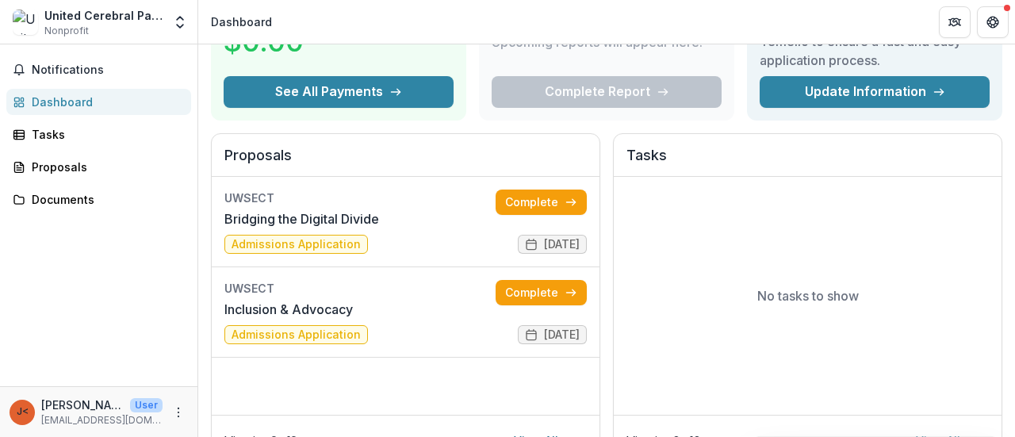
scroll to position [119, 0]
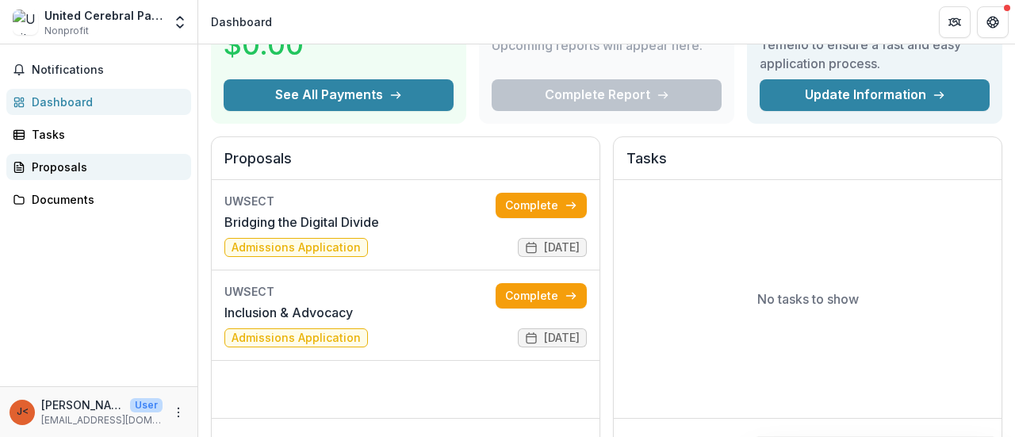
click at [67, 175] on link "Proposals" at bounding box center [98, 167] width 185 height 26
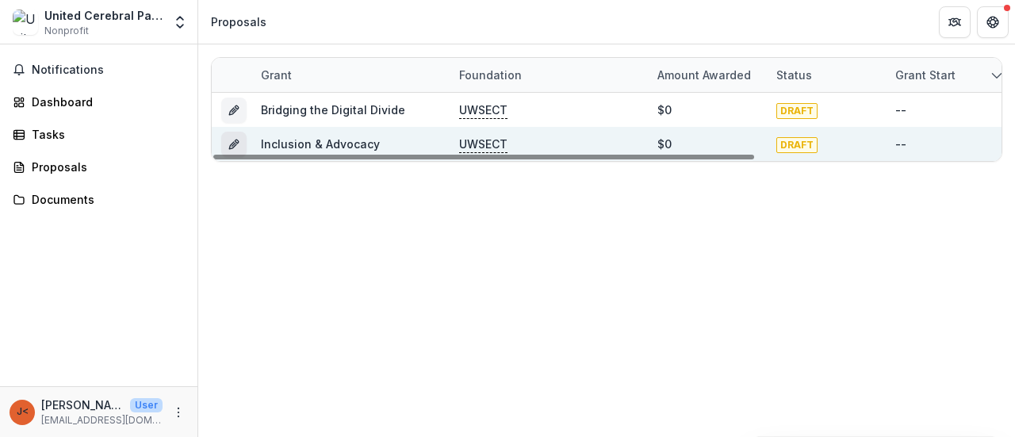
click at [230, 141] on icon "Grant e3b9741c-068c-4f79-9b60-163c8e6310ca" at bounding box center [234, 144] width 13 height 13
click at [373, 140] on link "Inclusion & Advocacy" at bounding box center [320, 143] width 119 height 13
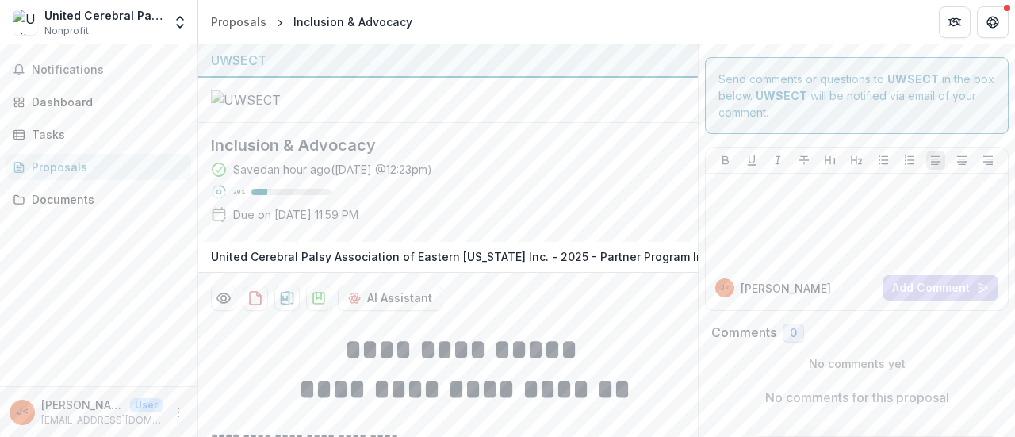
click at [346, 155] on h2 "Inclusion & Advocacy" at bounding box center [435, 145] width 449 height 19
click at [82, 116] on div "Notifications Dashboard Tasks Proposals Documents" at bounding box center [98, 215] width 197 height 342
click at [93, 110] on link "Dashboard" at bounding box center [98, 102] width 185 height 26
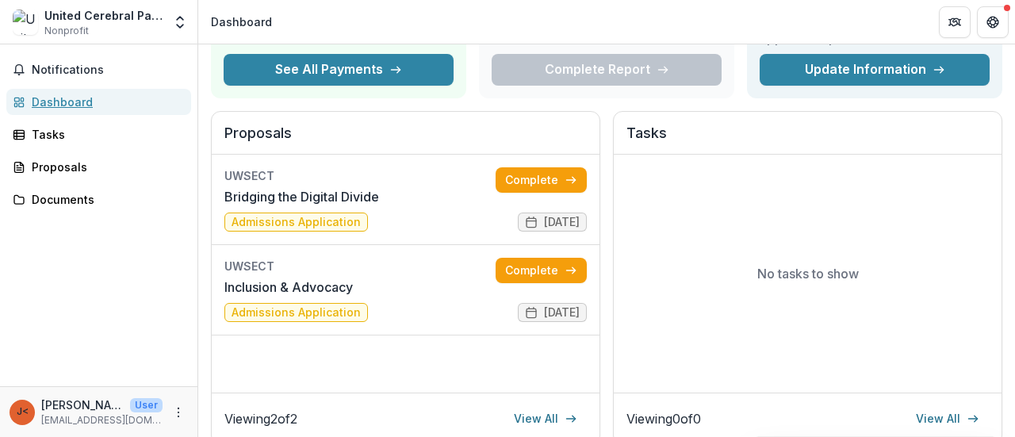
scroll to position [159, 0]
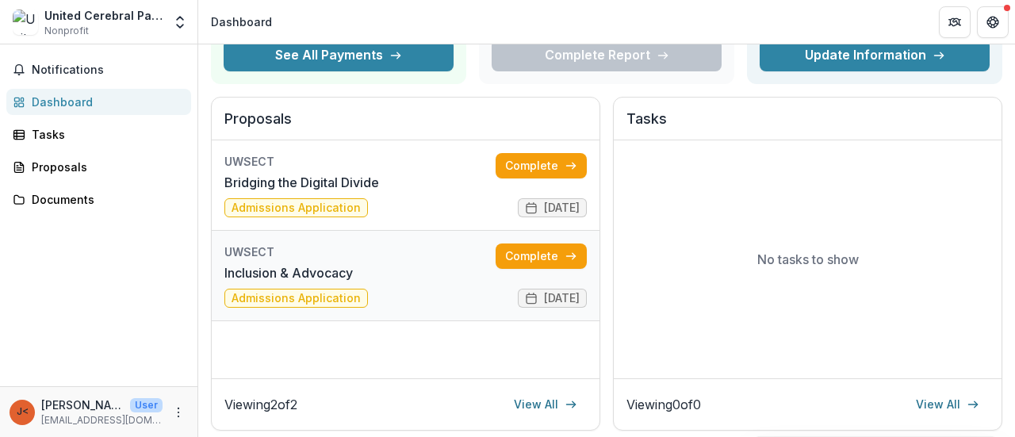
click at [238, 263] on link "Inclusion & Advocacy" at bounding box center [288, 272] width 128 height 19
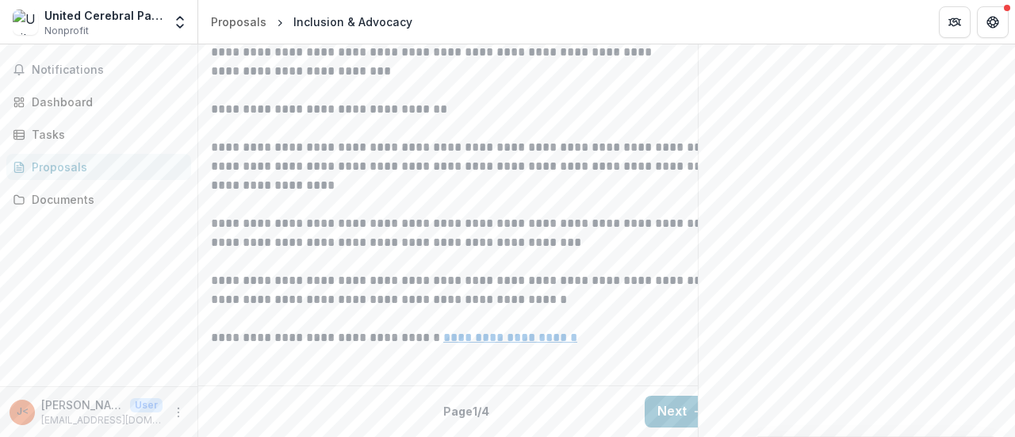
scroll to position [611, 0]
click at [62, 140] on div "Tasks" at bounding box center [105, 134] width 147 height 17
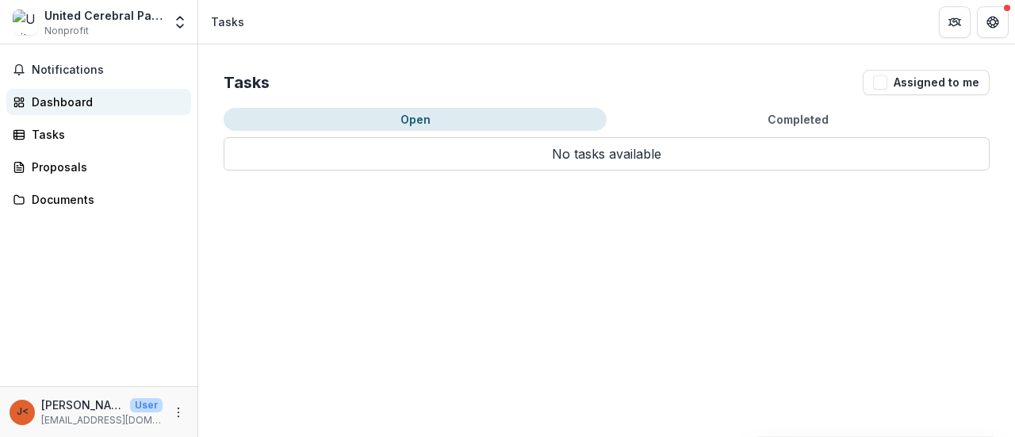
click at [66, 96] on div "Dashboard" at bounding box center [105, 102] width 147 height 17
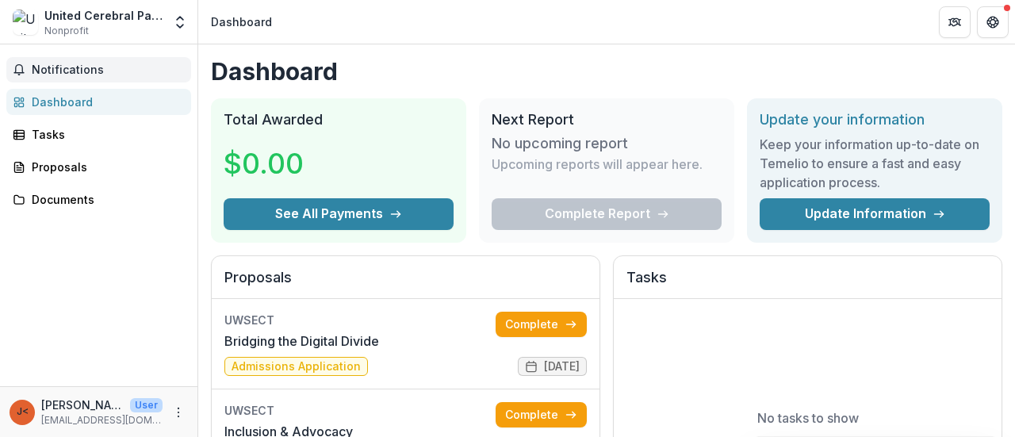
click at [74, 61] on button "Notifications" at bounding box center [98, 69] width 185 height 25
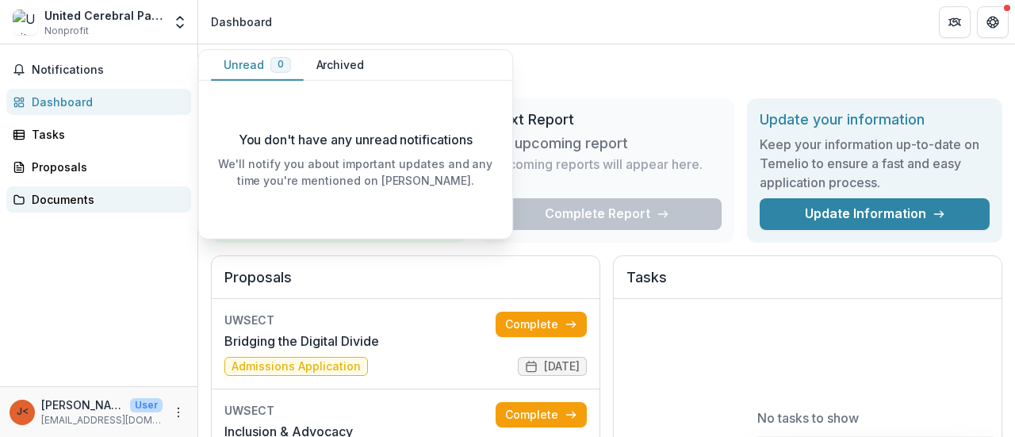
click at [67, 193] on div "Documents" at bounding box center [105, 199] width 147 height 17
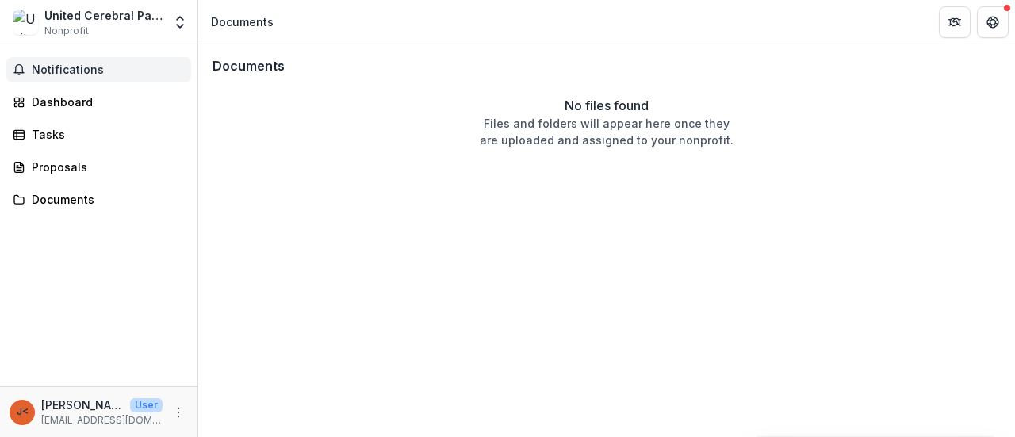
click at [82, 65] on span "Notifications" at bounding box center [108, 69] width 153 height 13
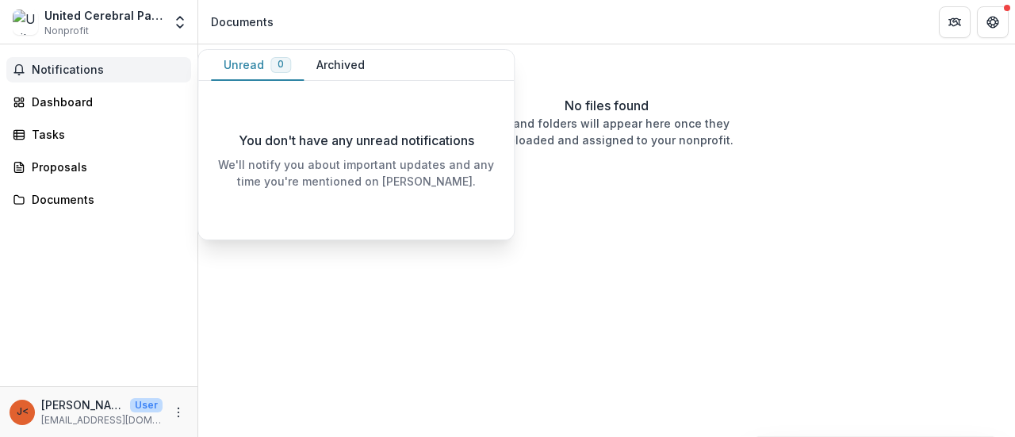
click at [82, 65] on span "Notifications" at bounding box center [108, 69] width 153 height 13
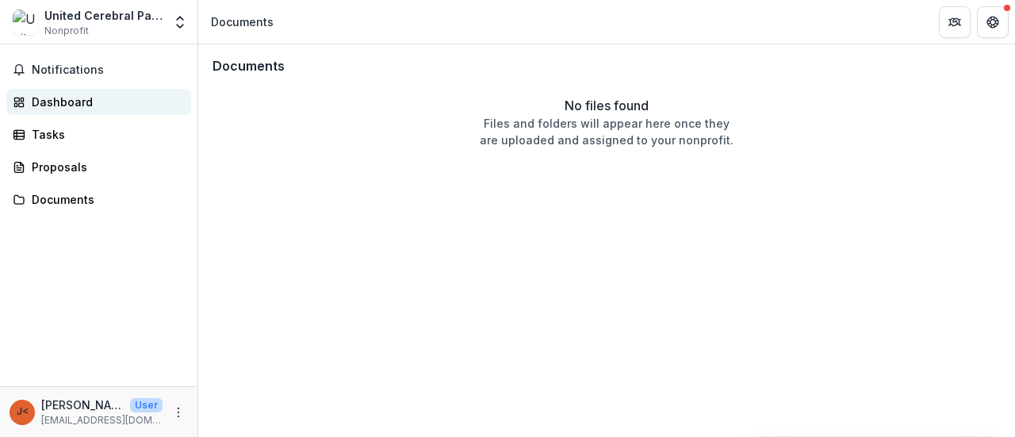
click at [76, 107] on div "Dashboard" at bounding box center [105, 102] width 147 height 17
